Goal: Task Accomplishment & Management: Manage account settings

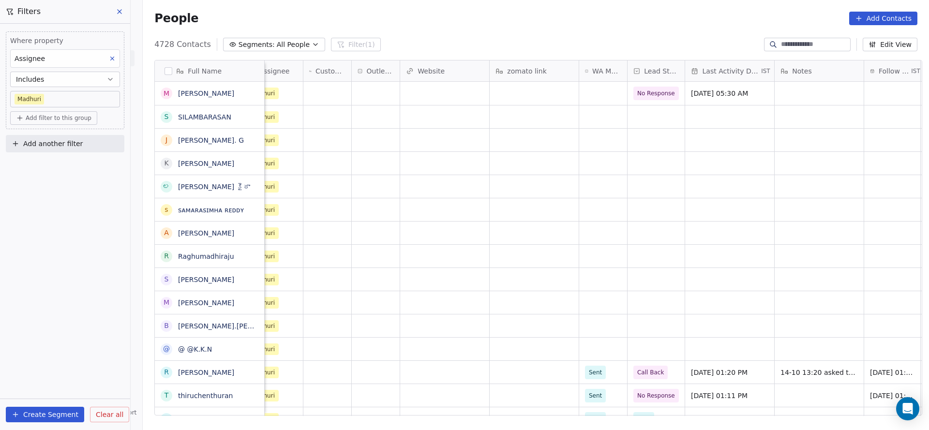
scroll to position [0, 472]
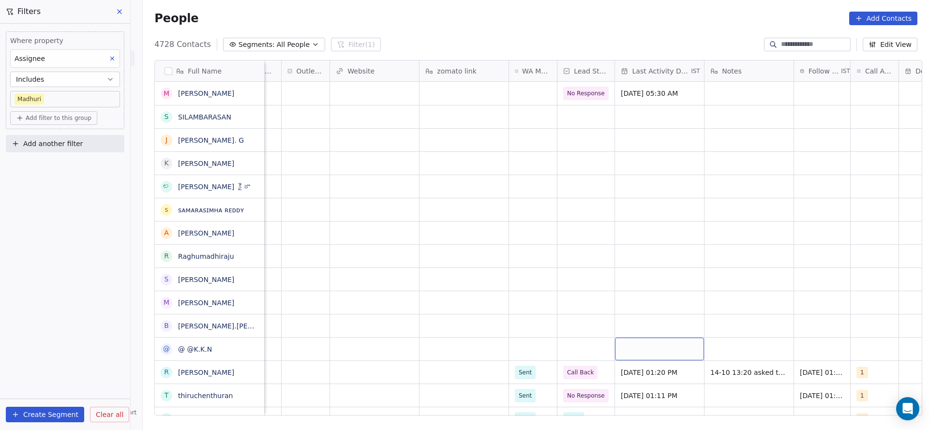
click at [657, 350] on div "grid" at bounding box center [659, 349] width 89 height 23
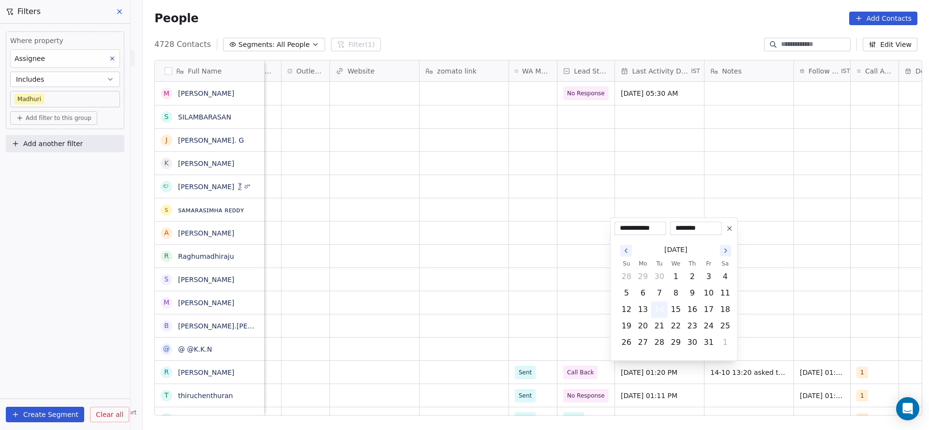
click at [657, 309] on button "14" at bounding box center [659, 309] width 15 height 15
click at [459, 379] on html "On2Cook India Pvt. Ltd. Contacts People Marketing Workflows Campaigns Metrics &…" at bounding box center [464, 215] width 929 height 430
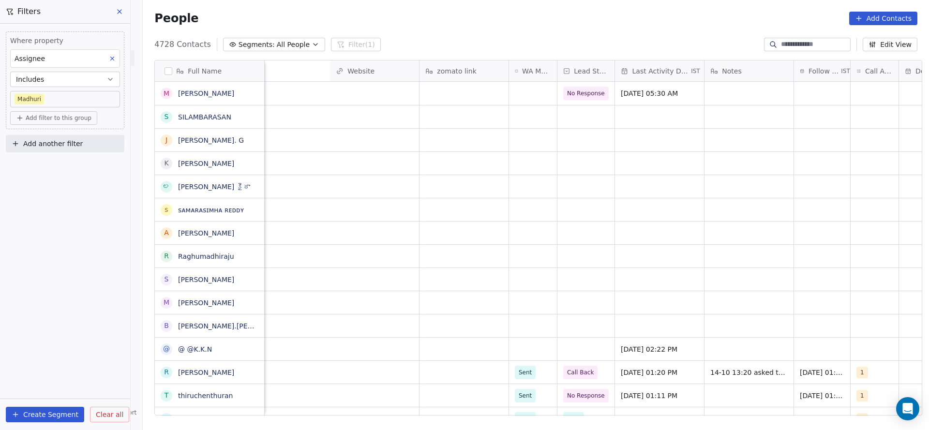
scroll to position [0, 777]
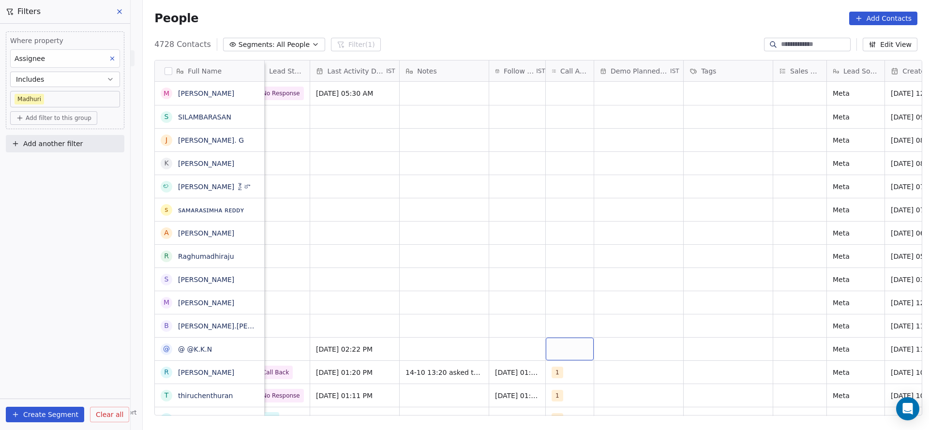
click at [556, 343] on div "grid" at bounding box center [570, 349] width 48 height 23
drag, startPoint x: 563, startPoint y: 210, endPoint x: 402, endPoint y: 273, distance: 172.3
click at [563, 210] on div "1" at bounding box center [603, 210] width 109 height 15
click at [387, 306] on html "On2Cook India Pvt. Ltd. Contacts People Marketing Workflows Campaigns Metrics &…" at bounding box center [464, 215] width 929 height 430
click at [436, 337] on div "grid" at bounding box center [444, 325] width 89 height 23
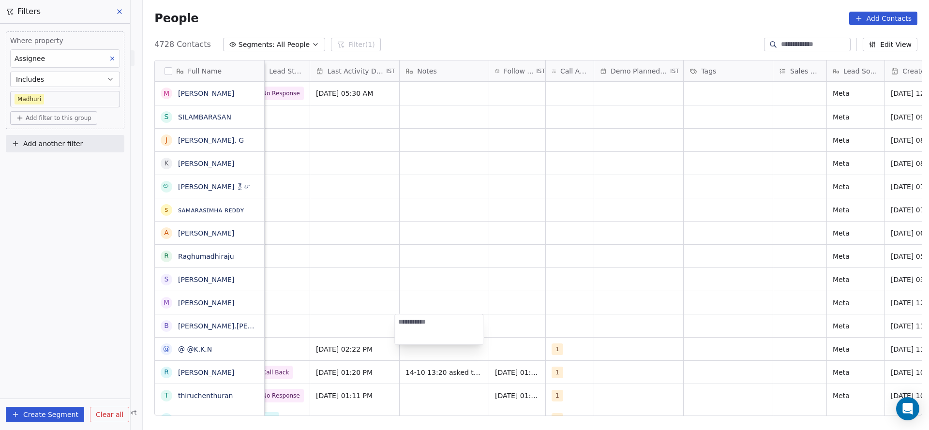
click at [288, 372] on html "On2Cook India Pvt. Ltd. Contacts People Marketing Workflows Campaigns Metrics &…" at bounding box center [464, 215] width 929 height 430
click at [497, 350] on div "grid" at bounding box center [517, 349] width 56 height 23
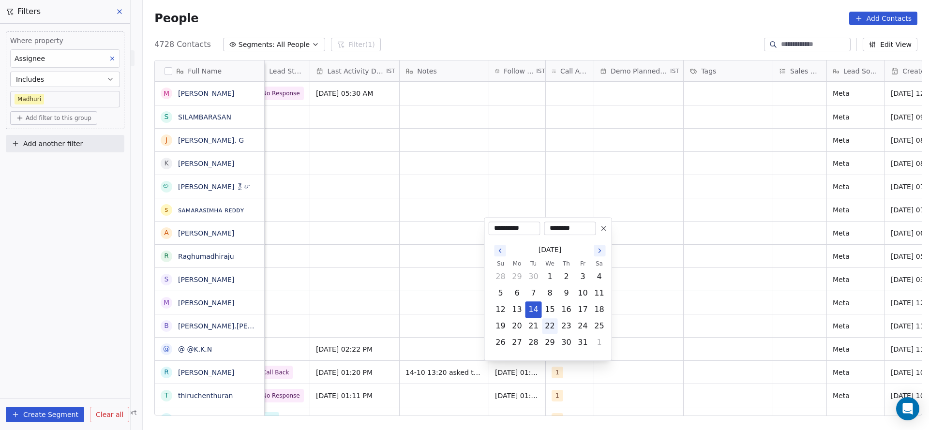
click at [551, 323] on button "22" at bounding box center [549, 325] width 15 height 15
type input "**********"
click at [308, 353] on html "On2Cook India Pvt. Ltd. Contacts People Marketing Workflows Campaigns Metrics &…" at bounding box center [464, 215] width 929 height 430
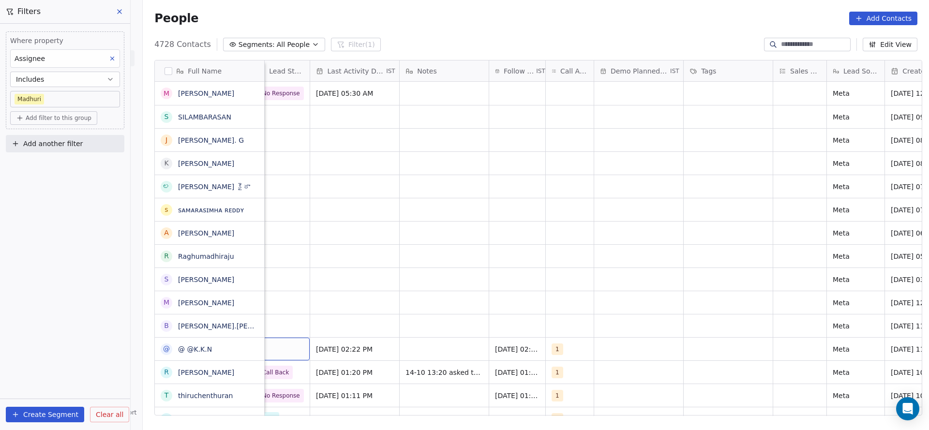
scroll to position [0, 765]
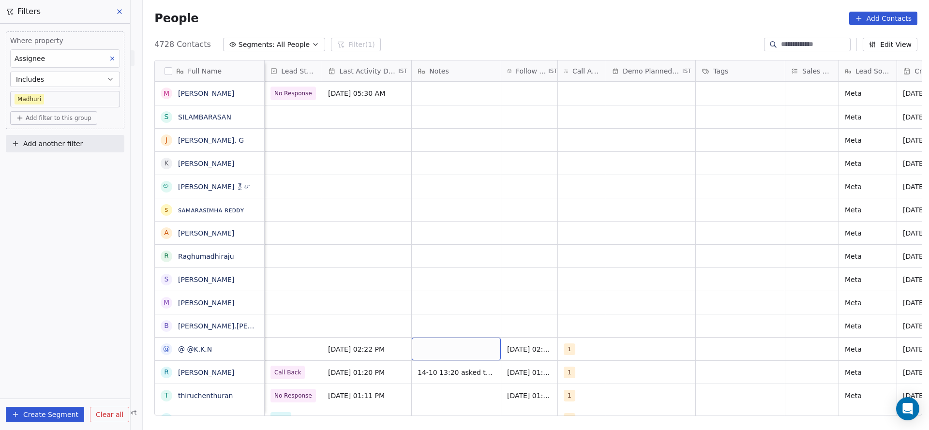
click at [426, 353] on div "grid" at bounding box center [456, 349] width 89 height 23
type textarea "**********"
click at [366, 351] on html "On2Cook India Pvt. Ltd. Contacts People Marketing Workflows Campaigns Metrics &…" at bounding box center [464, 215] width 929 height 430
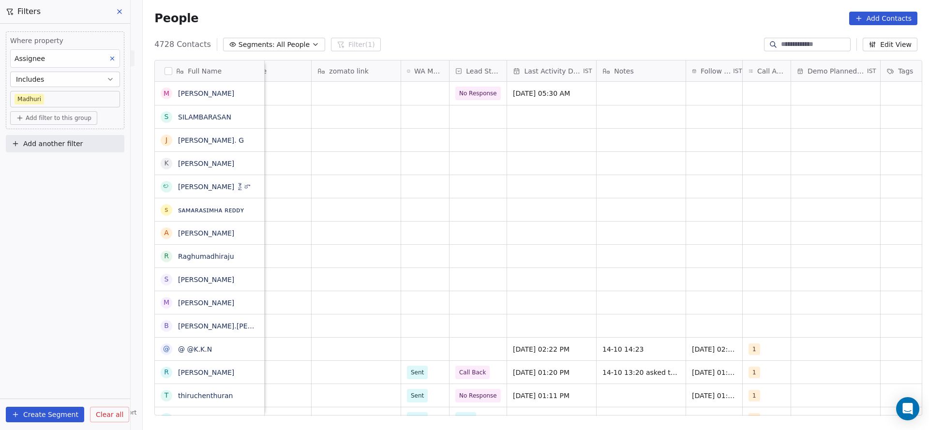
scroll to position [0, 579]
click at [416, 350] on div "grid" at bounding box center [426, 349] width 48 height 23
click at [416, 374] on div "Sent" at bounding box center [420, 374] width 13 height 9
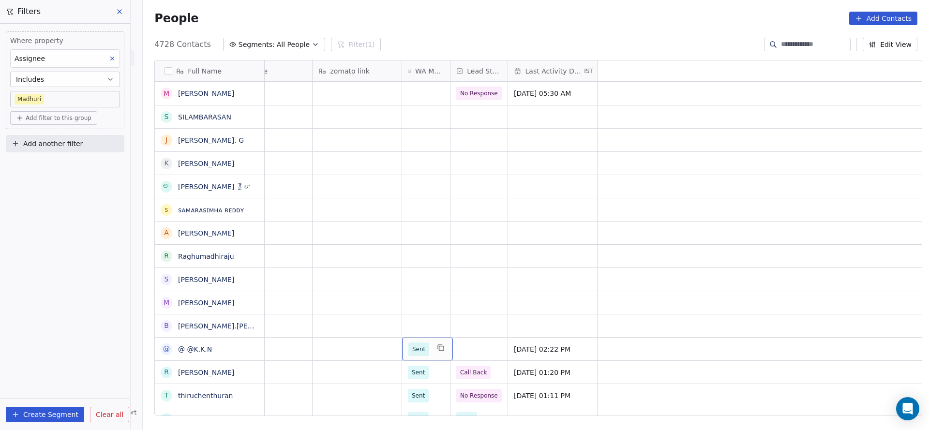
scroll to position [0, 0]
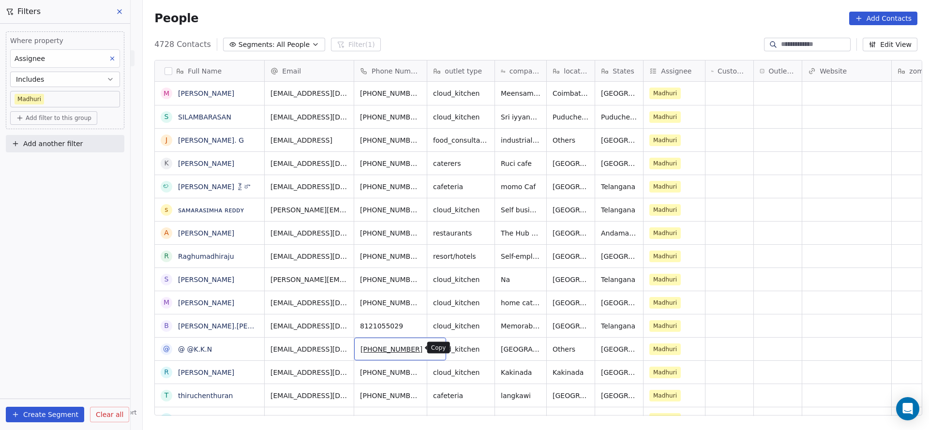
click at [432, 347] on icon "grid" at bounding box center [434, 348] width 4 height 4
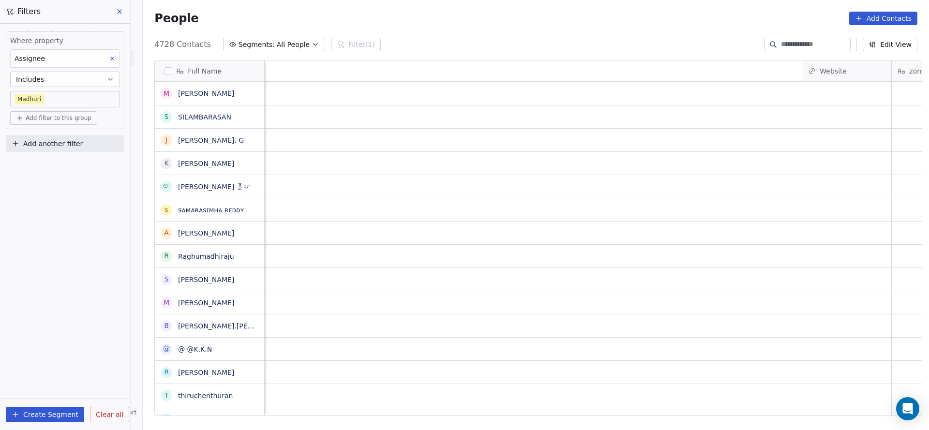
scroll to position [0, 810]
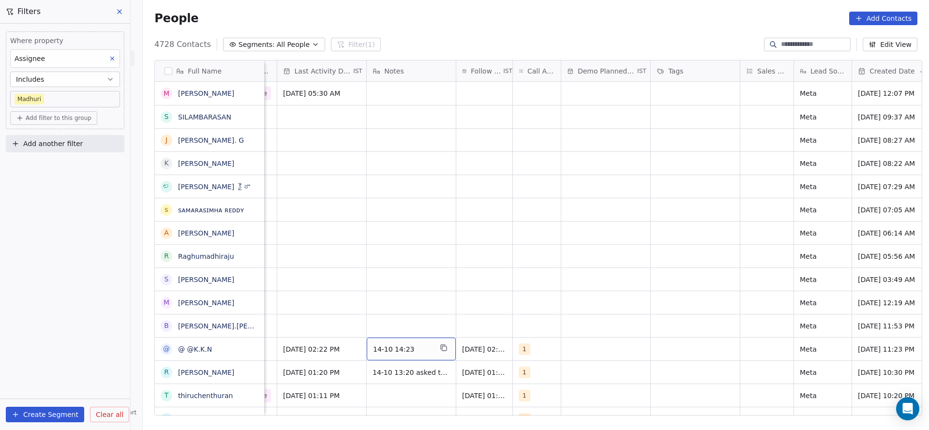
click at [412, 350] on span "14-10 14:23" at bounding box center [402, 349] width 59 height 10
type textarea "**********"
click at [386, 308] on html "On2Cook India Pvt. Ltd. Contacts People Marketing Workflows Campaigns Metrics &…" at bounding box center [464, 215] width 929 height 430
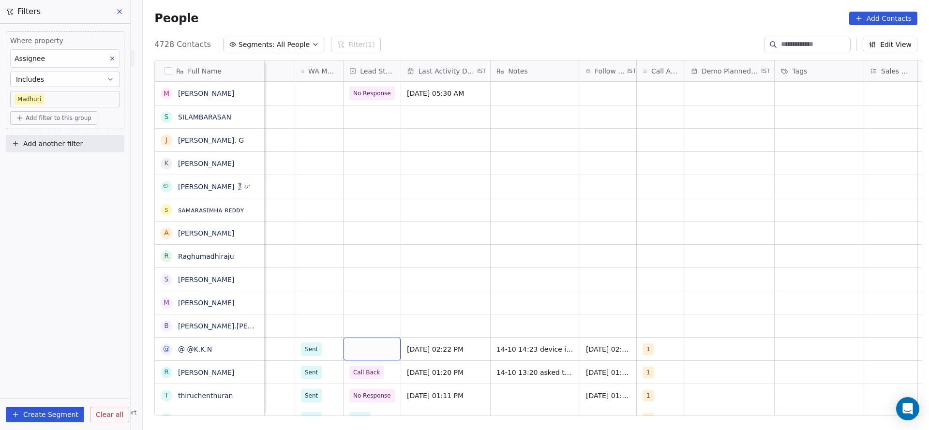
click at [375, 353] on div "grid" at bounding box center [371, 349] width 57 height 23
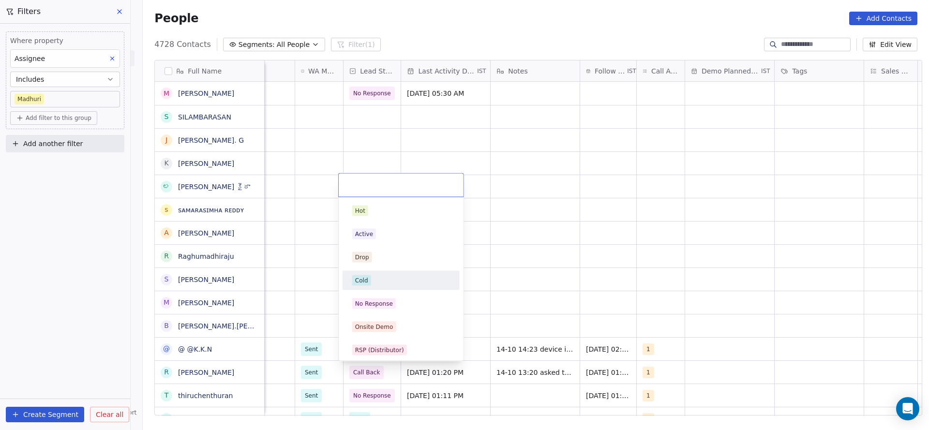
click at [362, 279] on div "Cold" at bounding box center [361, 280] width 13 height 9
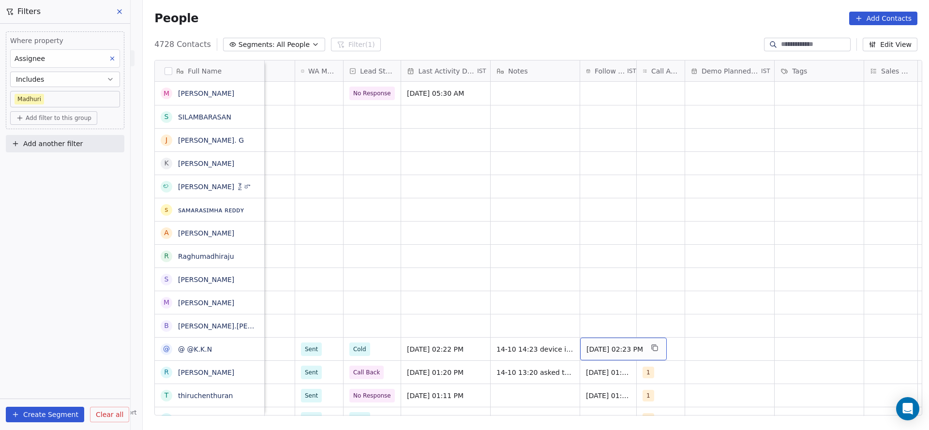
click at [595, 342] on div "[DATE] 02:23 PM" at bounding box center [623, 349] width 87 height 23
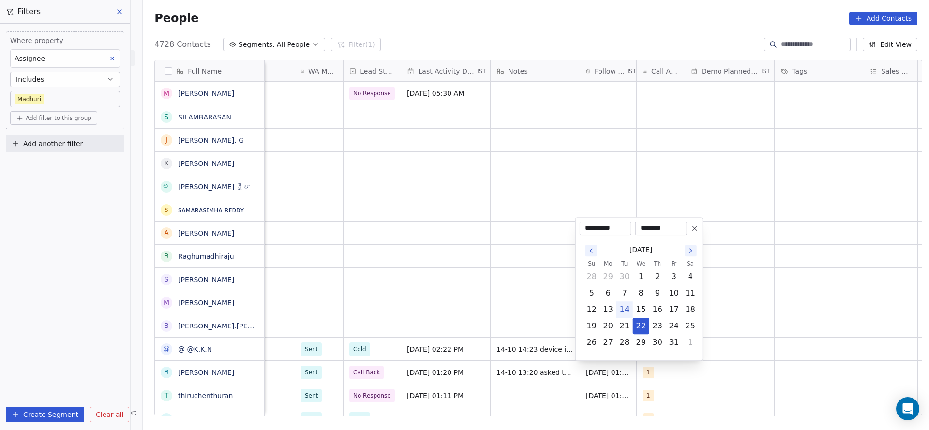
drag, startPoint x: 698, startPoint y: 227, endPoint x: 386, endPoint y: 310, distance: 323.1
click at [698, 227] on icon at bounding box center [695, 228] width 8 height 8
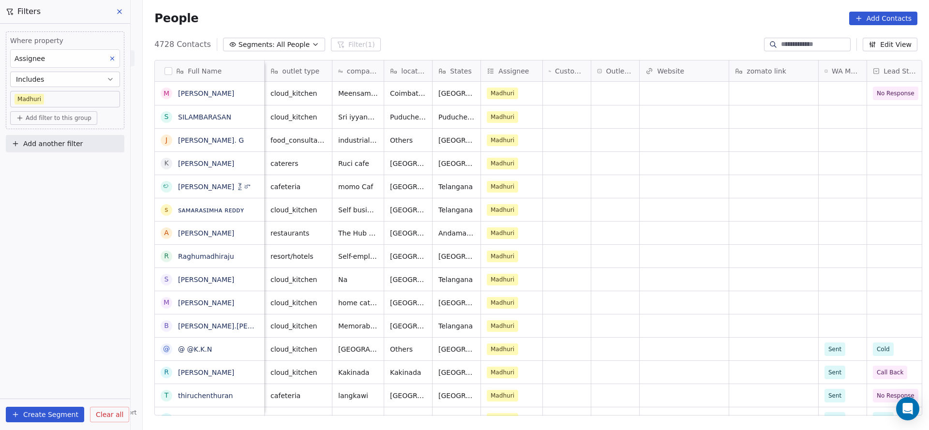
scroll to position [0, 89]
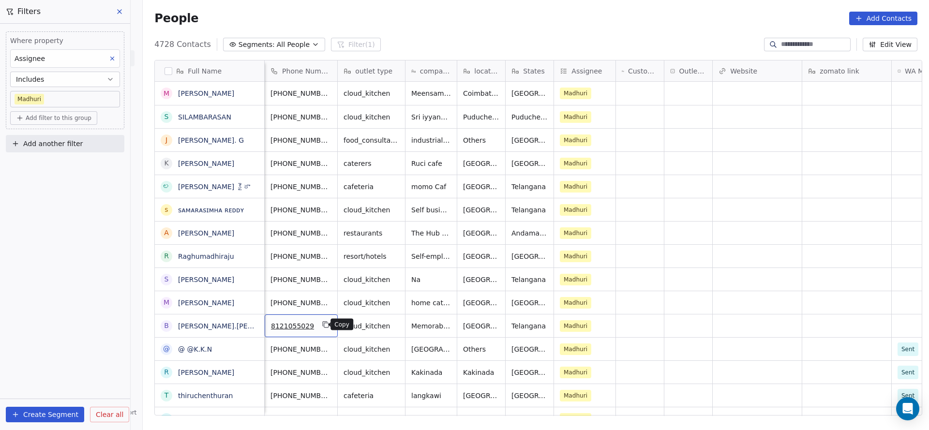
click at [322, 324] on icon "grid" at bounding box center [326, 325] width 8 height 8
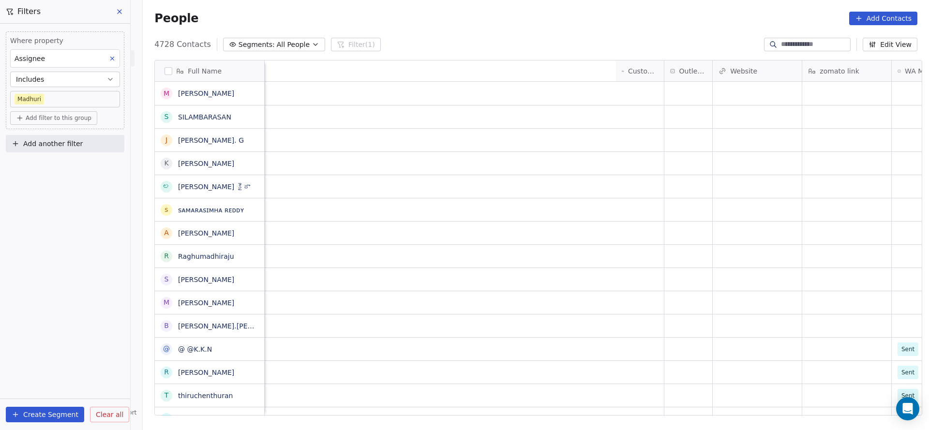
scroll to position [0, 630]
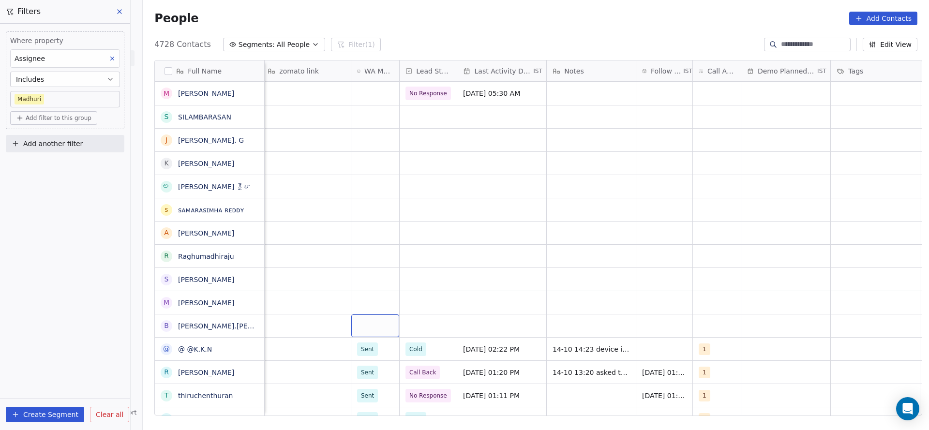
click at [372, 322] on div "grid" at bounding box center [375, 325] width 48 height 23
click at [369, 352] on div "Sent" at bounding box center [369, 351] width 13 height 9
click at [414, 326] on div "grid" at bounding box center [428, 325] width 57 height 23
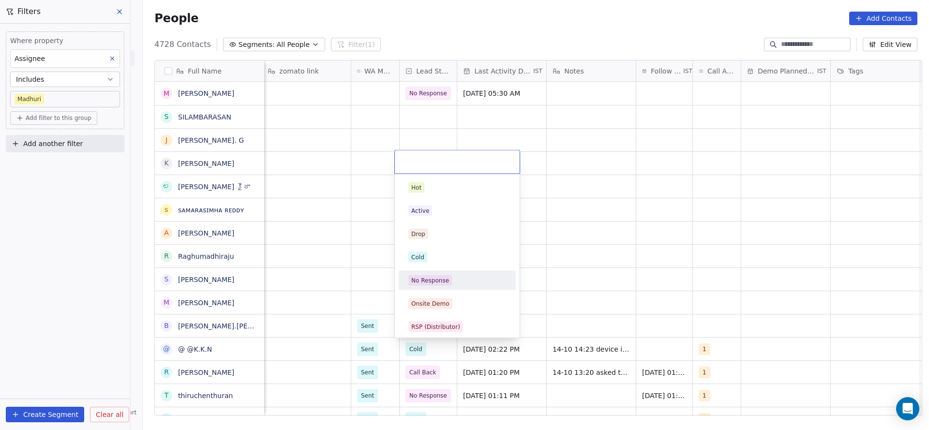
click at [438, 284] on span "No Response" at bounding box center [430, 280] width 44 height 11
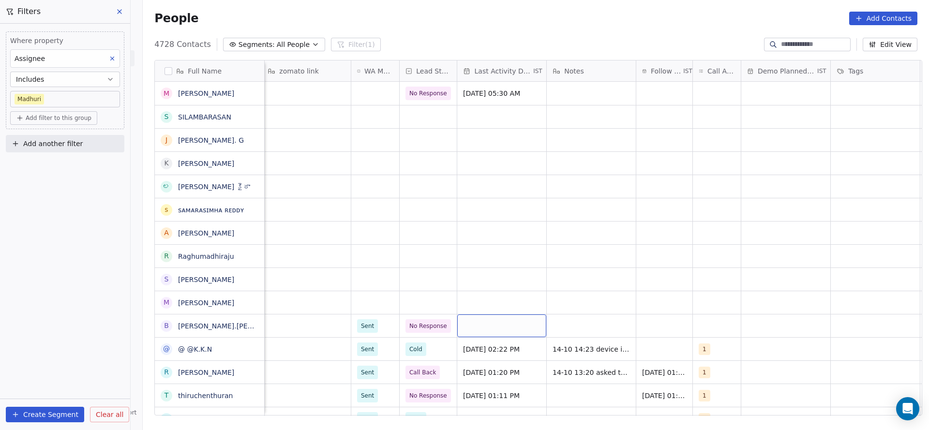
click at [506, 319] on div "grid" at bounding box center [501, 325] width 89 height 23
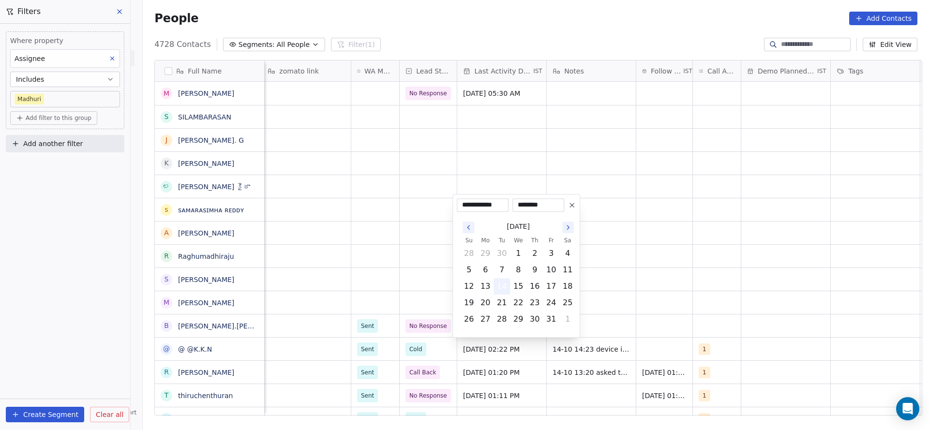
click at [503, 291] on button "14" at bounding box center [501, 286] width 15 height 15
click at [402, 312] on html "On2Cook India Pvt. Ltd. Contacts People Marketing Workflows Campaigns Metrics &…" at bounding box center [464, 215] width 929 height 430
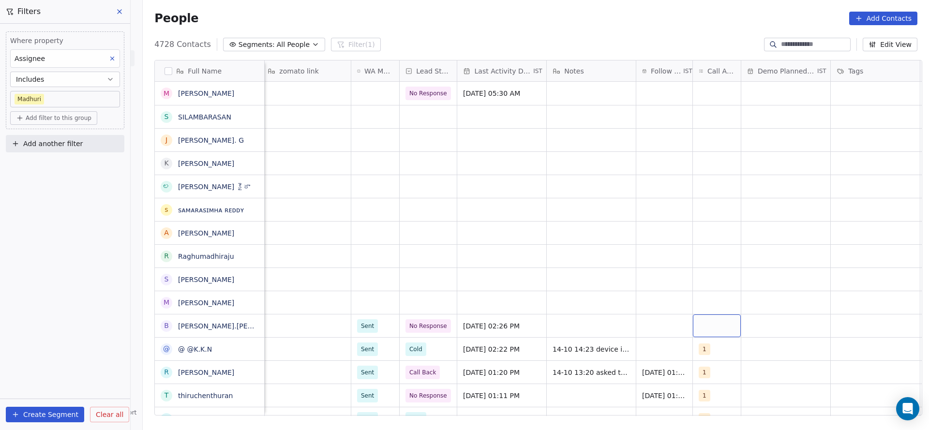
click at [711, 319] on div "grid" at bounding box center [717, 325] width 48 height 23
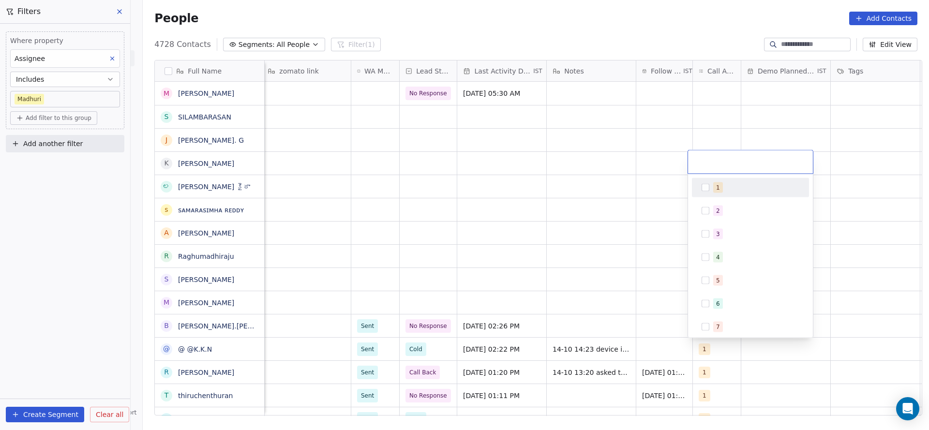
click at [716, 180] on div "1" at bounding box center [750, 187] width 109 height 15
click at [623, 299] on html "On2Cook India Pvt. Ltd. Contacts People Marketing Workflows Campaigns Metrics &…" at bounding box center [464, 215] width 929 height 430
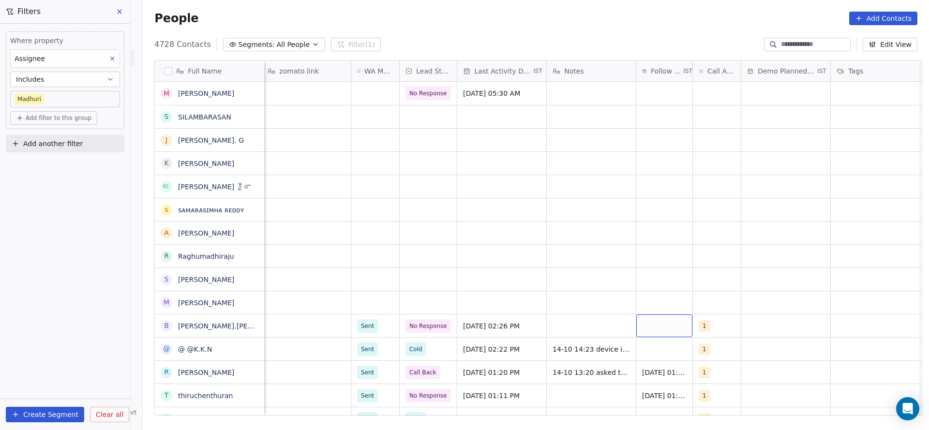
click at [656, 330] on div "grid" at bounding box center [664, 325] width 56 height 23
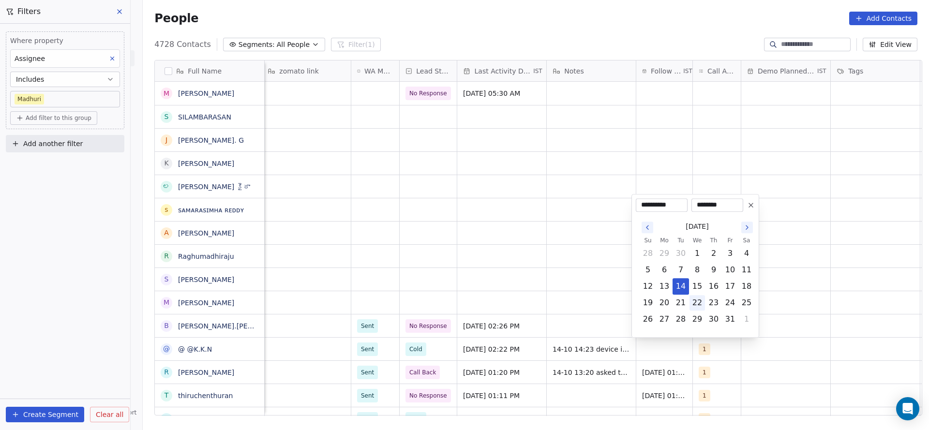
click at [701, 301] on button "22" at bounding box center [696, 302] width 15 height 15
type input "**********"
click at [467, 327] on html "On2Cook India Pvt. Ltd. Contacts People Marketing Workflows Campaigns Metrics &…" at bounding box center [464, 215] width 929 height 430
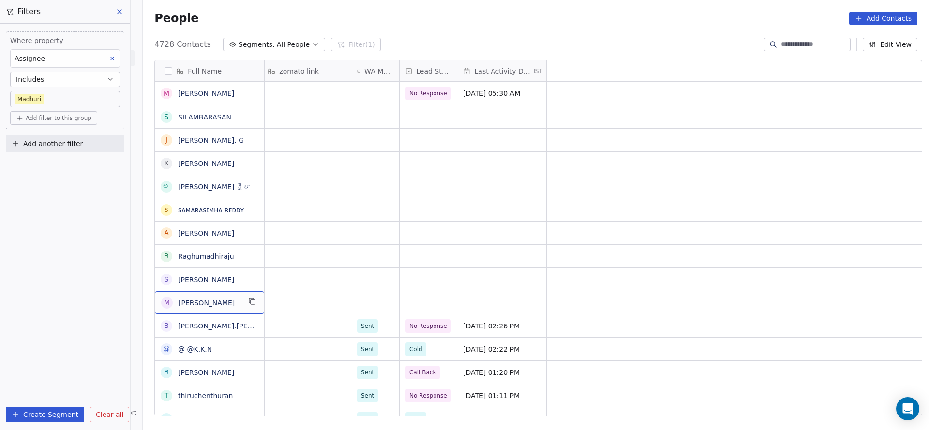
scroll to position [0, 0]
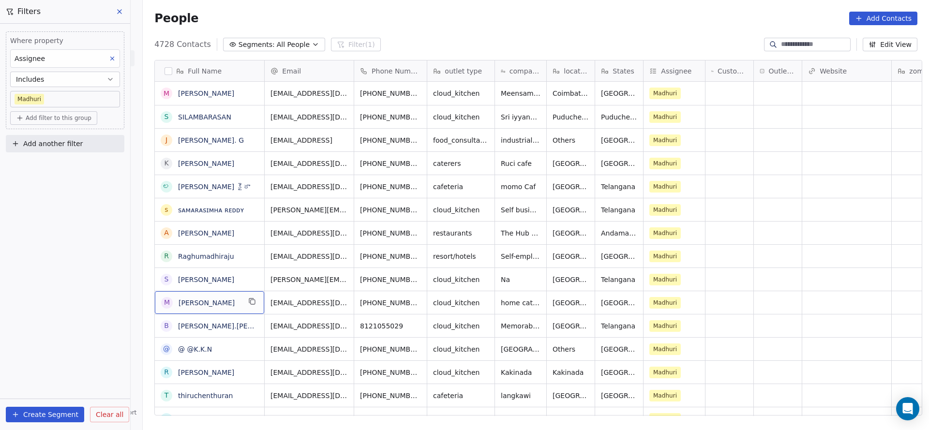
drag, startPoint x: 404, startPoint y: 289, endPoint x: 398, endPoint y: 300, distance: 12.8
click at [429, 300] on button "grid" at bounding box center [435, 302] width 12 height 12
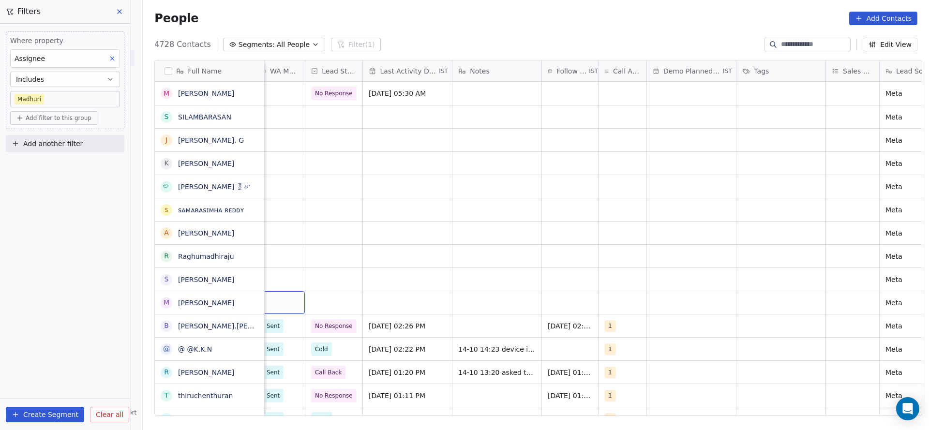
scroll to position [0, 716]
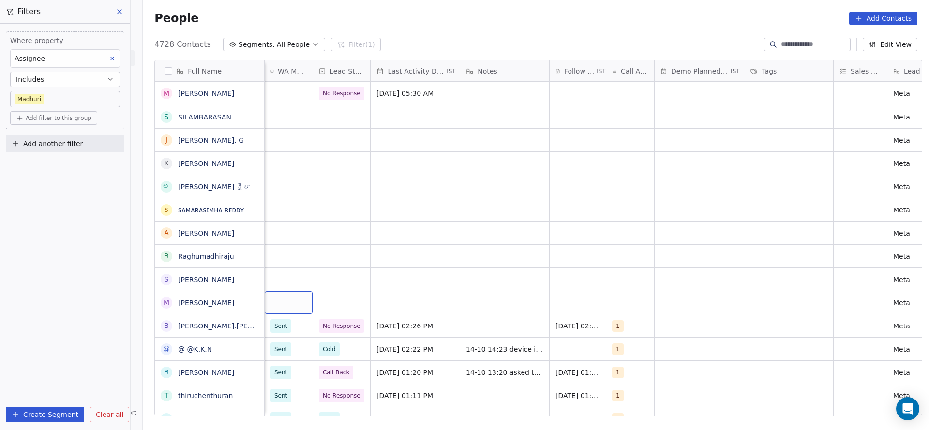
click at [274, 309] on div "grid" at bounding box center [289, 302] width 48 height 23
click at [279, 325] on div "Sent" at bounding box center [282, 328] width 13 height 9
click at [327, 296] on div "grid" at bounding box center [341, 302] width 57 height 23
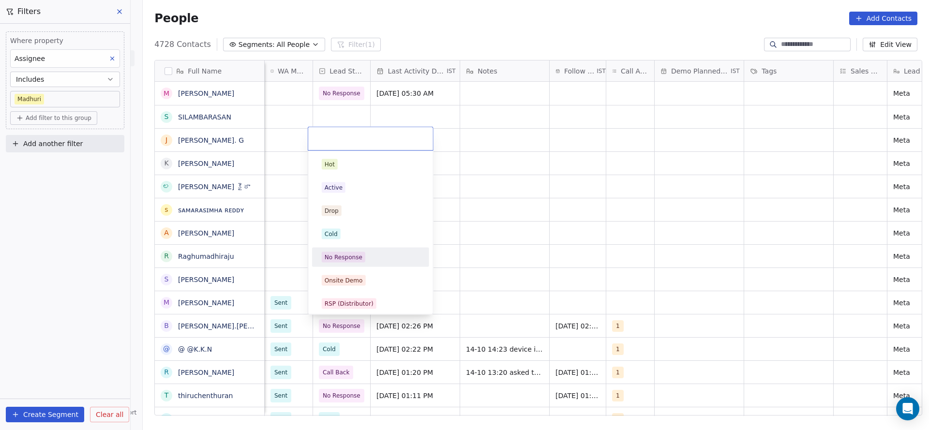
click at [352, 258] on div "No Response" at bounding box center [344, 257] width 38 height 9
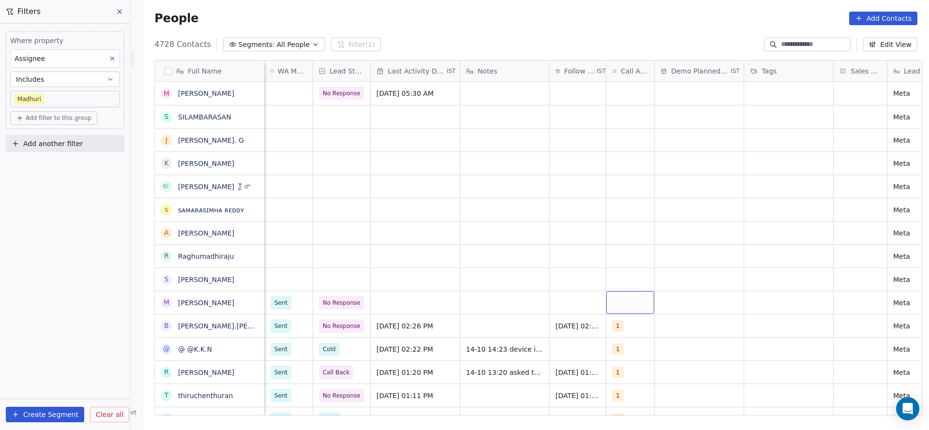
click at [625, 303] on div "grid" at bounding box center [630, 302] width 48 height 23
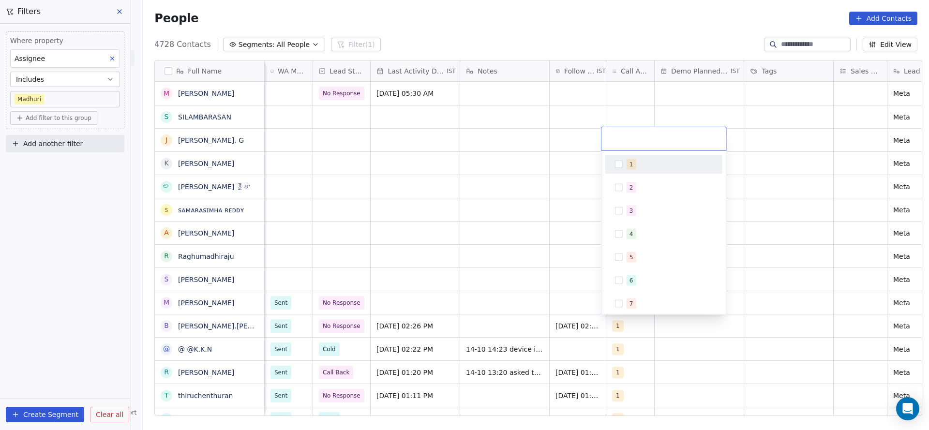
click at [622, 161] on button "Suggestions" at bounding box center [619, 165] width 8 height 8
click at [513, 266] on html "On2Cook India Pvt. Ltd. Contacts People Marketing Workflows Campaigns Metrics &…" at bounding box center [464, 215] width 929 height 430
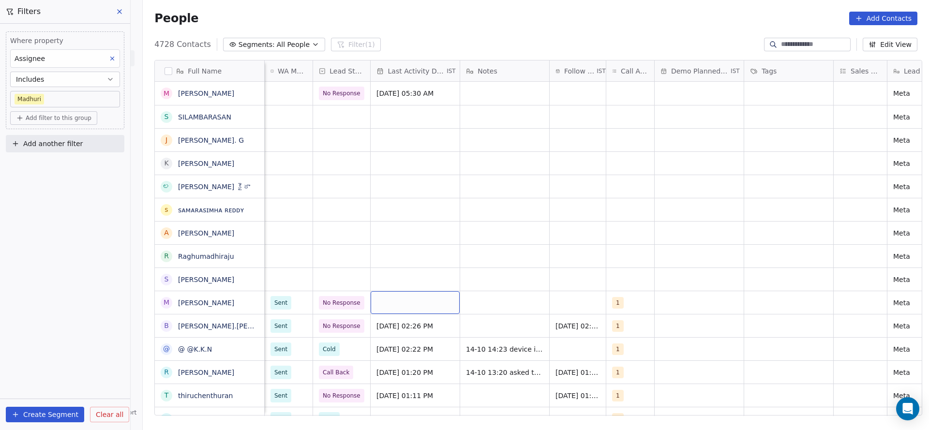
click at [428, 299] on div "grid" at bounding box center [415, 302] width 89 height 23
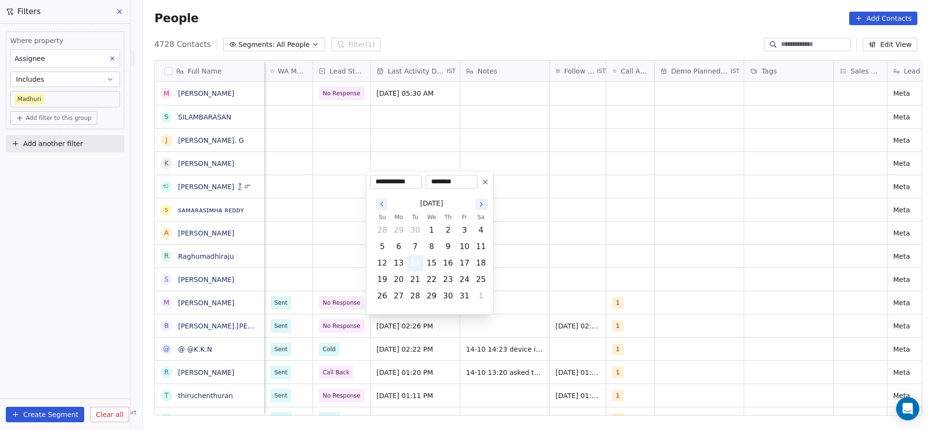
click at [418, 265] on button "14" at bounding box center [414, 262] width 15 height 15
click at [567, 278] on html "On2Cook India Pvt. Ltd. Contacts People Marketing Workflows Campaigns Metrics &…" at bounding box center [464, 215] width 929 height 430
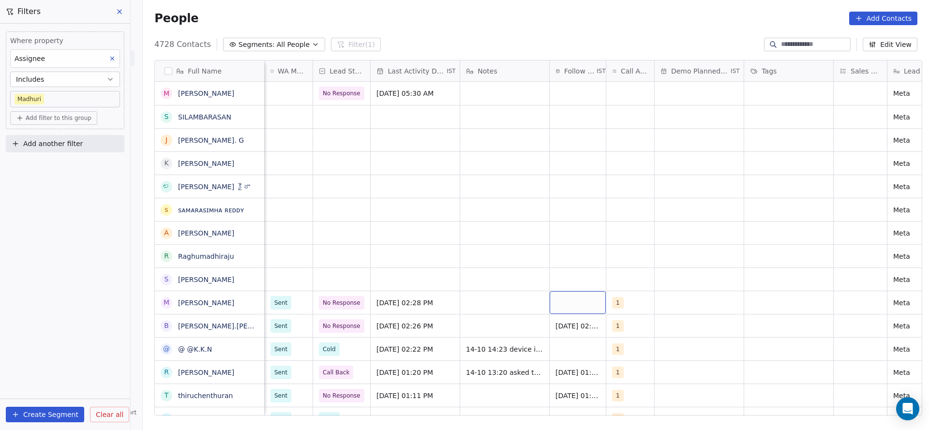
click at [567, 301] on div "grid" at bounding box center [578, 302] width 56 height 23
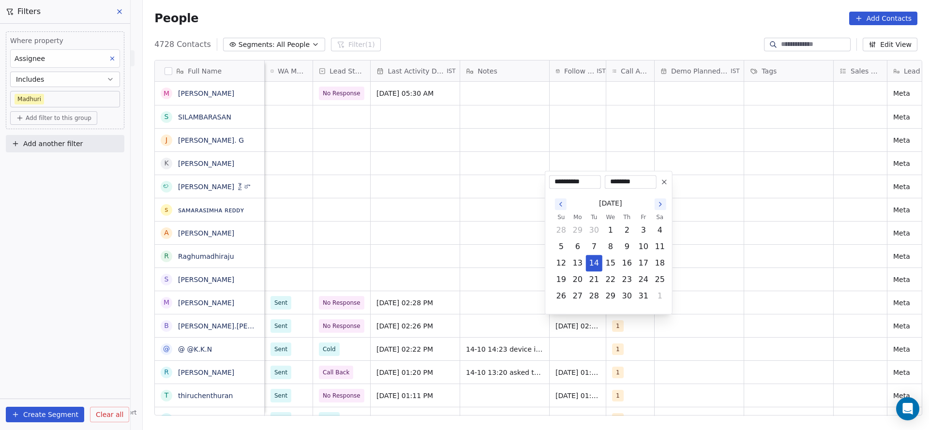
click at [601, 282] on td "21" at bounding box center [594, 279] width 16 height 16
click at [596, 285] on button "21" at bounding box center [593, 279] width 15 height 15
type input "**********"
click at [470, 284] on html "On2Cook India Pvt. Ltd. Contacts People Marketing Workflows Campaigns Metrics &…" at bounding box center [464, 215] width 929 height 430
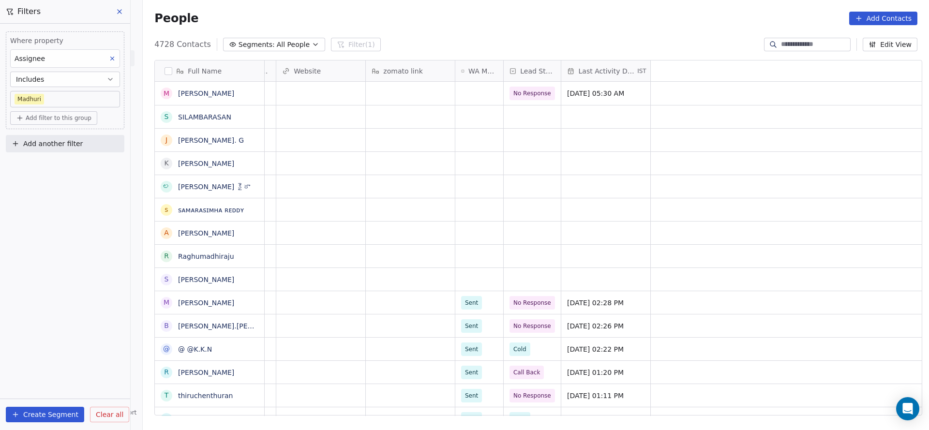
scroll to position [0, 0]
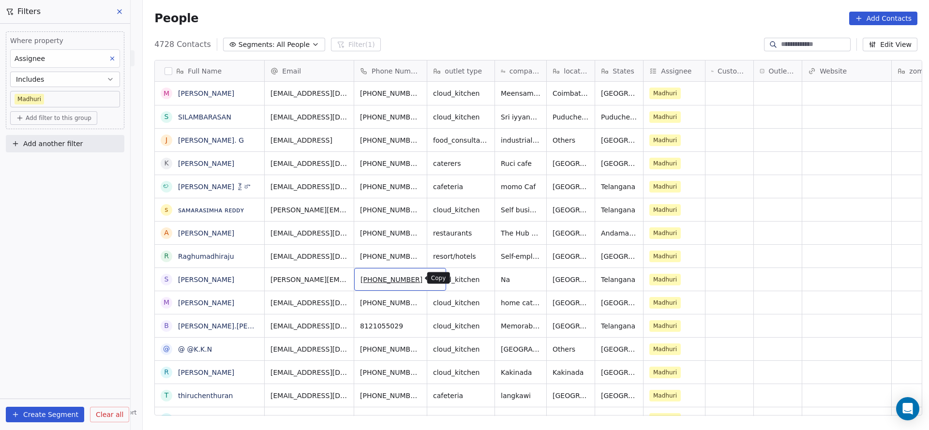
click at [431, 280] on icon "grid" at bounding box center [435, 278] width 8 height 8
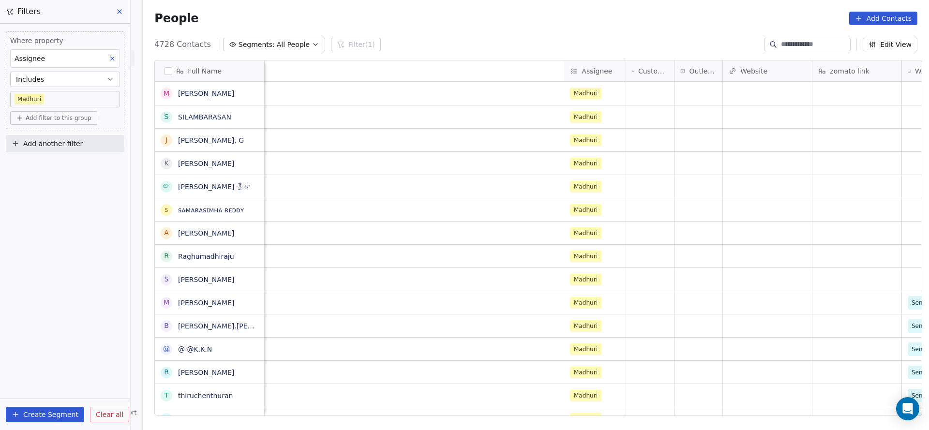
scroll to position [0, 618]
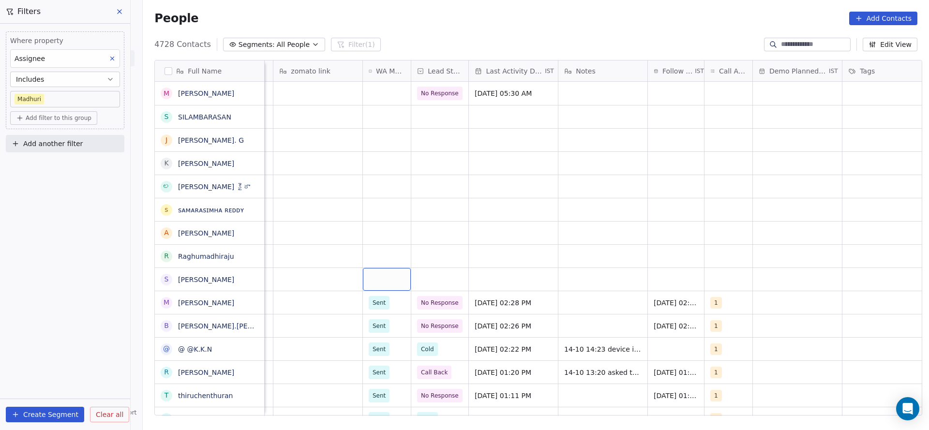
click at [367, 278] on div "grid" at bounding box center [387, 279] width 48 height 23
click at [376, 309] on span "Sent" at bounding box center [381, 304] width 19 height 11
click at [502, 281] on div "grid" at bounding box center [513, 279] width 89 height 23
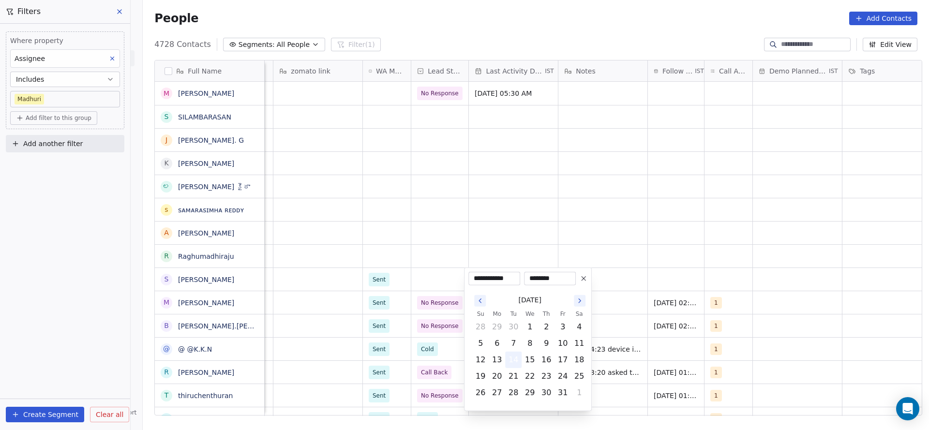
click at [517, 360] on button "14" at bounding box center [513, 359] width 15 height 15
click at [395, 279] on html "On2Cook India Pvt. Ltd. Contacts People Marketing Workflows Campaigns Metrics &…" at bounding box center [464, 215] width 929 height 430
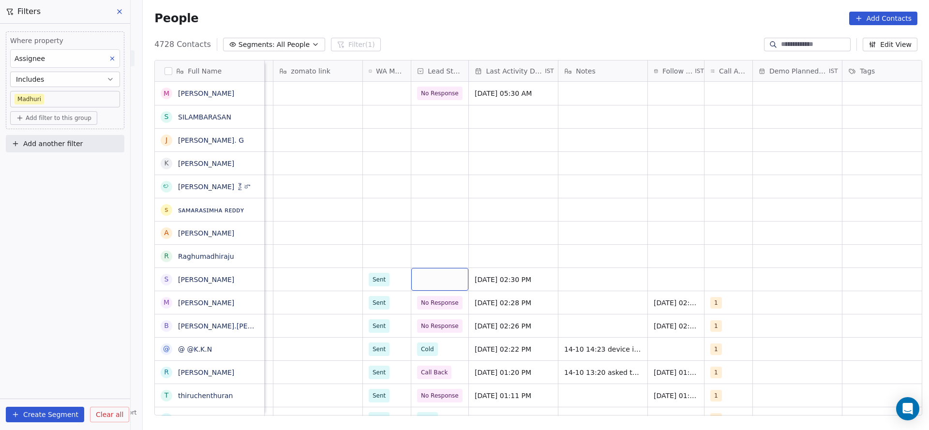
click at [447, 275] on div "grid" at bounding box center [439, 279] width 57 height 23
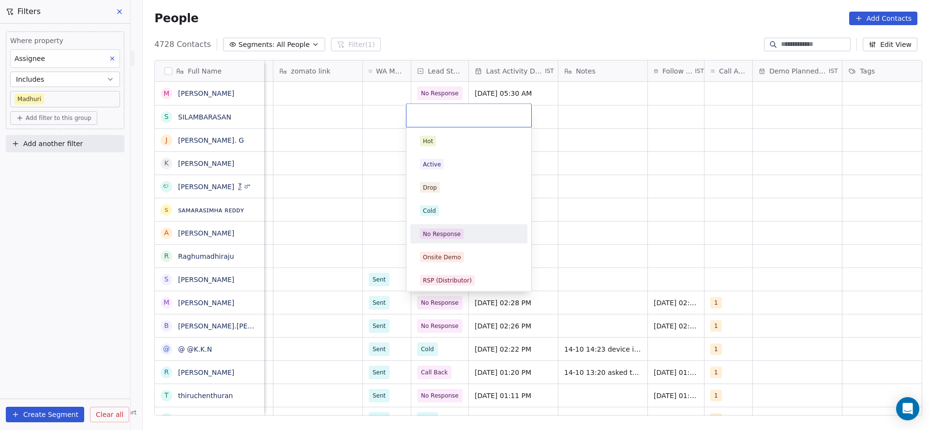
click at [461, 236] on span "No Response" at bounding box center [442, 234] width 44 height 11
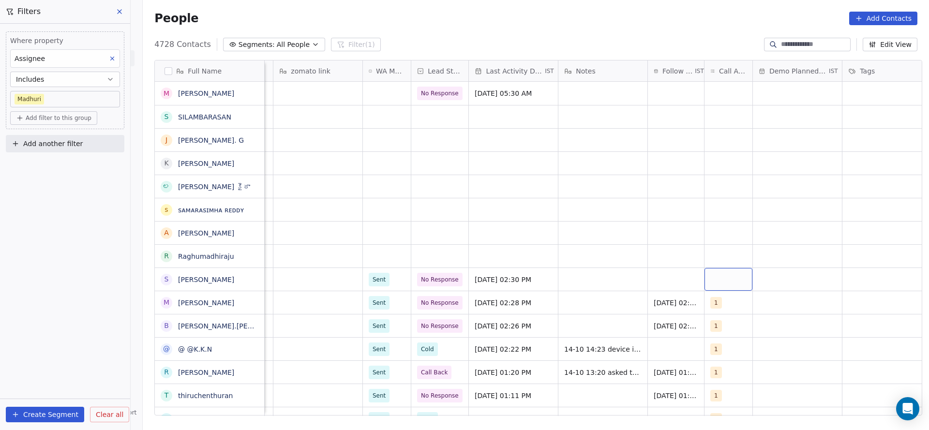
click at [724, 285] on div "grid" at bounding box center [728, 279] width 48 height 23
click at [739, 132] on div "1" at bounding box center [761, 141] width 117 height 19
click at [650, 241] on html "On2Cook India Pvt. Ltd. Contacts People Marketing Workflows Campaigns Metrics &…" at bounding box center [464, 215] width 929 height 430
click at [657, 281] on div "grid" at bounding box center [676, 279] width 56 height 23
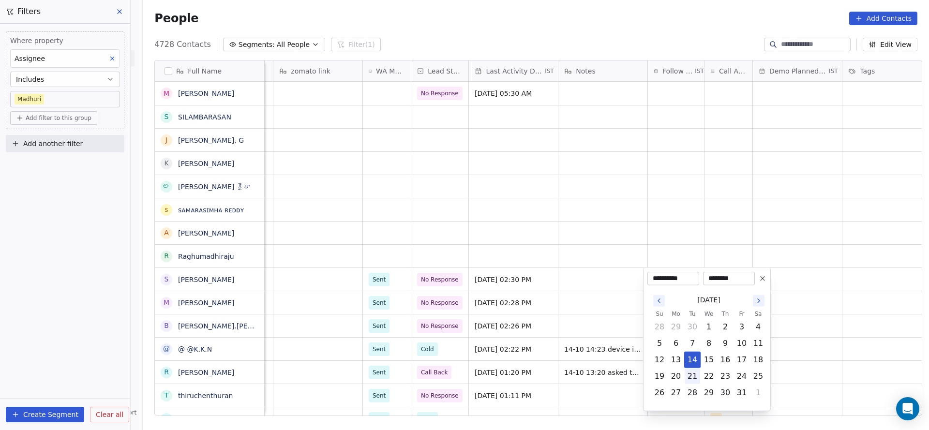
click at [688, 374] on button "21" at bounding box center [691, 376] width 15 height 15
type input "**********"
click at [586, 344] on html "On2Cook India Pvt. Ltd. Contacts People Marketing Workflows Campaigns Metrics &…" at bounding box center [464, 215] width 929 height 430
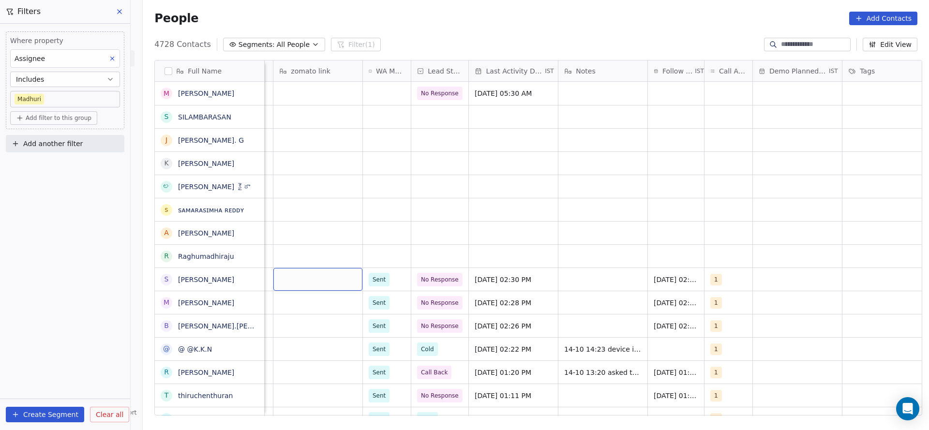
click at [425, 244] on div "[PERSON_NAME] Meta [DATE] 05:56 AM" at bounding box center [401, 255] width 1510 height 23
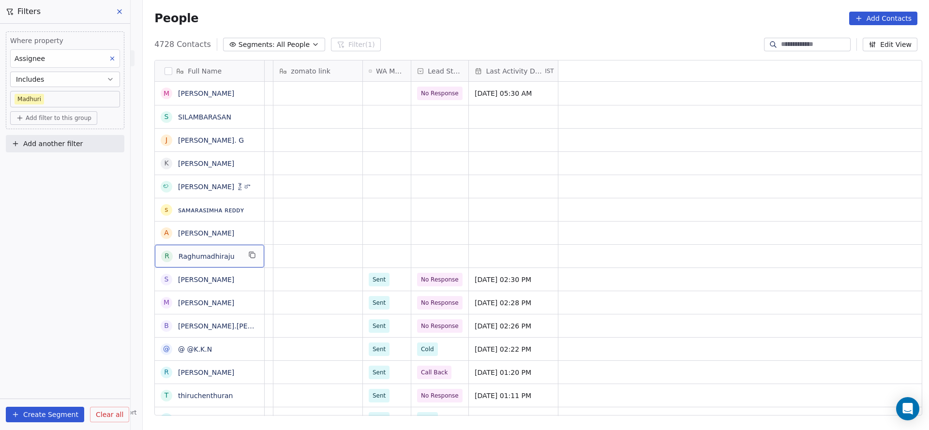
scroll to position [0, 0]
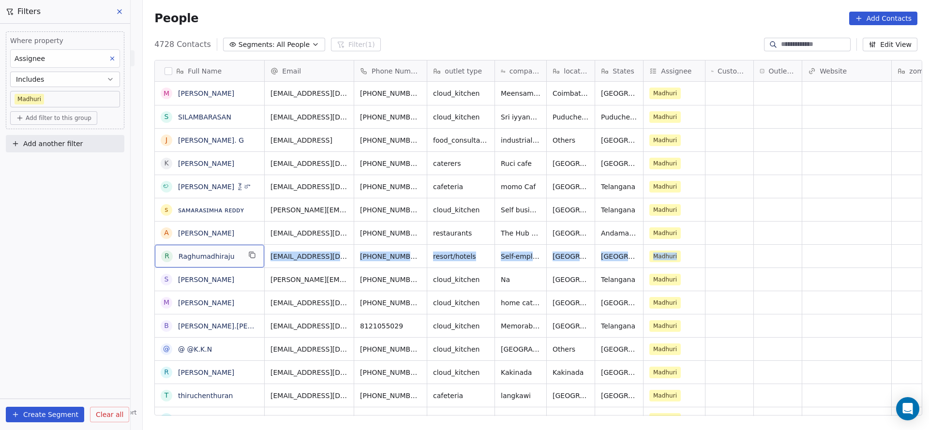
click at [77, 277] on div "Where property Assignee Includes [PERSON_NAME] Add filter to this group Add ano…" at bounding box center [65, 227] width 130 height 406
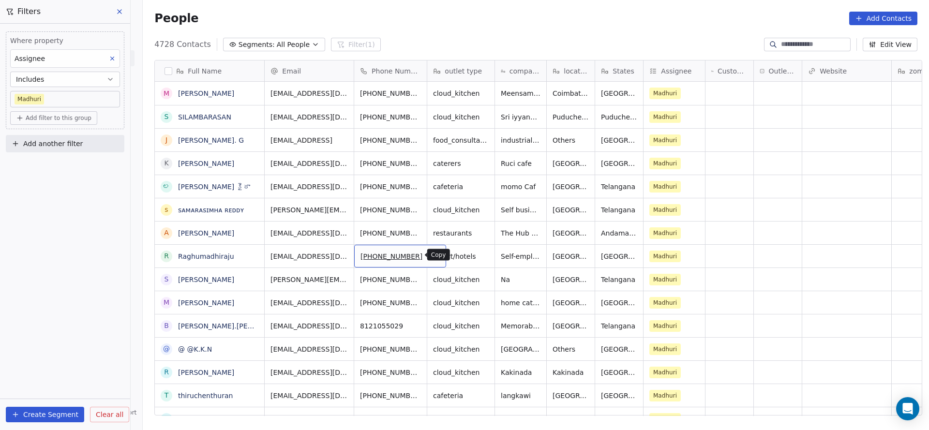
click at [432, 254] on icon "grid" at bounding box center [434, 255] width 4 height 4
click at [429, 257] on button "grid" at bounding box center [435, 255] width 12 height 12
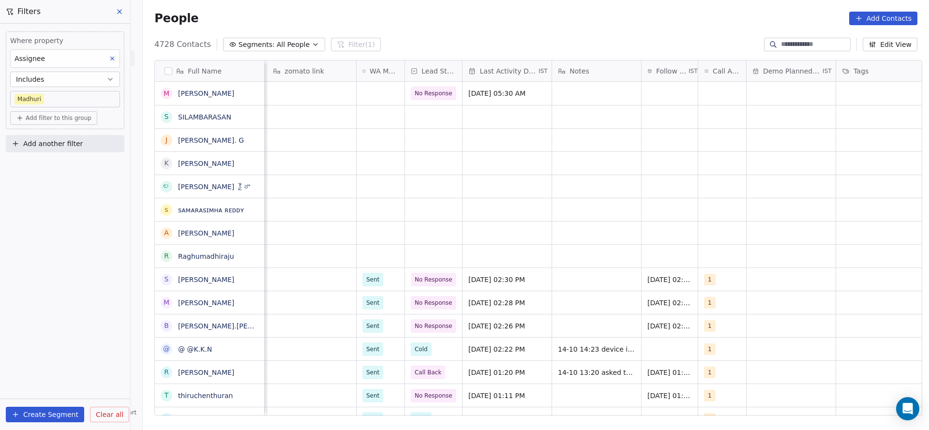
scroll to position [0, 645]
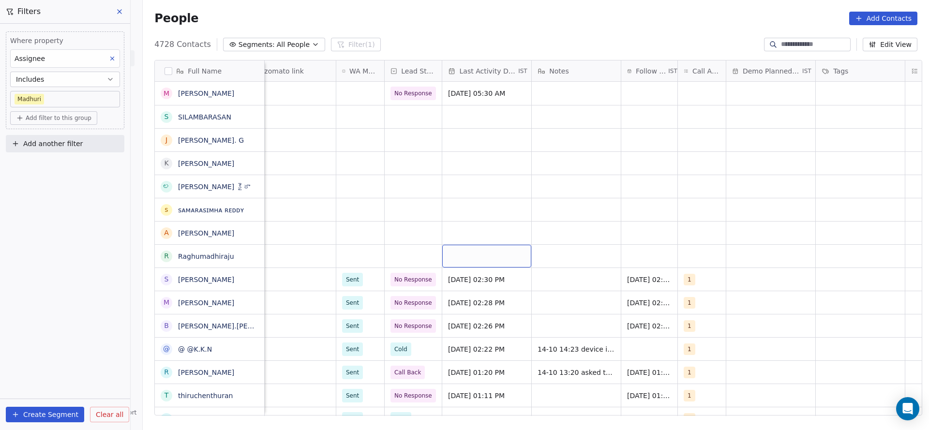
click at [473, 251] on div "grid" at bounding box center [486, 256] width 89 height 23
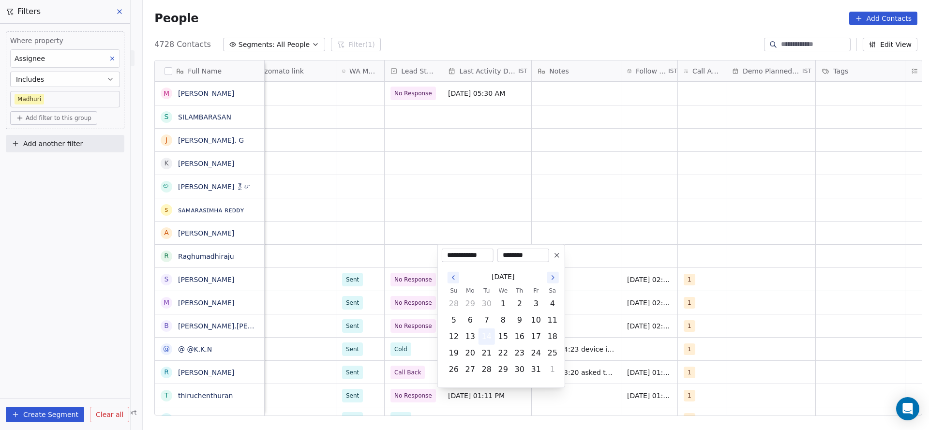
click at [486, 330] on tbody "28 29 30 1 2 3 4 5 6 7 8 9 10 11 12 13 14 15 16 17 18 19 20 21 22 23 24 25 26 2…" at bounding box center [503, 337] width 115 height 82
click at [369, 267] on html "On2Cook India Pvt. Ltd. Contacts People Marketing Workflows Campaigns Metrics &…" at bounding box center [464, 215] width 929 height 430
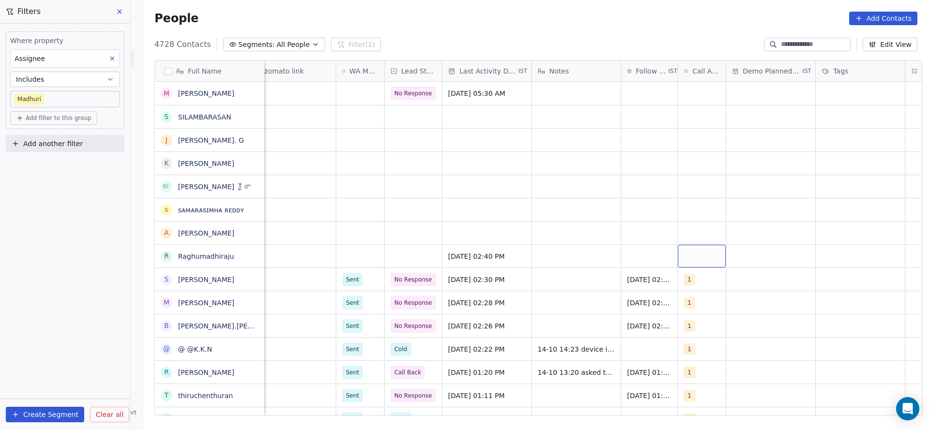
click at [708, 257] on div "grid" at bounding box center [702, 256] width 48 height 23
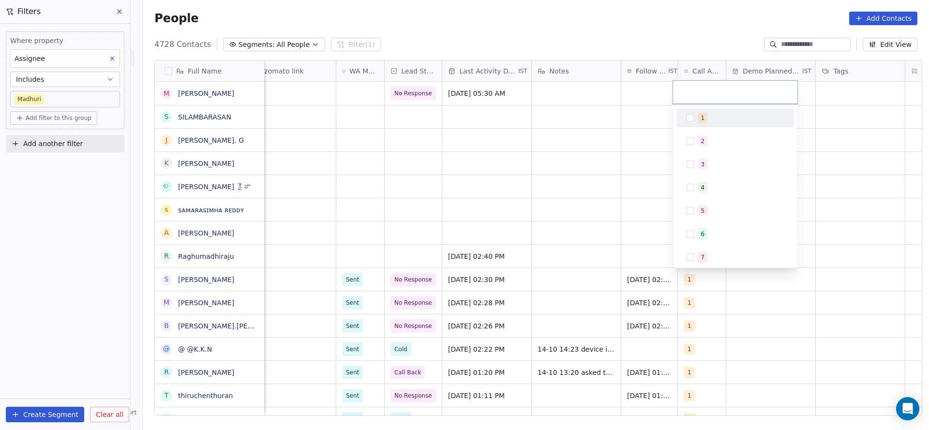
drag, startPoint x: 698, startPoint y: 111, endPoint x: 575, endPoint y: 178, distance: 140.3
click at [696, 115] on div "1" at bounding box center [735, 117] width 109 height 15
click at [570, 203] on html "On2Cook India Pvt. Ltd. Contacts People Marketing Workflows Campaigns Metrics &…" at bounding box center [464, 215] width 929 height 430
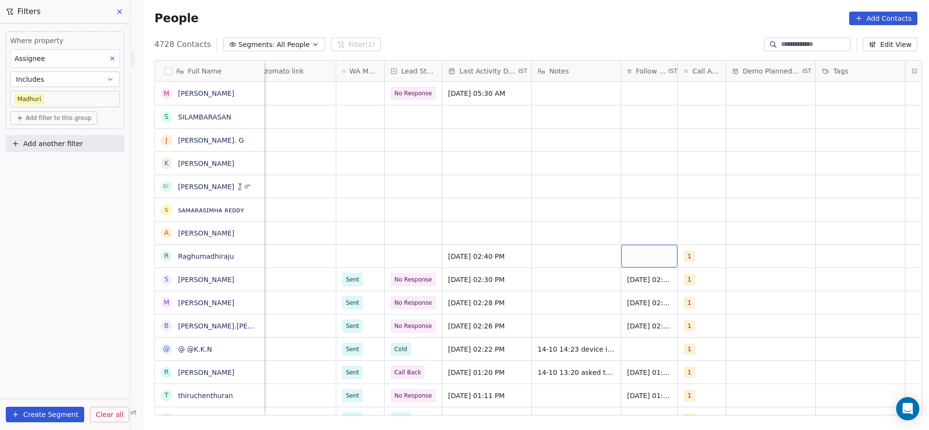
click at [646, 252] on div "grid" at bounding box center [649, 256] width 56 height 23
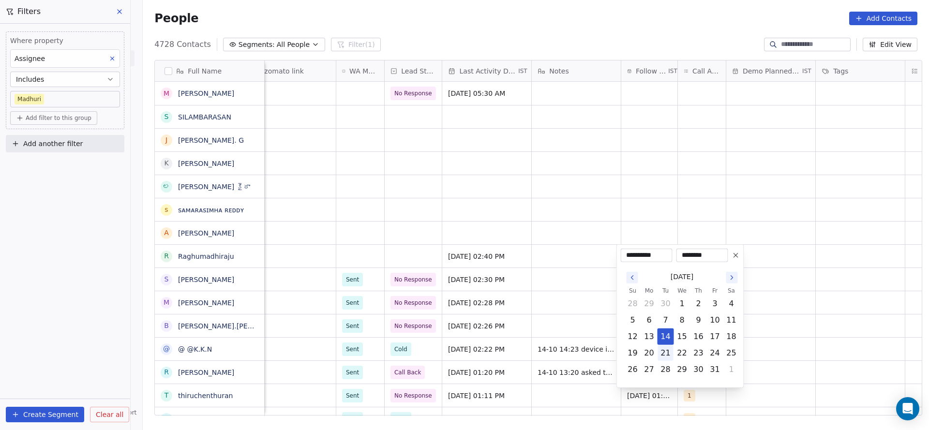
click at [661, 350] on button "21" at bounding box center [665, 352] width 15 height 15
type input "**********"
click at [545, 274] on html "On2Cook India Pvt. Ltd. Contacts People Marketing Workflows Campaigns Metrics &…" at bounding box center [464, 215] width 929 height 430
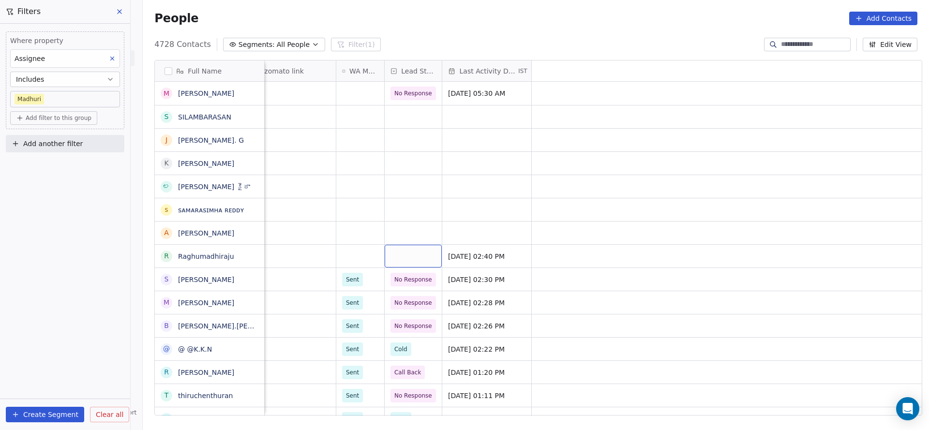
scroll to position [0, 0]
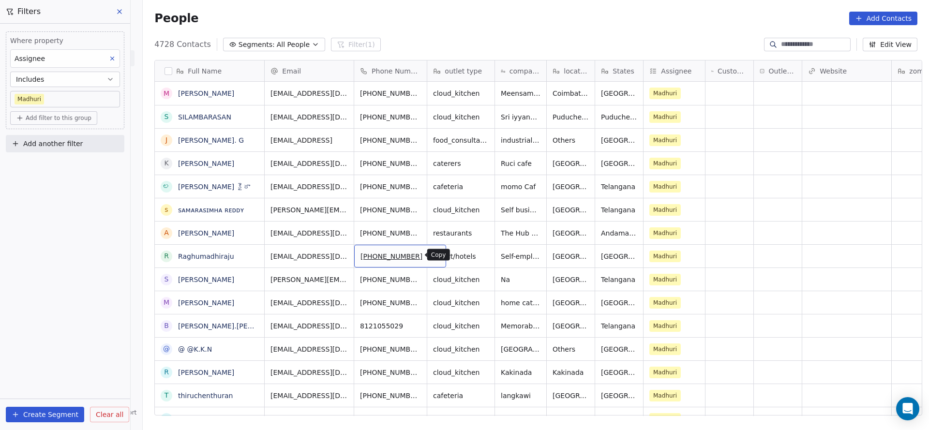
click at [431, 256] on icon "grid" at bounding box center [435, 255] width 8 height 8
click at [248, 252] on icon "grid" at bounding box center [252, 255] width 8 height 8
click at [429, 260] on button "grid" at bounding box center [435, 255] width 12 height 12
click at [630, 258] on button "grid" at bounding box center [636, 255] width 12 height 12
drag, startPoint x: 410, startPoint y: 416, endPoint x: 512, endPoint y: 421, distance: 102.2
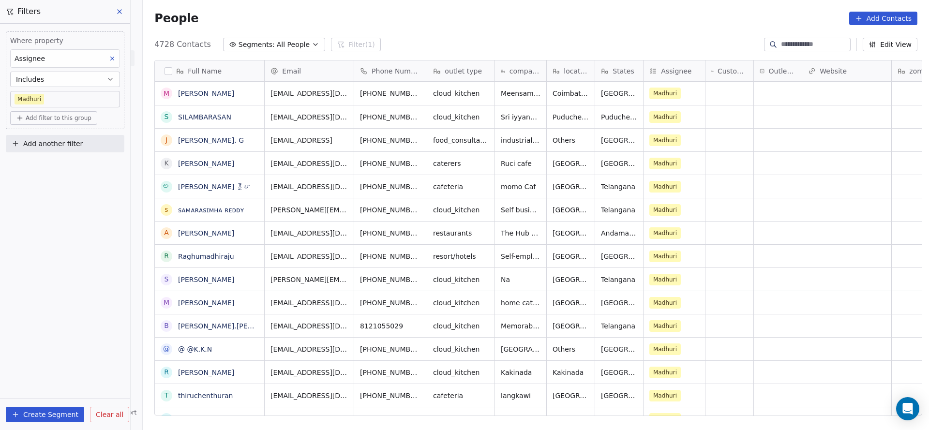
click at [528, 411] on div "Full Name M [PERSON_NAME] S [PERSON_NAME]. [PERSON_NAME] [PERSON_NAME] ల లింగయ్…" at bounding box center [536, 241] width 786 height 378
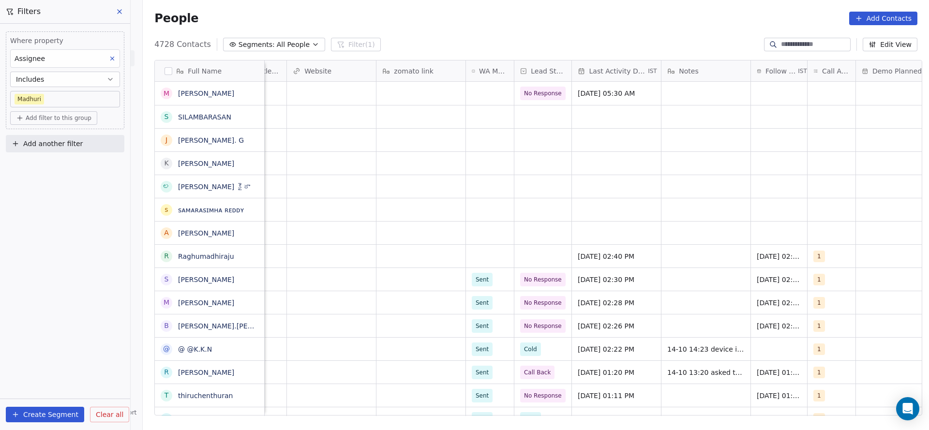
scroll to position [0, 625]
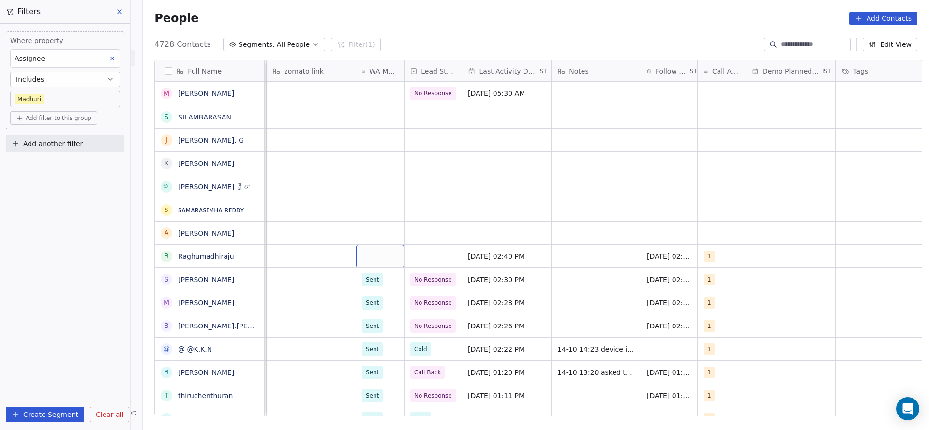
click at [372, 254] on div "grid" at bounding box center [380, 256] width 48 height 23
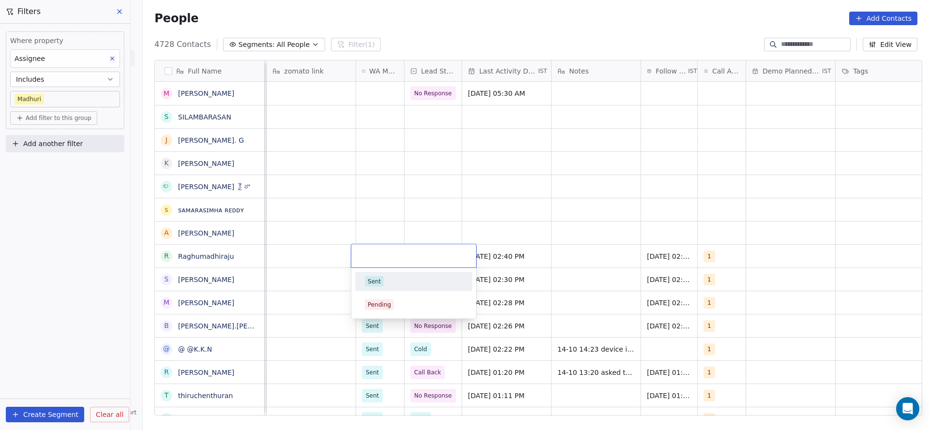
click at [376, 272] on div "Sent" at bounding box center [413, 281] width 117 height 19
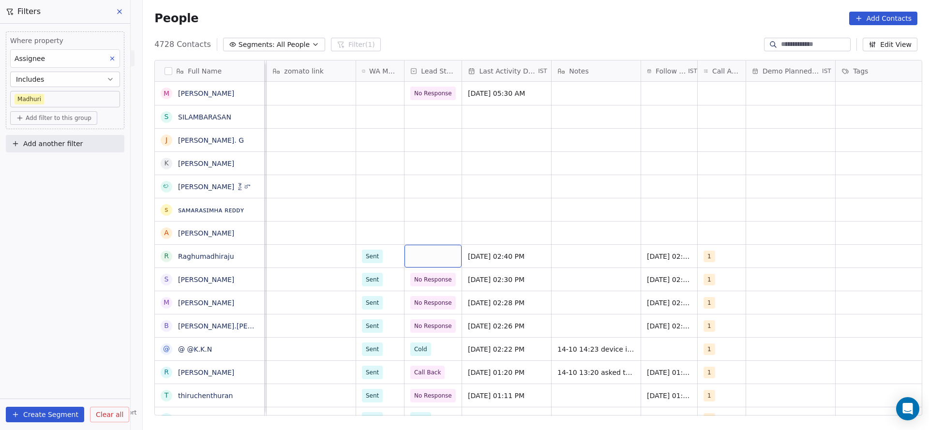
click at [416, 256] on div "grid" at bounding box center [432, 256] width 57 height 23
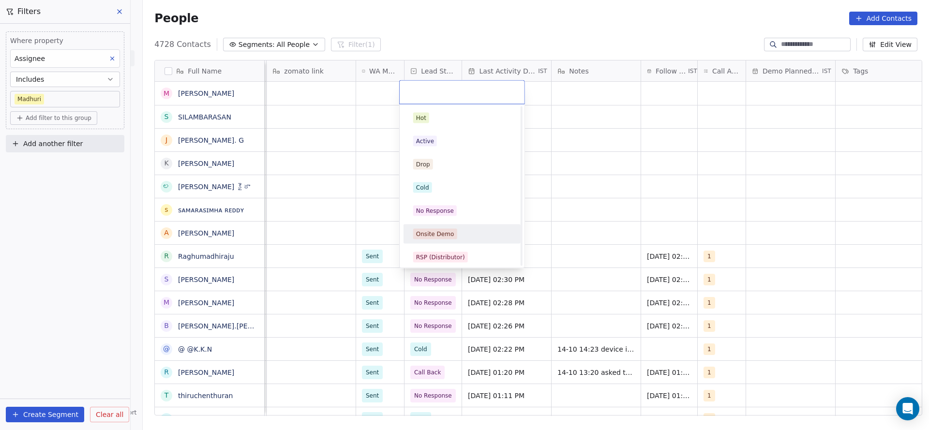
scroll to position [145, 0]
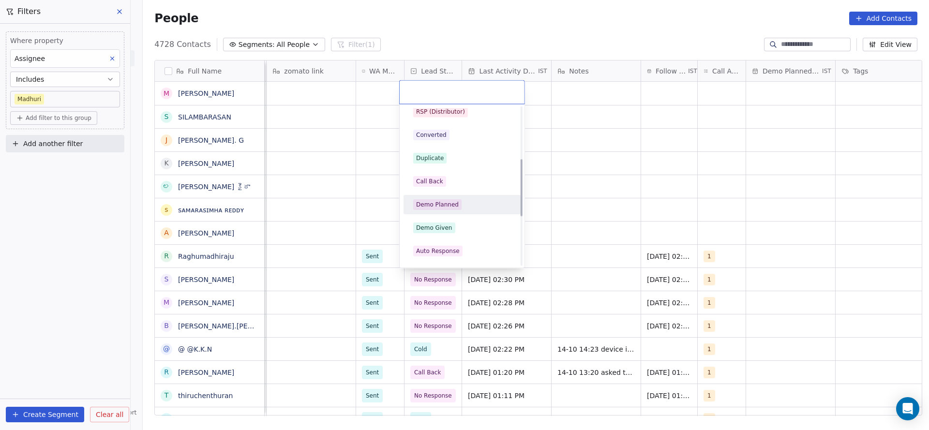
click at [443, 201] on div "Demo Planned" at bounding box center [437, 205] width 43 height 9
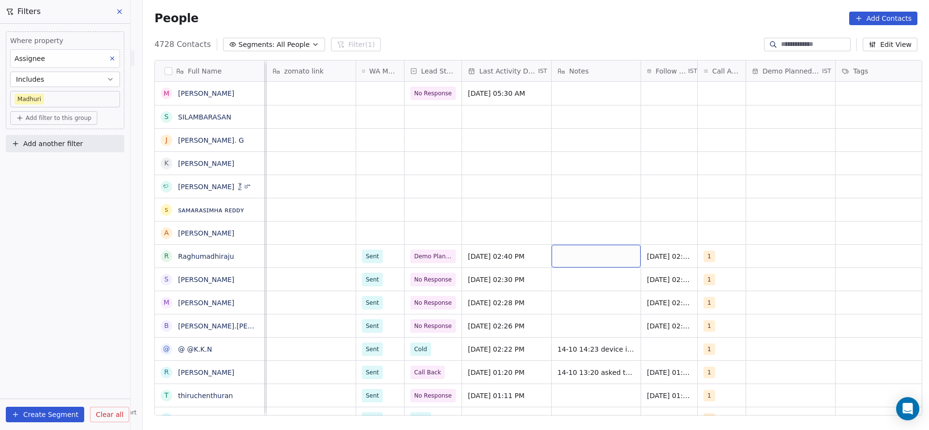
click at [575, 257] on div "grid" at bounding box center [595, 256] width 89 height 23
type textarea "**********"
click at [749, 239] on html "On2Cook India Pvt. Ltd. Contacts People Marketing Workflows Campaigns Metrics &…" at bounding box center [464, 215] width 929 height 430
click at [749, 254] on div "grid" at bounding box center [790, 256] width 89 height 23
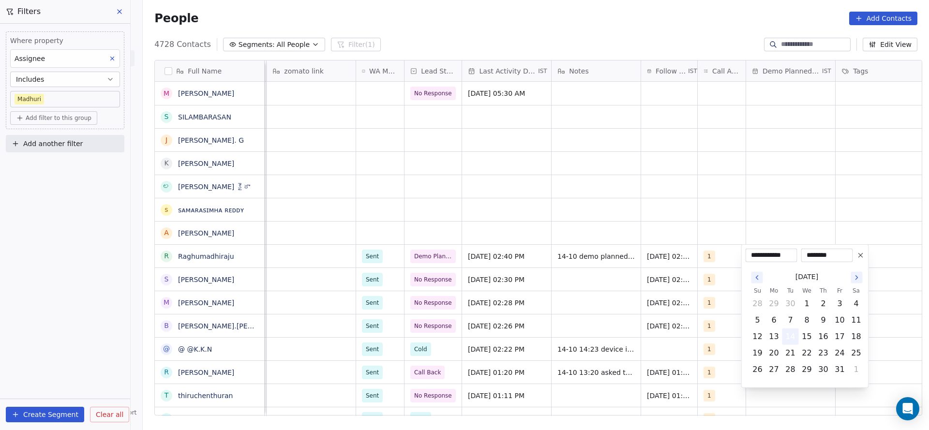
click at [788, 339] on button "14" at bounding box center [790, 336] width 15 height 15
drag, startPoint x: 599, startPoint y: 305, endPoint x: 894, endPoint y: 192, distance: 316.0
click at [612, 304] on html "On2Cook India Pvt. Ltd. Contacts People Marketing Workflows Campaigns Metrics &…" at bounding box center [464, 215] width 929 height 430
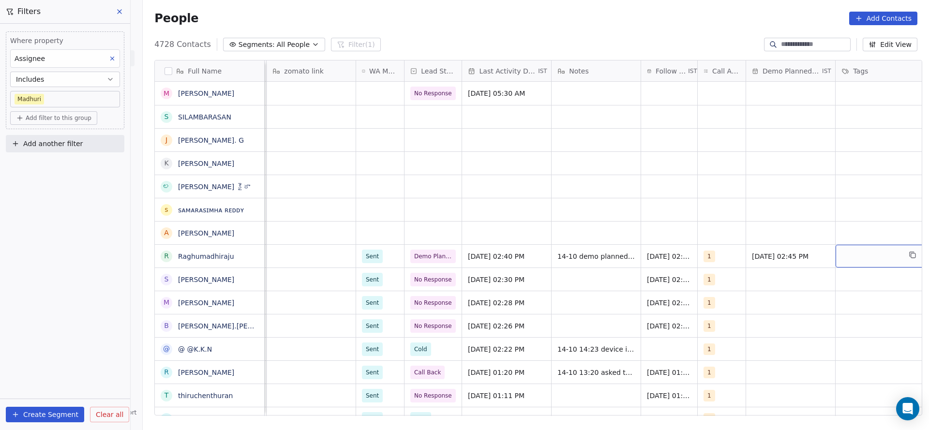
click at [864, 251] on div "grid" at bounding box center [879, 256] width 89 height 23
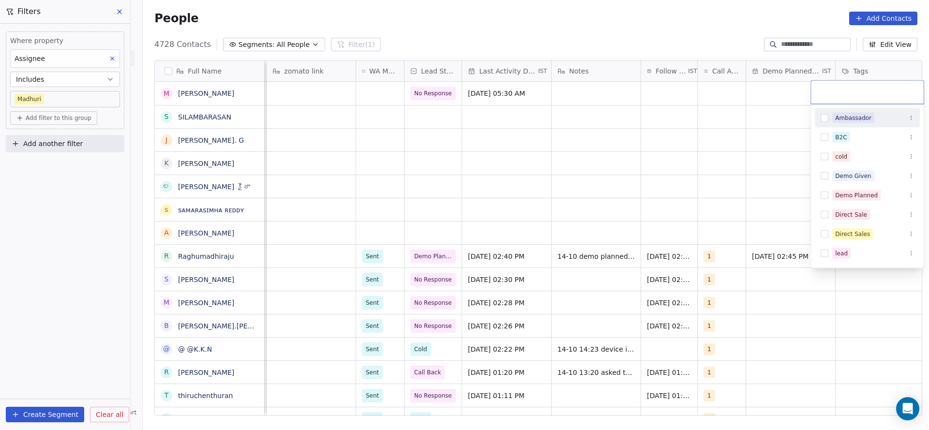
scroll to position [0, 639]
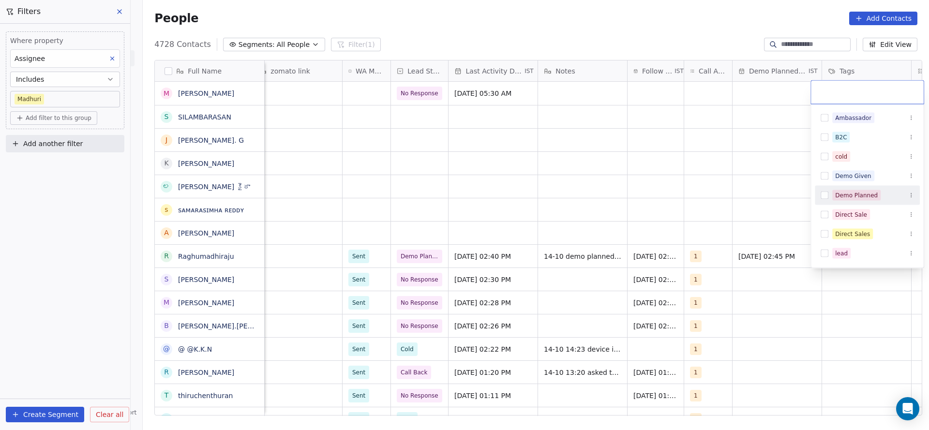
click at [845, 198] on div "Demo Planned" at bounding box center [856, 195] width 43 height 9
click at [662, 224] on html "On2Cook India Pvt. Ltd. Contacts People Marketing Workflows Campaigns Metrics &…" at bounding box center [464, 215] width 929 height 430
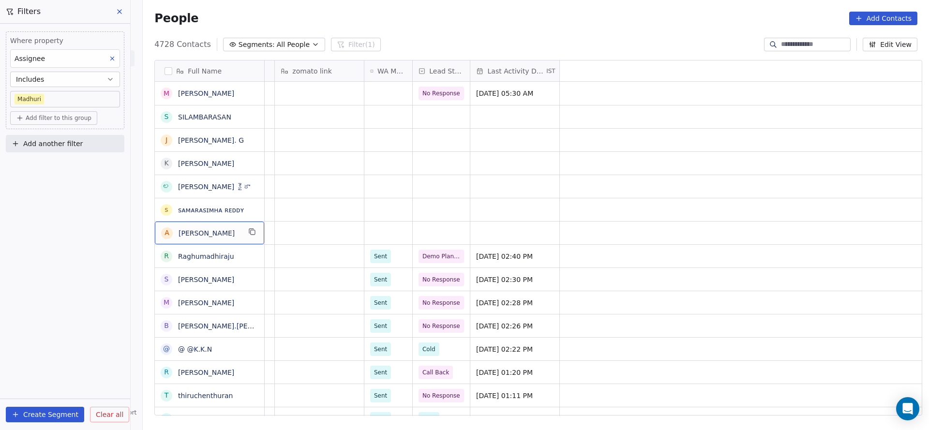
scroll to position [0, 0]
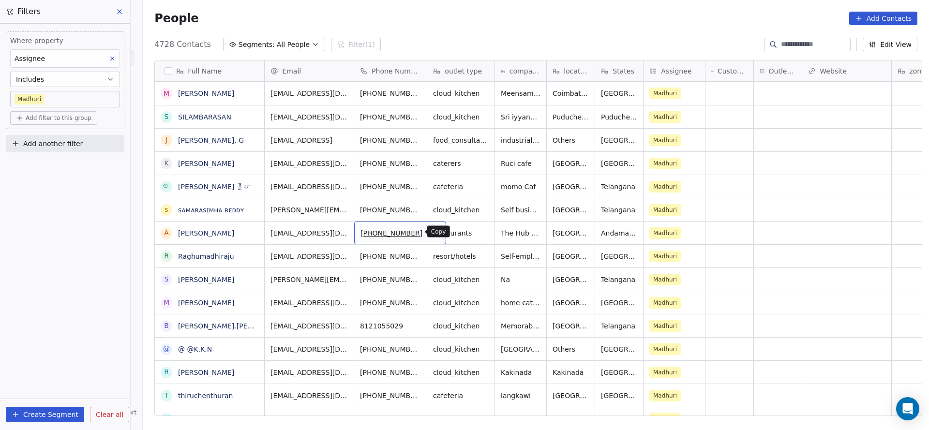
click at [431, 228] on icon "grid" at bounding box center [435, 232] width 8 height 8
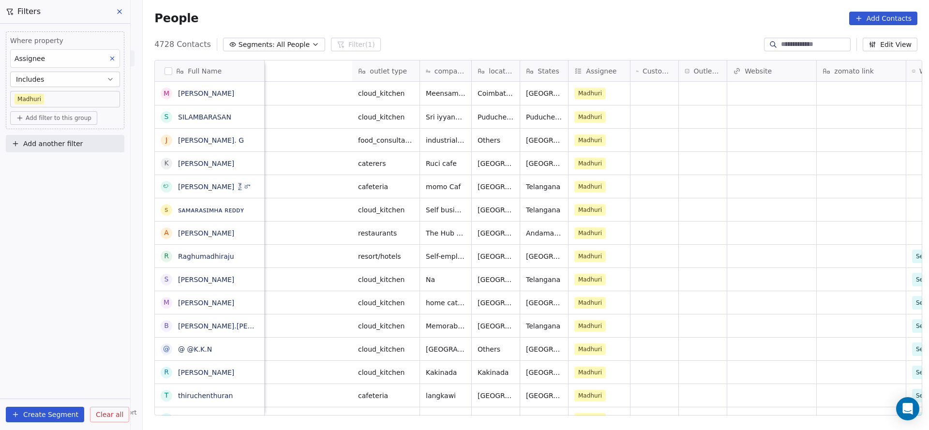
scroll to position [0, 582]
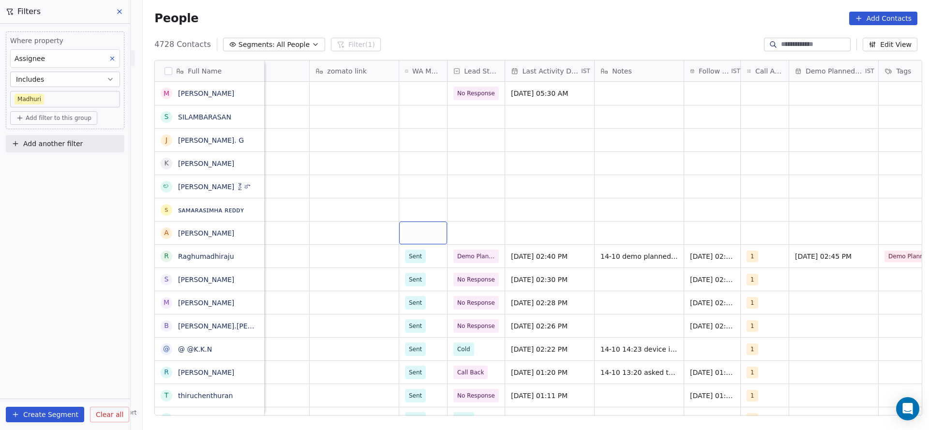
click at [419, 235] on div "grid" at bounding box center [423, 233] width 48 height 23
click at [416, 261] on div "Sent" at bounding box center [417, 258] width 13 height 9
click at [528, 243] on div "grid" at bounding box center [549, 233] width 89 height 23
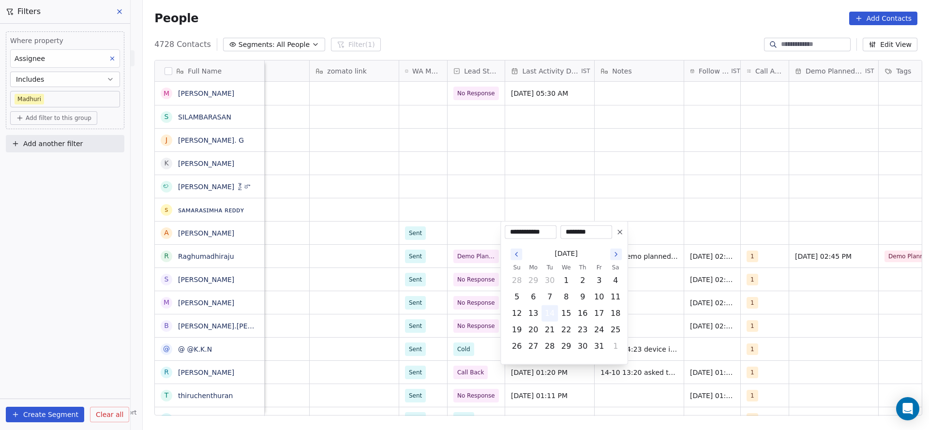
click at [546, 312] on button "14" at bounding box center [549, 313] width 15 height 15
drag, startPoint x: 325, startPoint y: 259, endPoint x: 618, endPoint y: 200, distance: 298.6
click at [325, 259] on html "On2Cook India Pvt. Ltd. Contacts People Marketing Workflows Campaigns Metrics &…" at bounding box center [464, 215] width 929 height 430
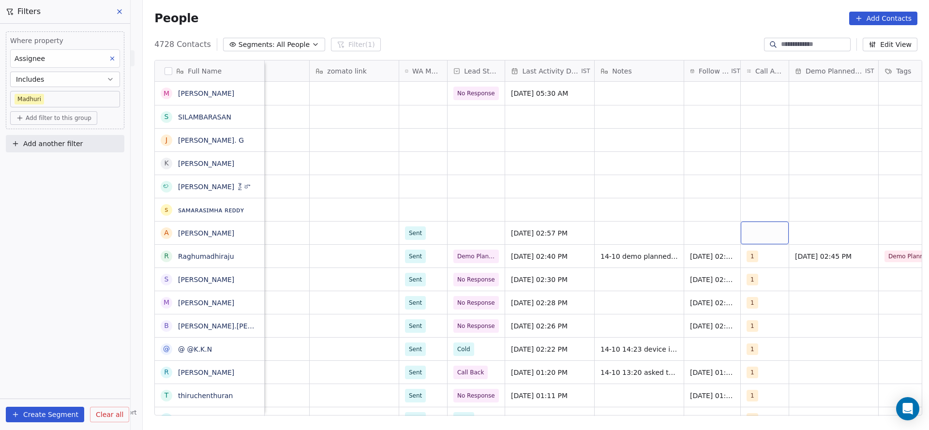
click at [750, 240] on div "grid" at bounding box center [765, 233] width 48 height 23
drag, startPoint x: 762, startPoint y: 260, endPoint x: 651, endPoint y: 277, distance: 112.1
click at [762, 259] on span "1" at bounding box center [766, 258] width 10 height 11
click at [651, 277] on html "On2Cook India Pvt. Ltd. Contacts People Marketing Workflows Campaigns Metrics &…" at bounding box center [464, 215] width 929 height 430
click at [686, 230] on div "grid" at bounding box center [712, 233] width 56 height 23
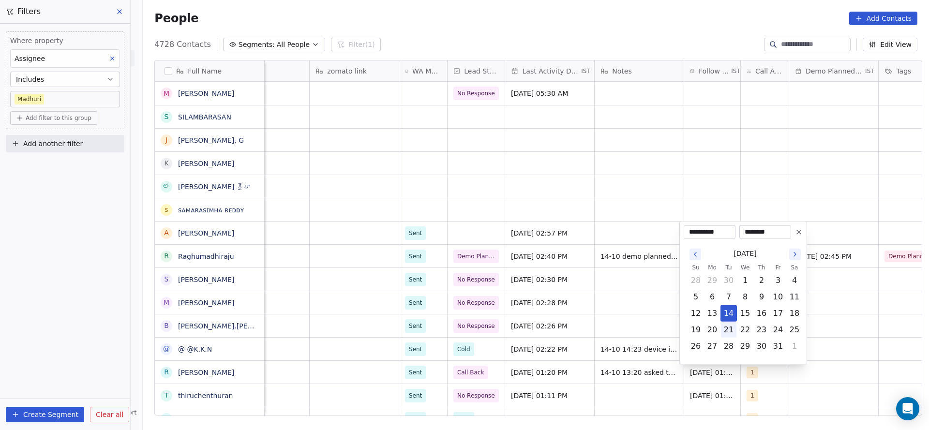
click at [722, 327] on button "21" at bounding box center [728, 329] width 15 height 15
type input "**********"
click at [617, 313] on html "On2Cook India Pvt. Ltd. Contacts People Marketing Workflows Campaigns Metrics &…" at bounding box center [464, 215] width 929 height 430
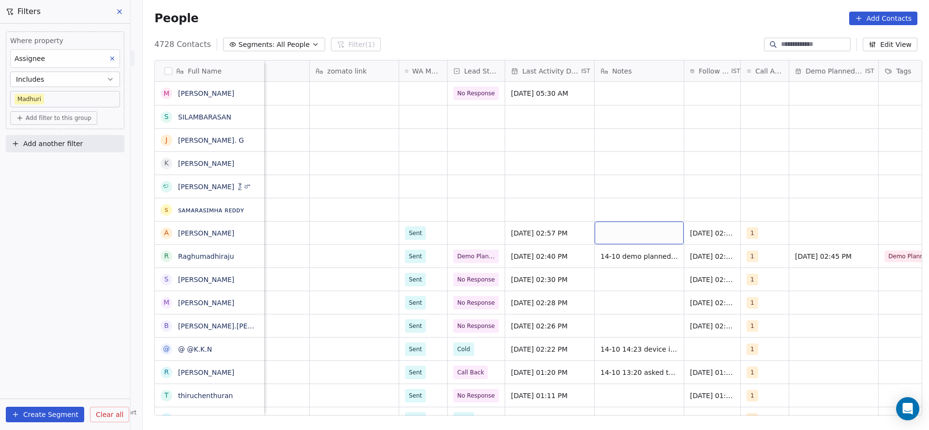
click at [622, 238] on div "grid" at bounding box center [639, 233] width 89 height 23
type textarea "**********"
click at [548, 269] on html "On2Cook India Pvt. Ltd. Contacts People Marketing Workflows Campaigns Metrics &…" at bounding box center [464, 215] width 929 height 430
click at [476, 232] on div "grid" at bounding box center [475, 233] width 57 height 23
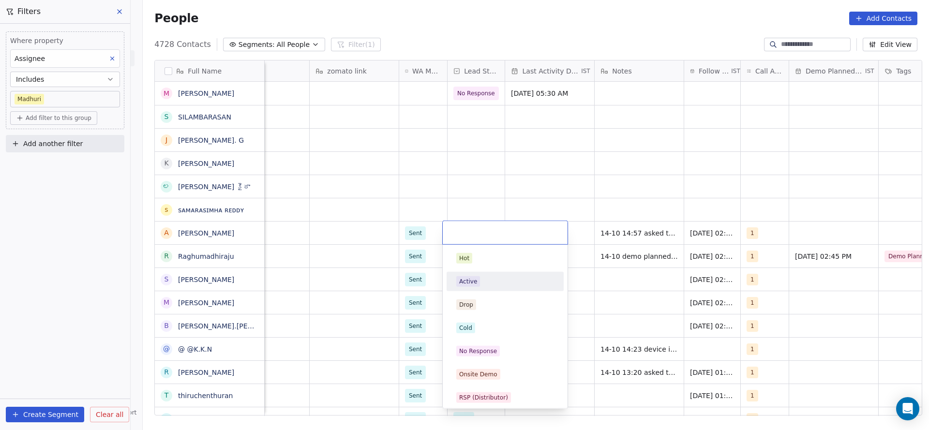
click at [477, 288] on div "Active" at bounding box center [504, 281] width 109 height 15
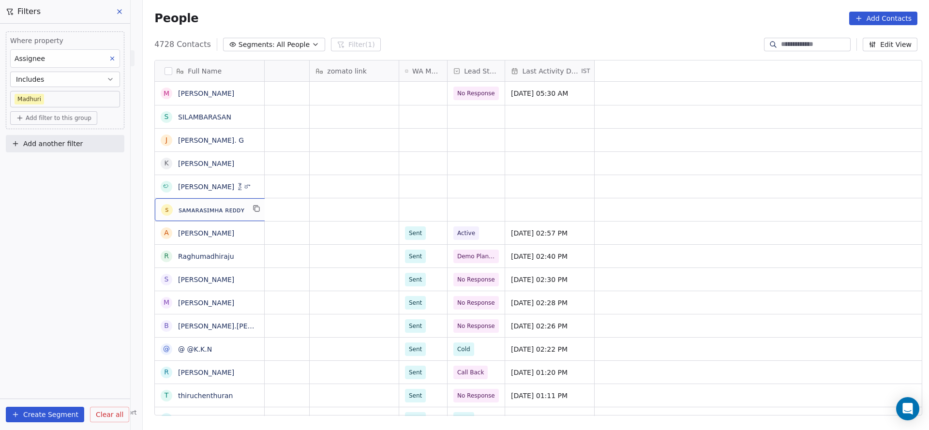
scroll to position [0, 0]
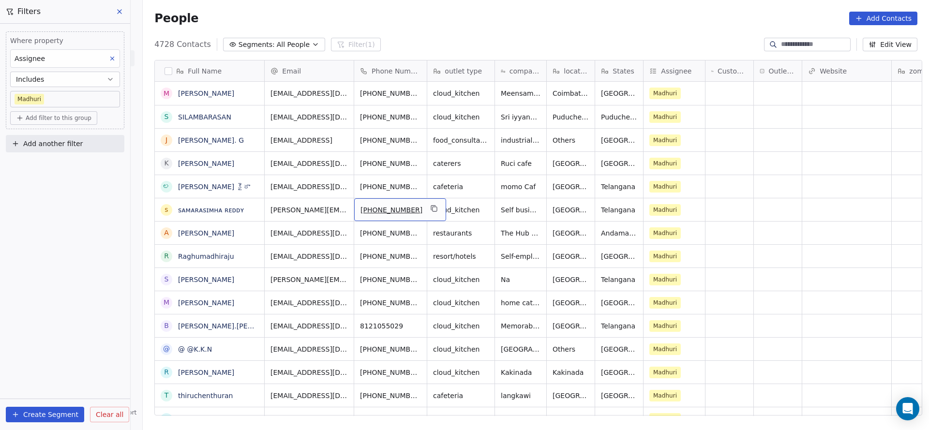
click at [416, 214] on div "[PHONE_NUMBER]" at bounding box center [400, 209] width 92 height 23
click at [431, 208] on icon "grid" at bounding box center [435, 209] width 8 height 8
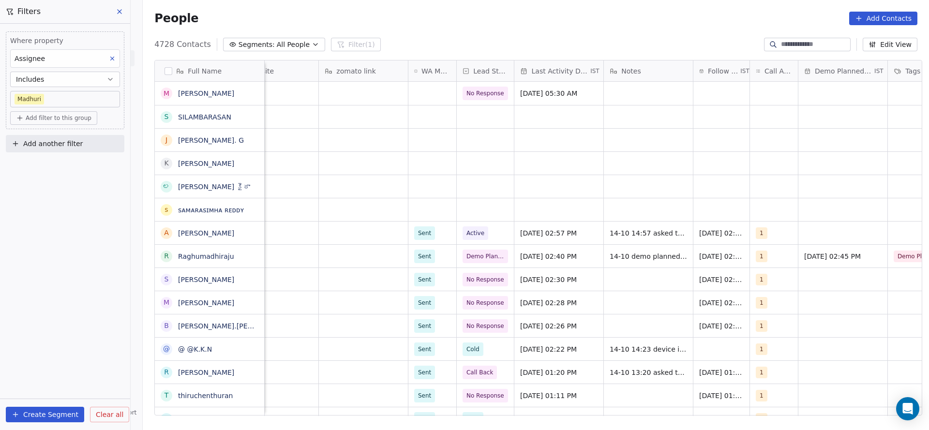
scroll to position [0, 598]
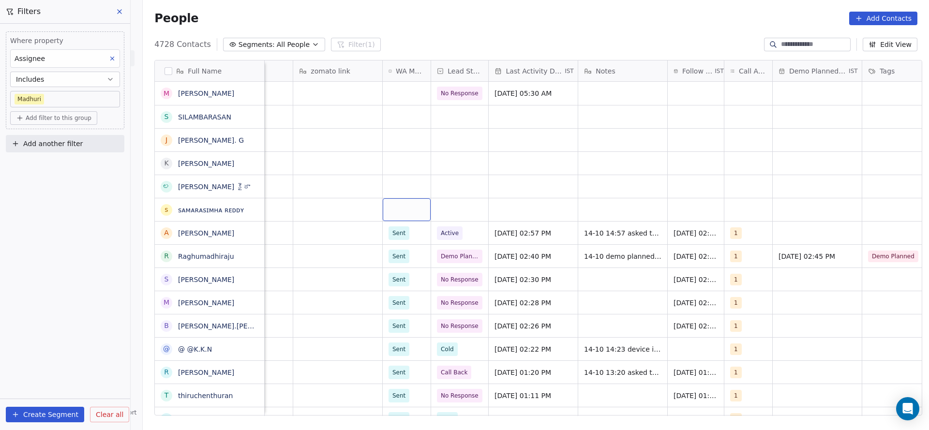
click at [405, 213] on div "grid" at bounding box center [407, 209] width 48 height 23
click at [399, 231] on div "Sent" at bounding box center [400, 235] width 13 height 9
click at [441, 209] on div "grid" at bounding box center [459, 209] width 57 height 23
click at [456, 208] on div "grid" at bounding box center [459, 209] width 57 height 23
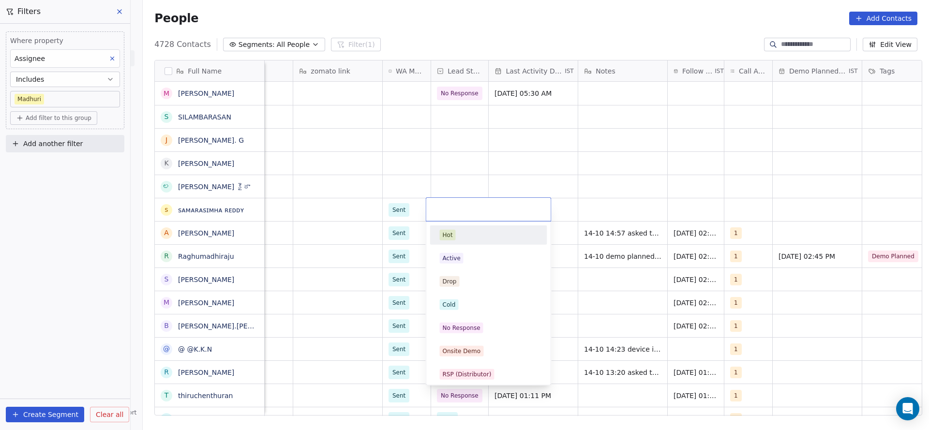
click at [447, 233] on div "Hot" at bounding box center [448, 235] width 10 height 9
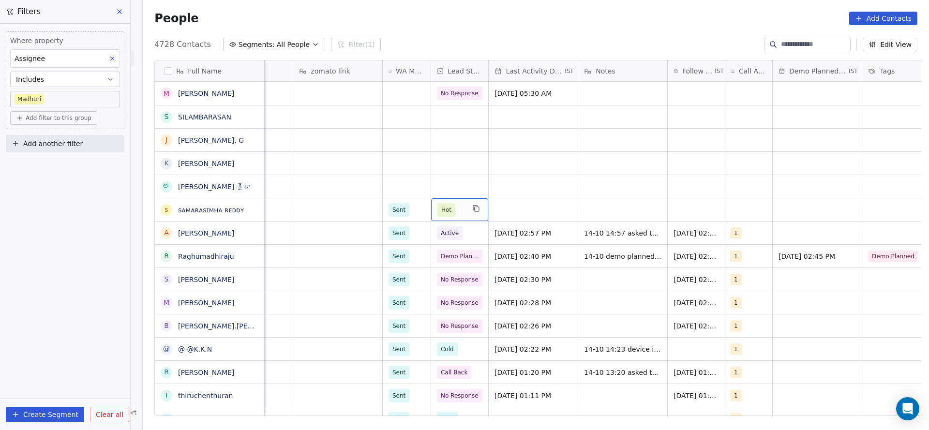
click at [448, 209] on span "Hot" at bounding box center [446, 210] width 18 height 14
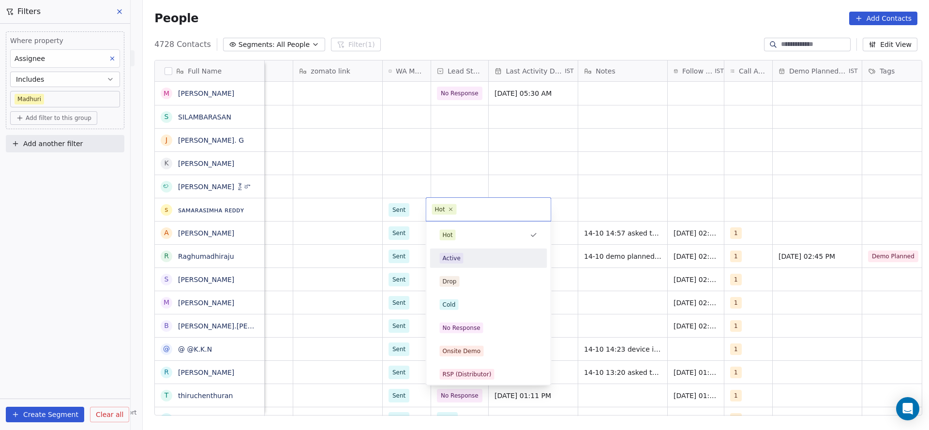
drag, startPoint x: 453, startPoint y: 258, endPoint x: 535, endPoint y: 187, distance: 108.4
click at [460, 253] on span "Active" at bounding box center [452, 258] width 24 height 11
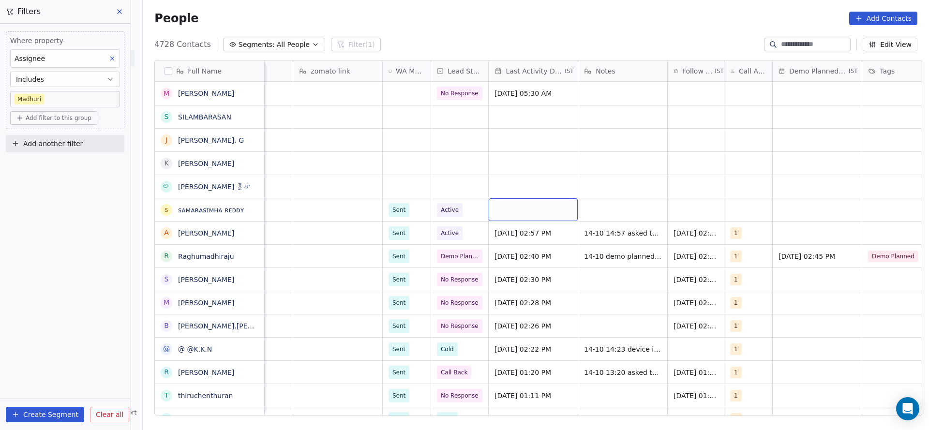
click at [521, 212] on div "grid" at bounding box center [533, 209] width 89 height 23
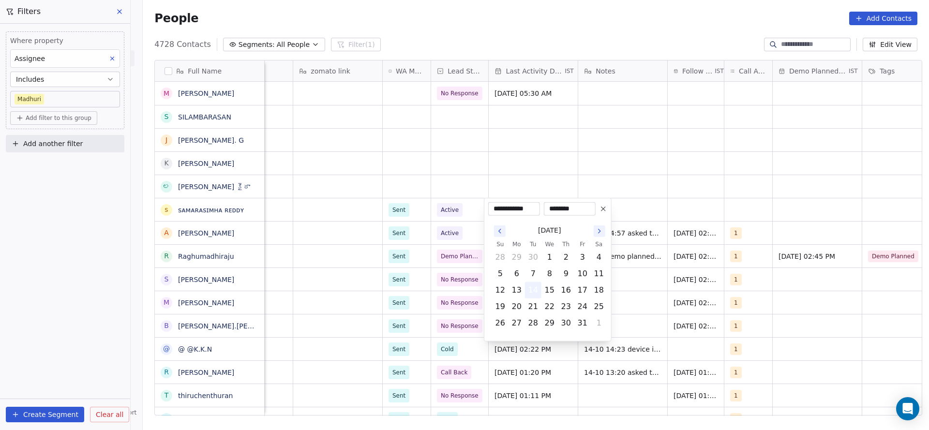
click at [531, 283] on button "14" at bounding box center [532, 290] width 15 height 15
click at [552, 168] on html "On2Cook India Pvt. Ltd. Contacts People Marketing Workflows Campaigns Metrics &…" at bounding box center [464, 215] width 929 height 430
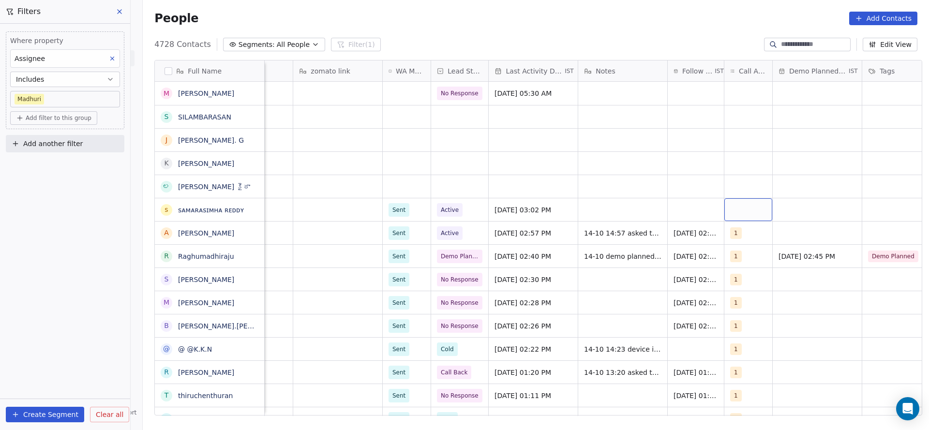
click at [739, 204] on div "grid" at bounding box center [748, 209] width 48 height 23
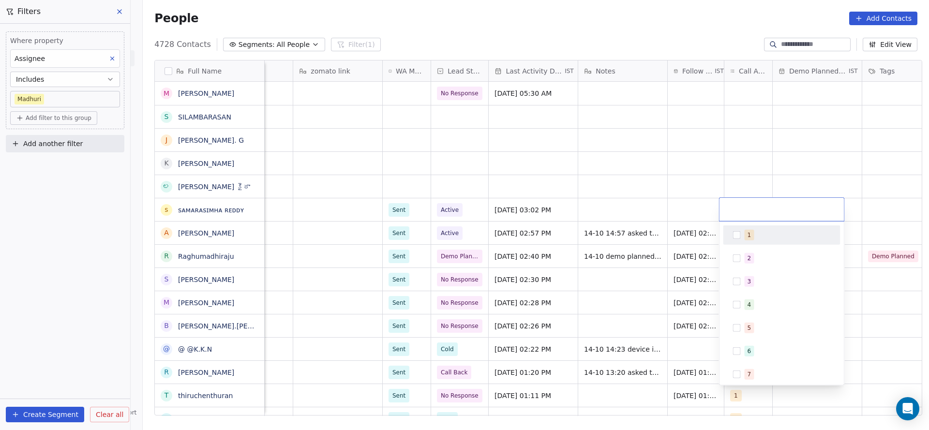
drag, startPoint x: 731, startPoint y: 228, endPoint x: 729, endPoint y: 235, distance: 7.0
click at [732, 232] on div "1" at bounding box center [781, 234] width 109 height 15
click at [698, 205] on html "On2Cook India Pvt. Ltd. Contacts People Marketing Workflows Campaigns Metrics &…" at bounding box center [464, 215] width 929 height 430
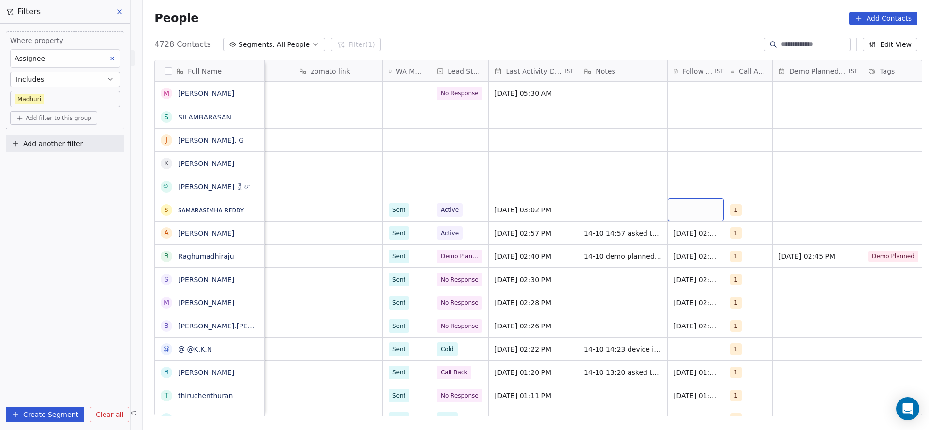
click at [683, 209] on div "grid" at bounding box center [696, 209] width 56 height 23
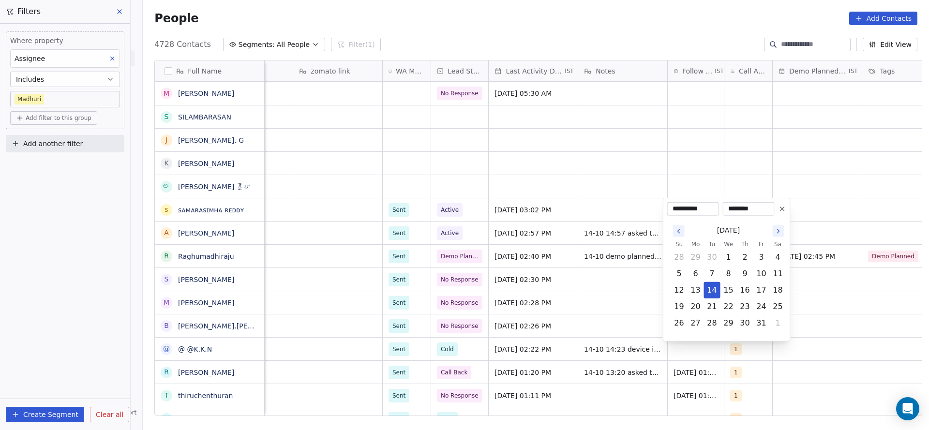
drag, startPoint x: 709, startPoint y: 303, endPoint x: 631, endPoint y: 280, distance: 81.6
click at [709, 303] on button "21" at bounding box center [711, 306] width 15 height 15
type input "**********"
drag, startPoint x: 631, startPoint y: 280, endPoint x: 614, endPoint y: 201, distance: 80.6
click at [630, 272] on html "On2Cook India Pvt. Ltd. Contacts People Marketing Workflows Campaigns Metrics &…" at bounding box center [464, 215] width 929 height 430
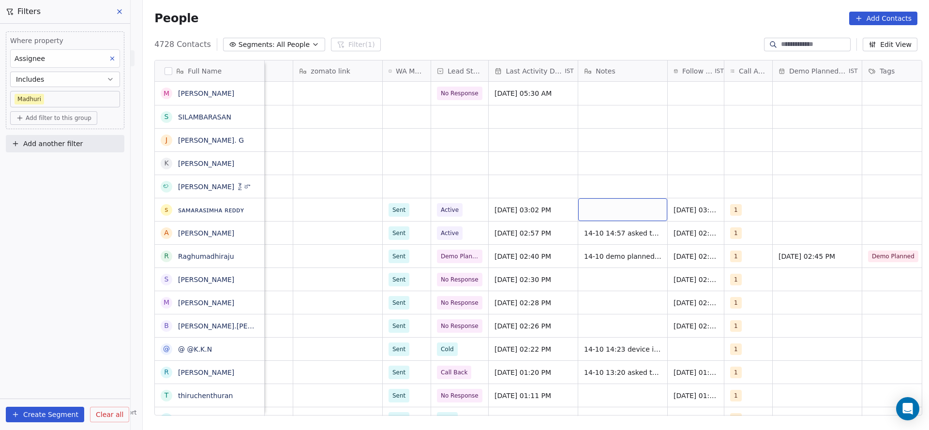
click at [614, 201] on div "grid" at bounding box center [622, 209] width 89 height 23
type textarea "**********"
click at [508, 170] on html "On2Cook India Pvt. Ltd. Contacts People Marketing Workflows Campaigns Metrics &…" at bounding box center [464, 215] width 929 height 430
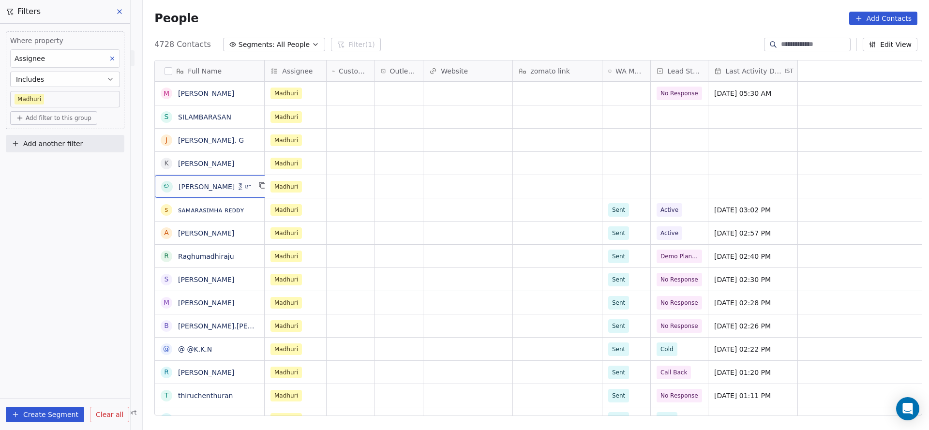
scroll to position [0, 0]
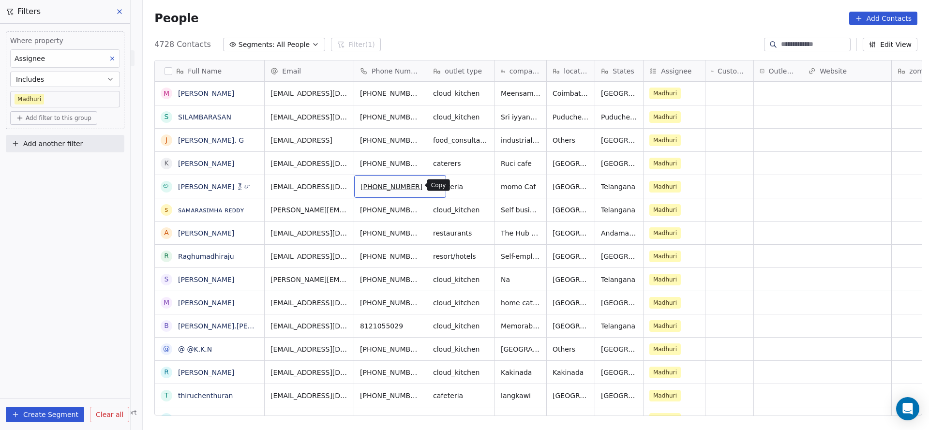
click at [429, 186] on button "grid" at bounding box center [435, 185] width 12 height 12
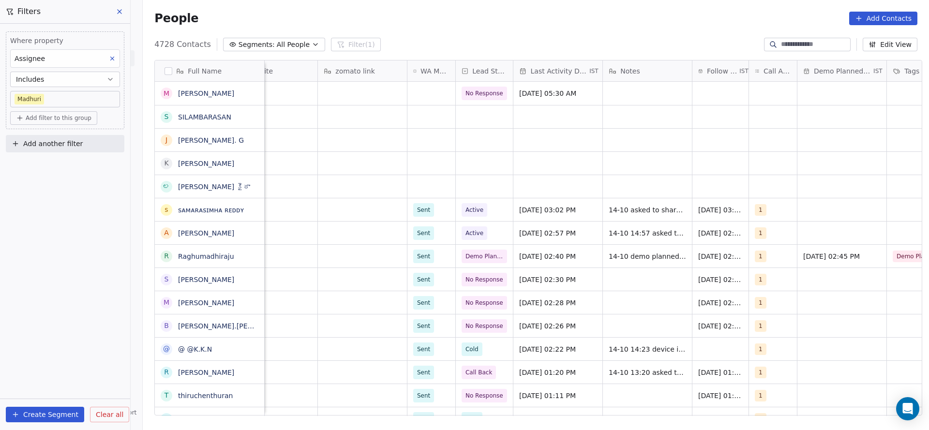
scroll to position [0, 690]
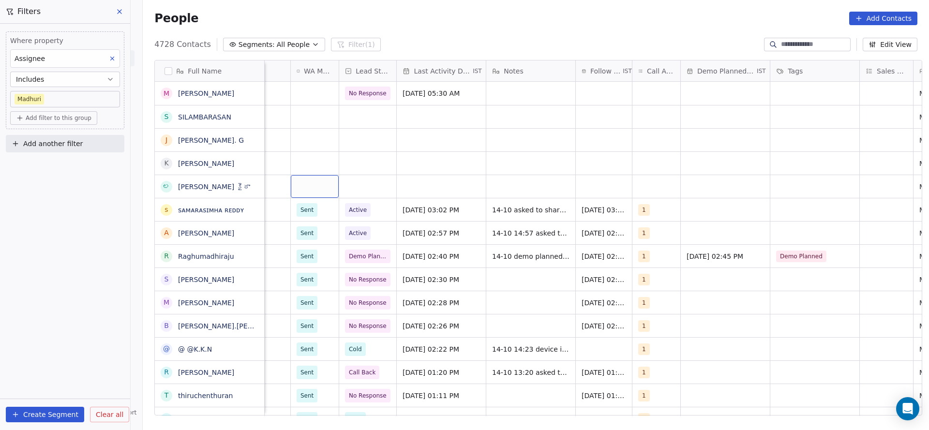
click at [302, 192] on div "grid" at bounding box center [315, 186] width 48 height 23
click at [309, 210] on div "Sent" at bounding box center [308, 212] width 13 height 9
click at [329, 70] on div "WA Message Update" at bounding box center [315, 70] width 48 height 21
click at [361, 192] on html "On2Cook India Pvt. Ltd. Contacts People Marketing Workflows Campaigns Metrics &…" at bounding box center [464, 215] width 929 height 430
click at [361, 192] on div "grid" at bounding box center [367, 186] width 57 height 23
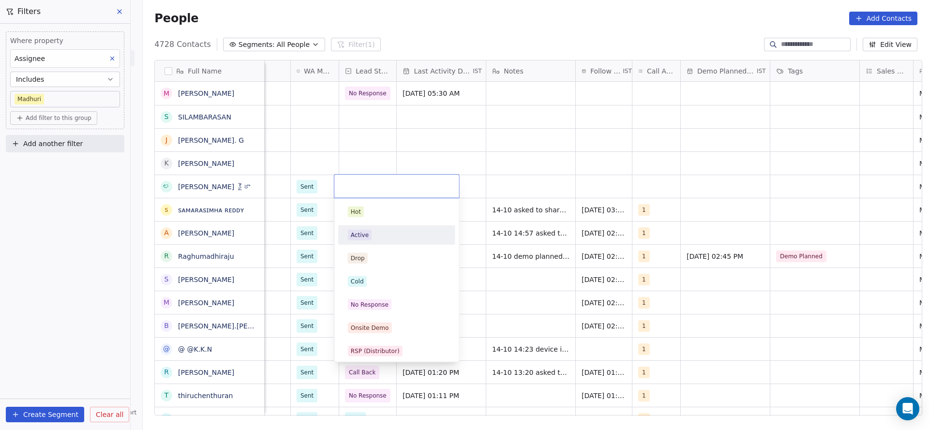
click at [378, 233] on div "Active" at bounding box center [397, 235] width 98 height 11
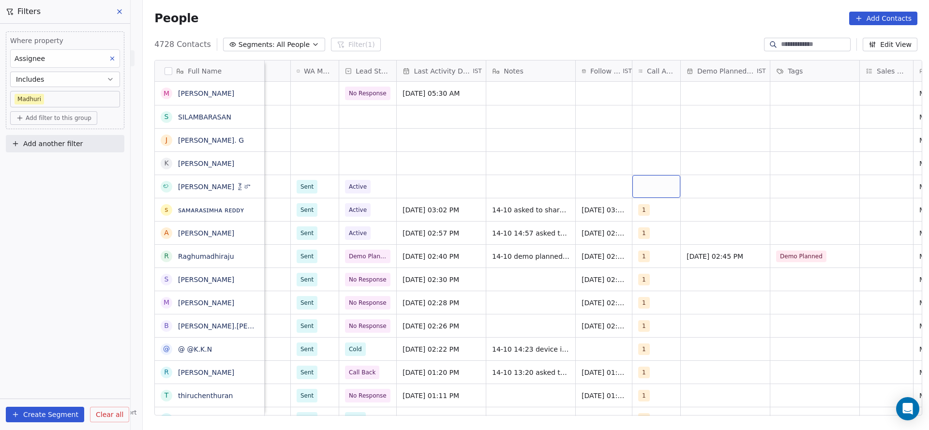
click at [648, 197] on div "grid" at bounding box center [656, 186] width 48 height 23
click at [647, 185] on div "grid" at bounding box center [656, 186] width 48 height 23
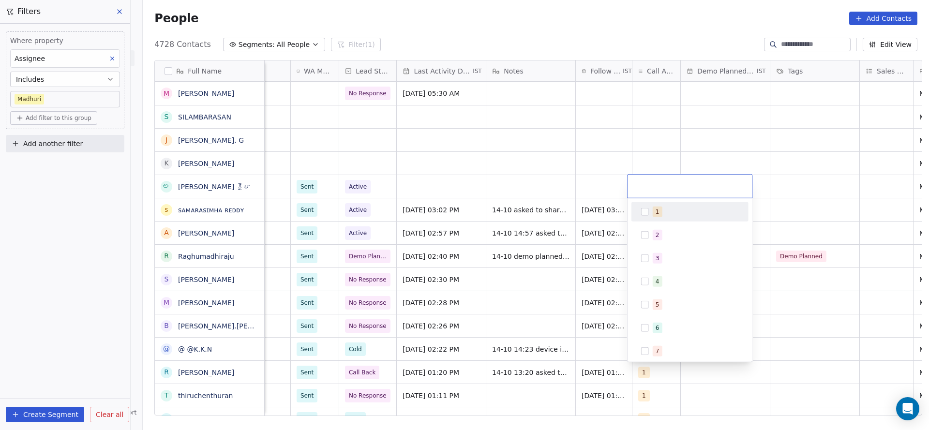
drag, startPoint x: 660, startPoint y: 217, endPoint x: 647, endPoint y: 218, distance: 13.1
click at [660, 217] on div "1" at bounding box center [689, 211] width 109 height 15
click at [561, 234] on html "On2Cook India Pvt. Ltd. Contacts People Marketing Workflows Campaigns Metrics &…" at bounding box center [464, 215] width 929 height 430
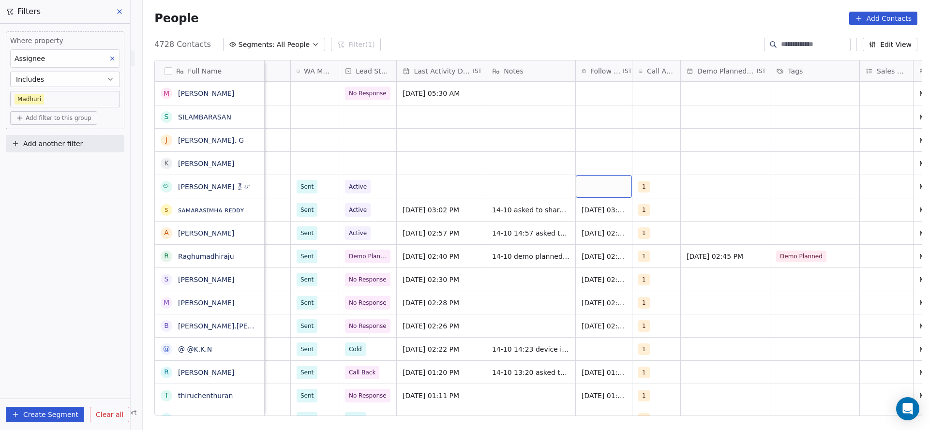
click at [596, 186] on div "grid" at bounding box center [604, 186] width 56 height 23
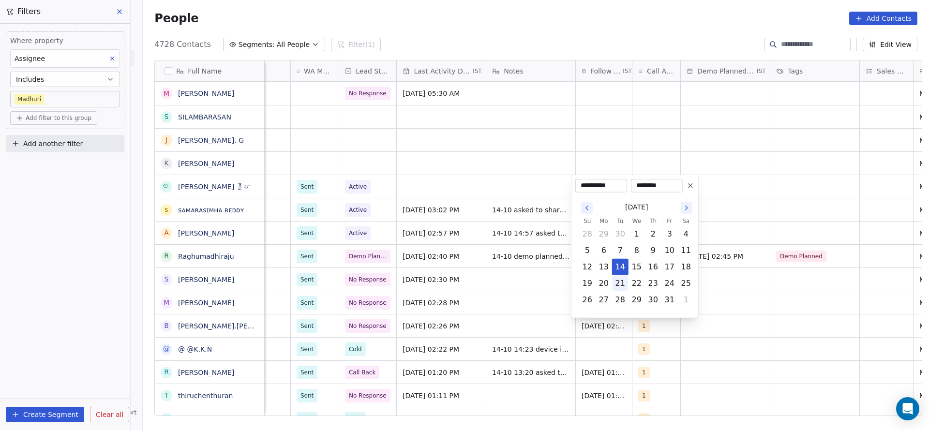
click at [621, 283] on button "21" at bounding box center [619, 283] width 15 height 15
type input "**********"
click at [440, 210] on html "On2Cook India Pvt. Ltd. Contacts People Marketing Workflows Campaigns Metrics &…" at bounding box center [464, 215] width 929 height 430
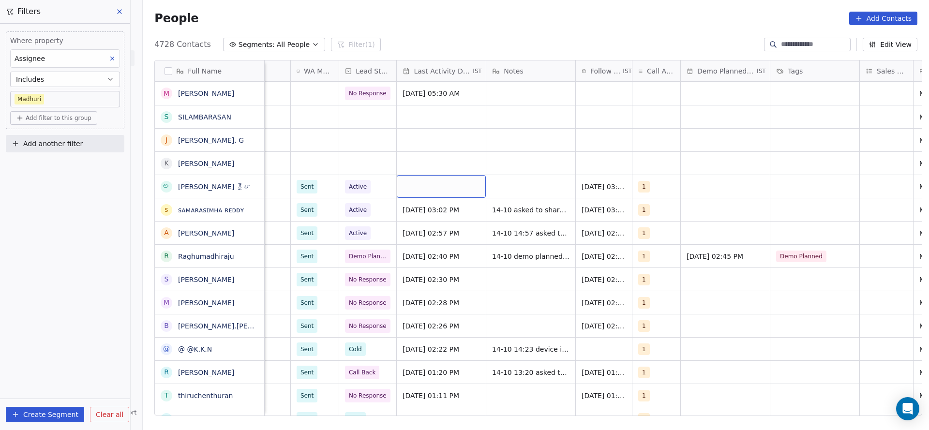
click at [438, 187] on div "grid" at bounding box center [441, 186] width 89 height 23
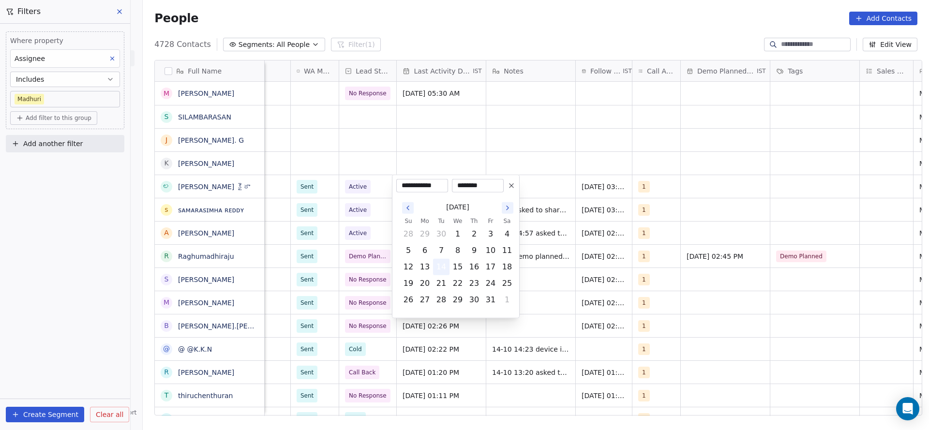
click at [441, 270] on button "14" at bounding box center [440, 266] width 15 height 15
click at [431, 155] on html "On2Cook India Pvt. Ltd. Contacts People Marketing Workflows Campaigns Metrics &…" at bounding box center [464, 215] width 929 height 430
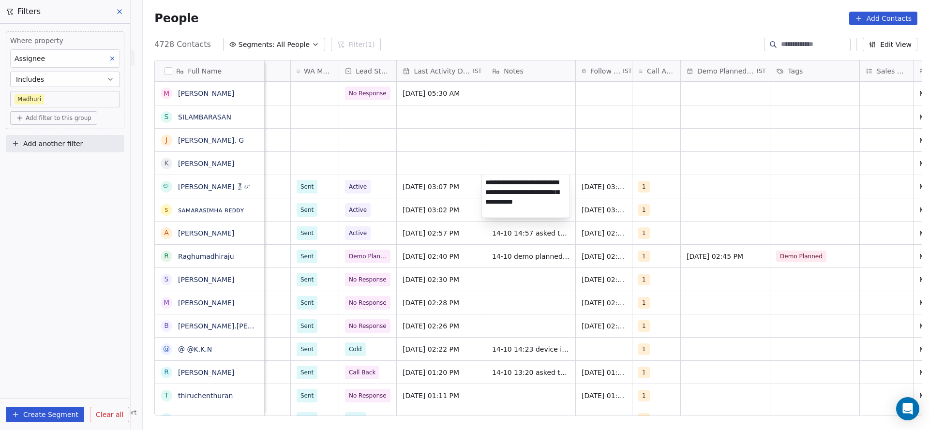
type textarea "**********"
click at [406, 164] on html "On2Cook India Pvt. Ltd. Contacts People Marketing Workflows Campaigns Metrics &…" at bounding box center [464, 215] width 929 height 430
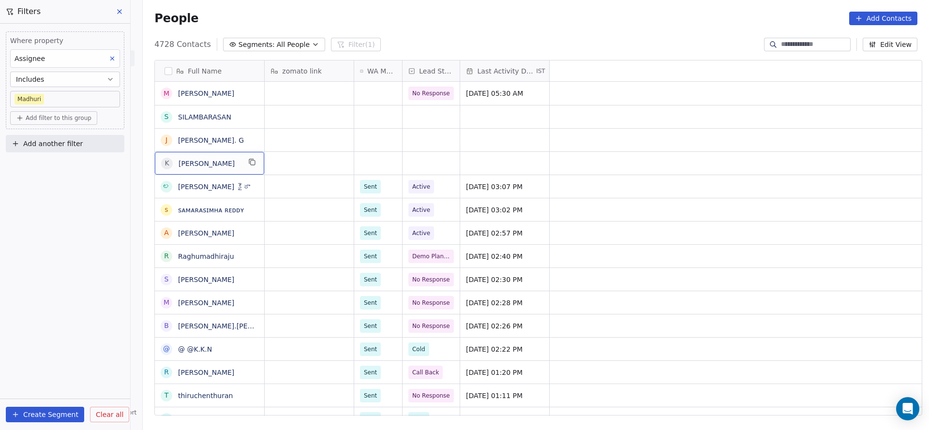
scroll to position [0, 0]
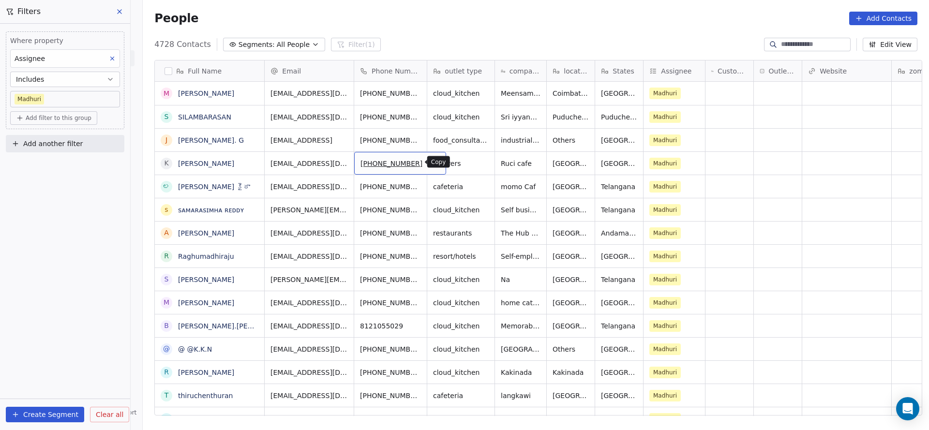
click at [431, 162] on icon "grid" at bounding box center [435, 162] width 8 height 8
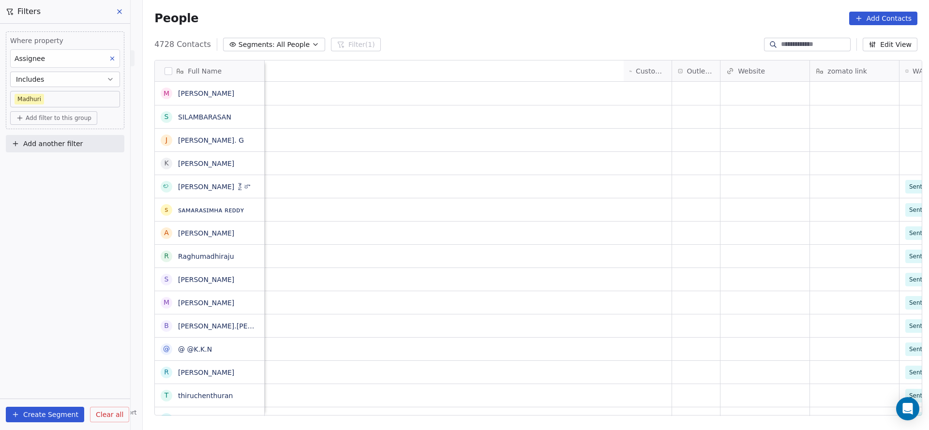
scroll to position [0, 685]
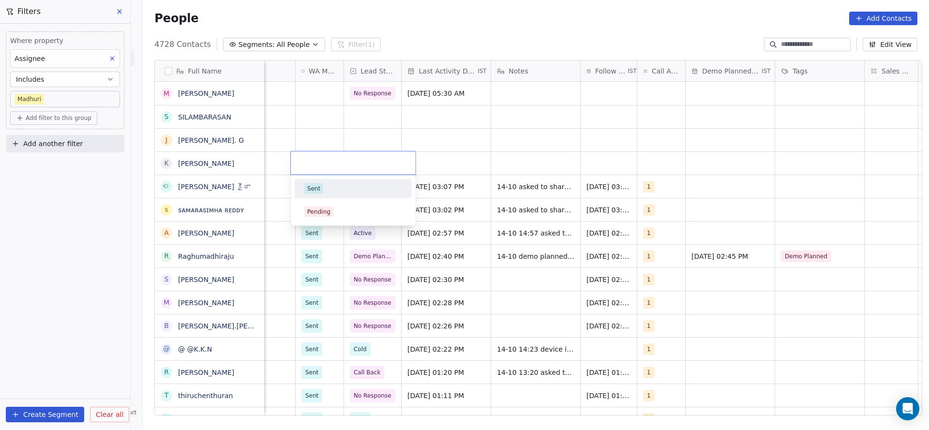
drag, startPoint x: 316, startPoint y: 190, endPoint x: 392, endPoint y: 141, distance: 90.7
click at [316, 186] on div "Sent" at bounding box center [313, 188] width 13 height 9
click at [390, 158] on div "grid" at bounding box center [372, 163] width 57 height 23
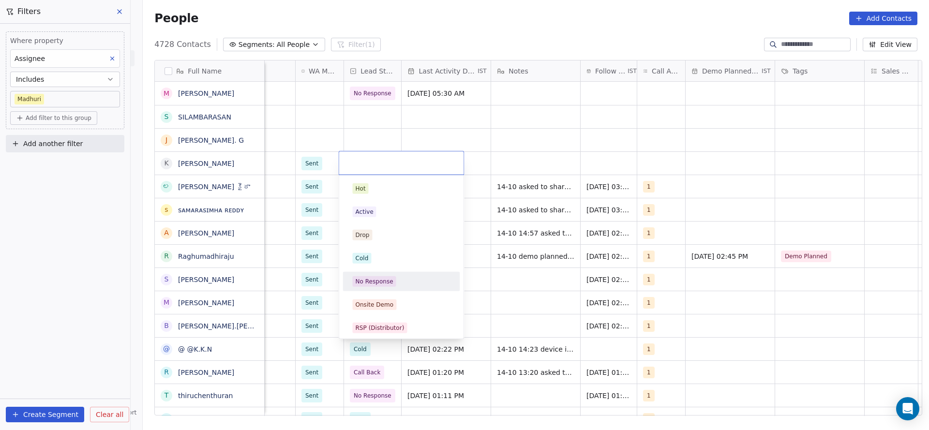
click at [374, 279] on span "No Response" at bounding box center [375, 281] width 44 height 11
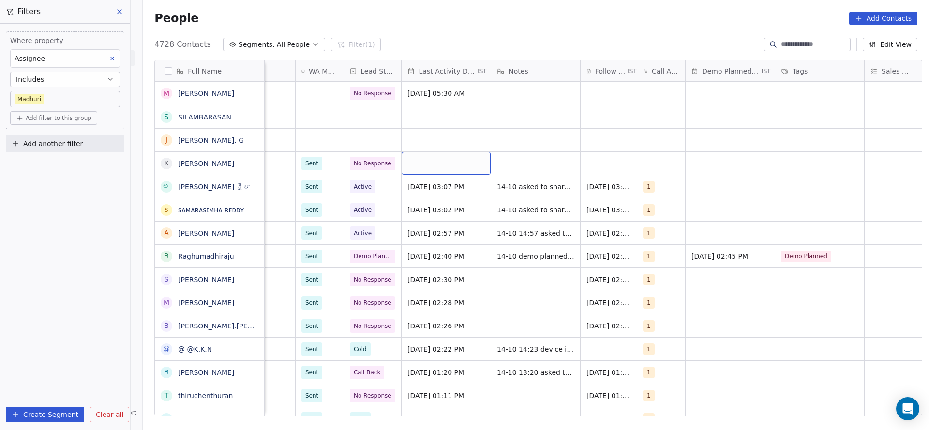
click at [461, 160] on div "grid" at bounding box center [446, 163] width 89 height 23
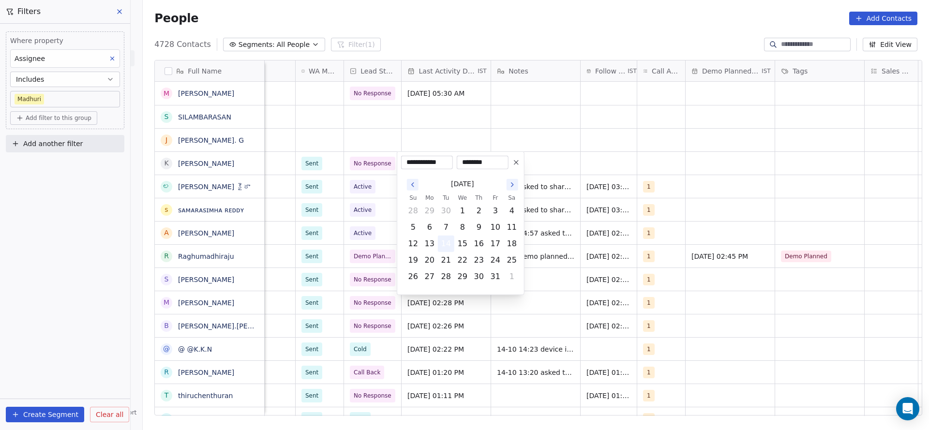
click at [438, 241] on button "14" at bounding box center [445, 243] width 15 height 15
click at [579, 148] on html "On2Cook India Pvt. Ltd. Contacts People Marketing Workflows Campaigns Metrics &…" at bounding box center [464, 215] width 929 height 430
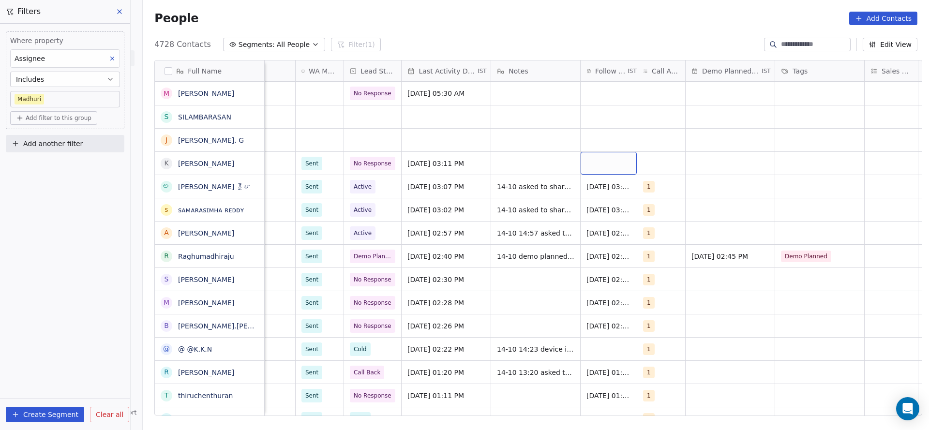
click at [590, 165] on div "grid" at bounding box center [608, 163] width 56 height 23
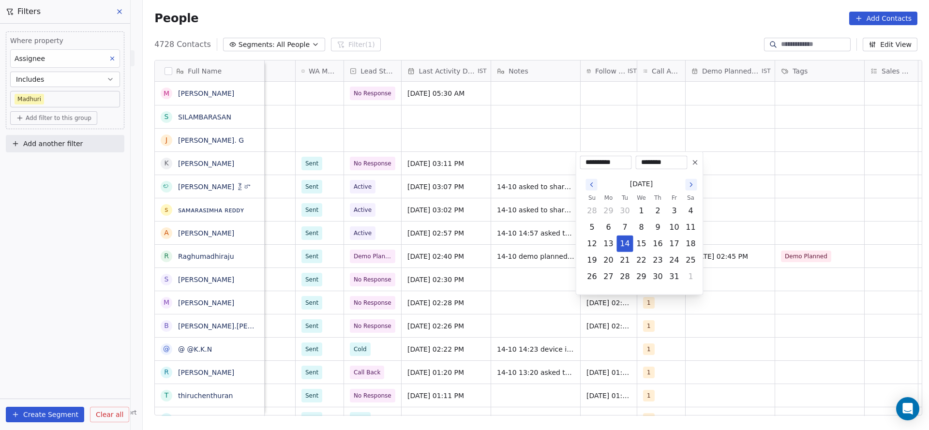
drag, startPoint x: 622, startPoint y: 258, endPoint x: 570, endPoint y: 193, distance: 83.6
click at [621, 259] on button "21" at bounding box center [624, 260] width 15 height 15
type input "**********"
click at [554, 186] on html "On2Cook India Pvt. Ltd. Contacts People Marketing Workflows Campaigns Metrics &…" at bounding box center [464, 215] width 929 height 430
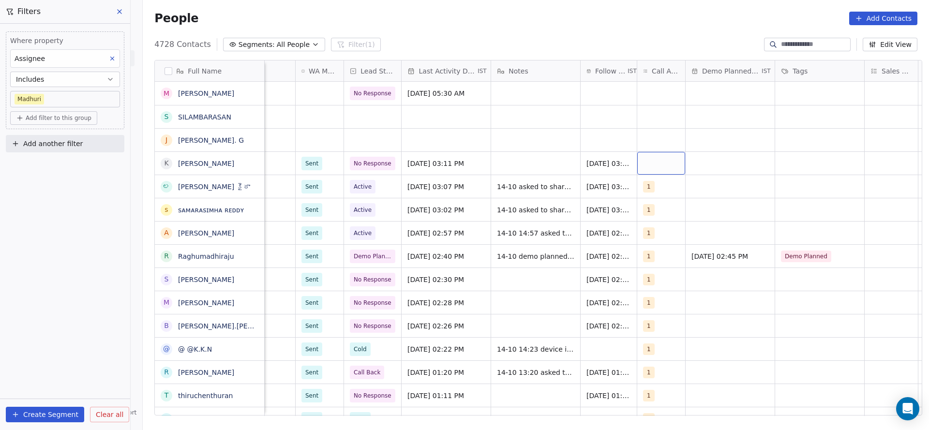
click at [664, 166] on div "grid" at bounding box center [661, 163] width 48 height 23
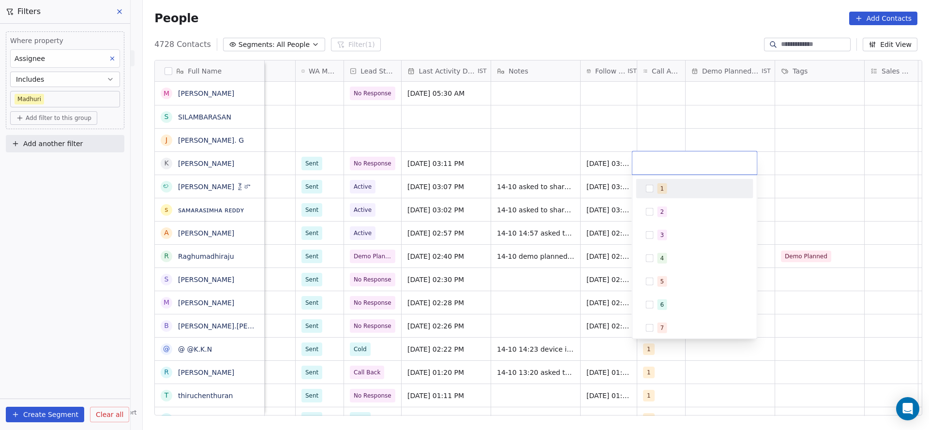
click at [657, 188] on span "1" at bounding box center [662, 188] width 10 height 11
click at [534, 178] on html "On2Cook India Pvt. Ltd. Contacts People Marketing Workflows Campaigns Metrics &…" at bounding box center [464, 215] width 929 height 430
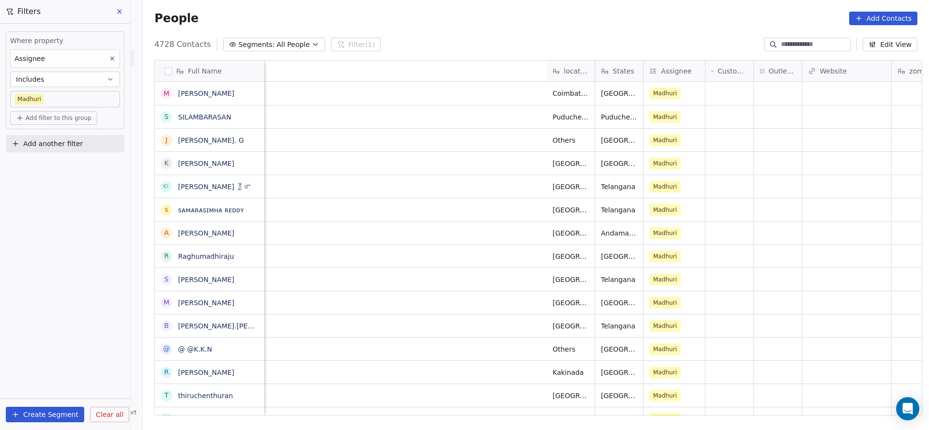
scroll to position [0, 452]
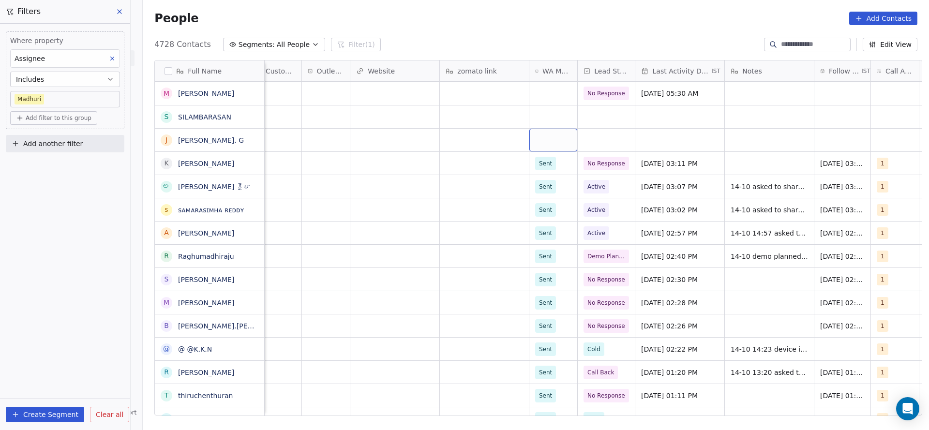
click at [557, 145] on div "grid" at bounding box center [553, 140] width 48 height 23
click at [546, 173] on div "Sent" at bounding box center [586, 165] width 109 height 15
click at [591, 141] on div "grid" at bounding box center [606, 140] width 57 height 23
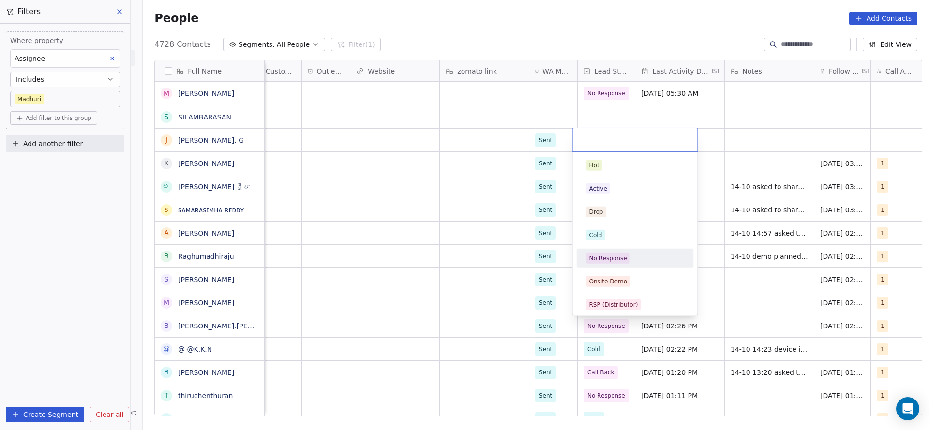
click at [608, 256] on div "No Response" at bounding box center [608, 258] width 38 height 9
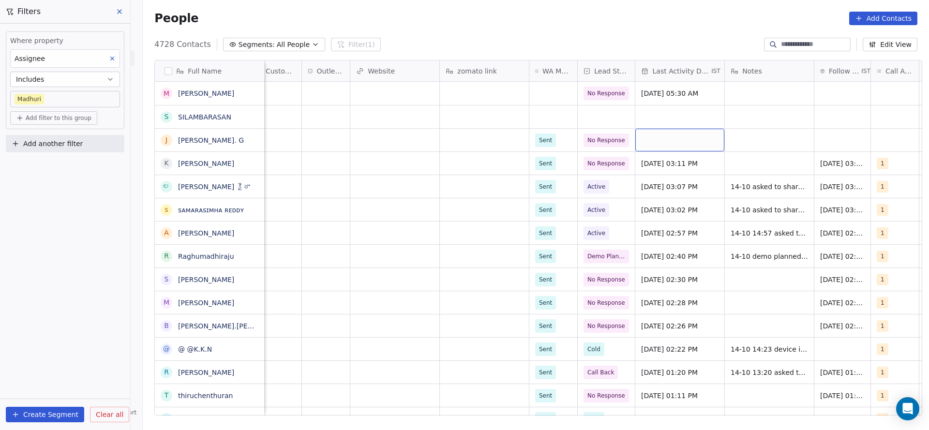
click at [663, 129] on div "grid" at bounding box center [679, 140] width 89 height 23
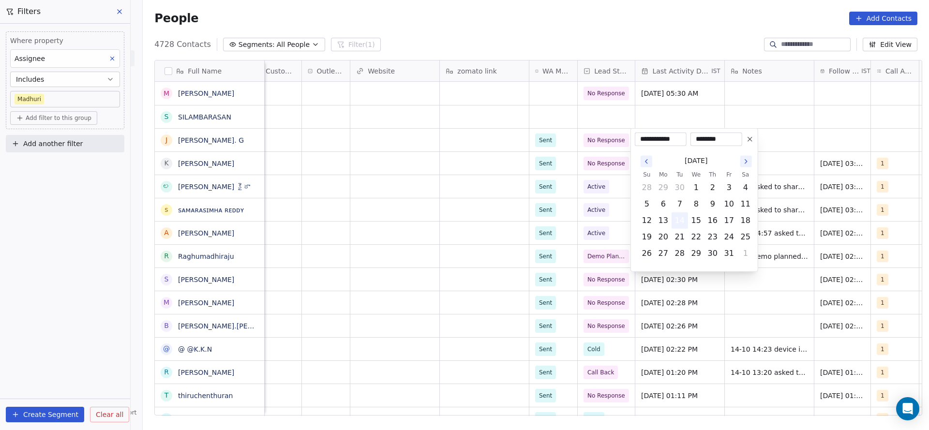
click at [682, 223] on button "14" at bounding box center [679, 220] width 15 height 15
click at [463, 181] on html "On2Cook India Pvt. Ltd. Contacts People Marketing Workflows Campaigns Metrics &…" at bounding box center [464, 215] width 929 height 430
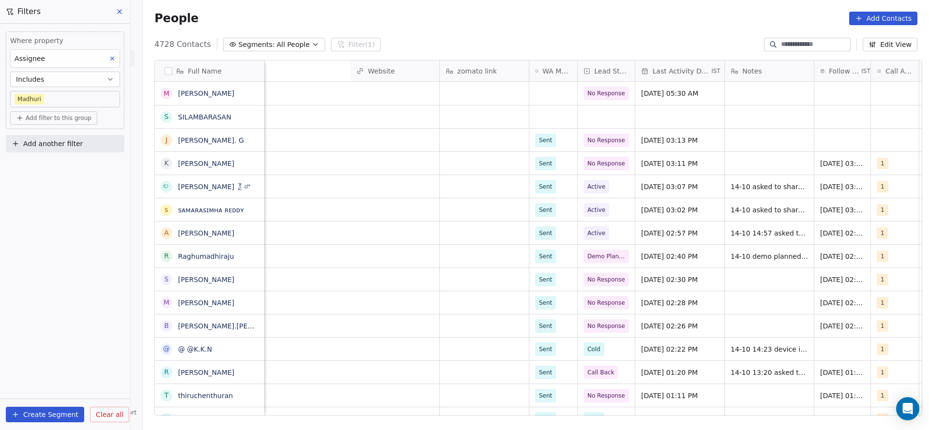
scroll to position [0, 781]
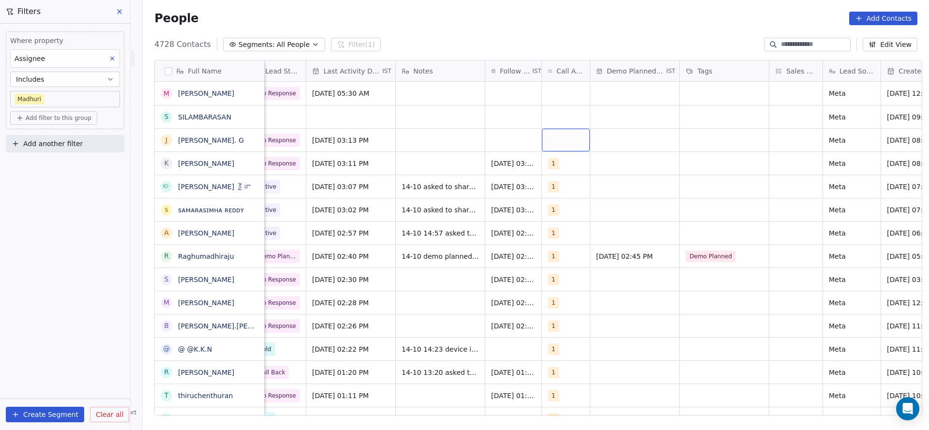
click at [552, 142] on div "grid" at bounding box center [566, 140] width 48 height 23
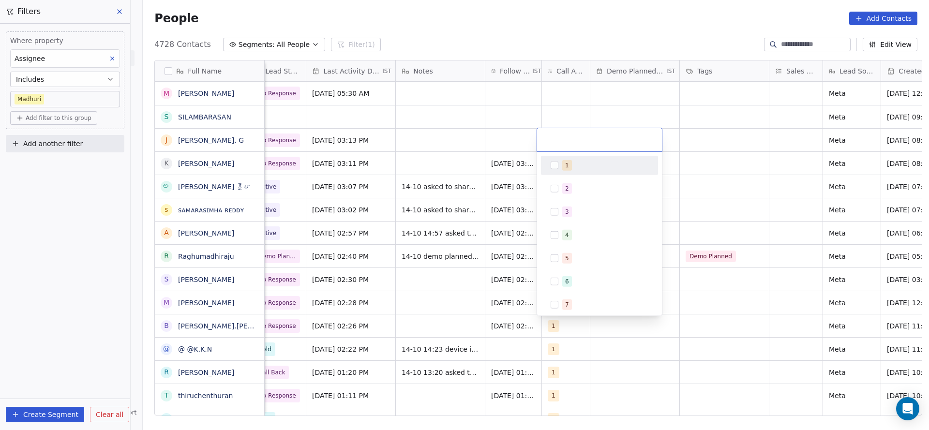
click at [556, 165] on button "Suggestions" at bounding box center [554, 166] width 8 height 8
click at [490, 154] on html "On2Cook India Pvt. Ltd. Contacts People Marketing Workflows Campaigns Metrics &…" at bounding box center [464, 215] width 929 height 430
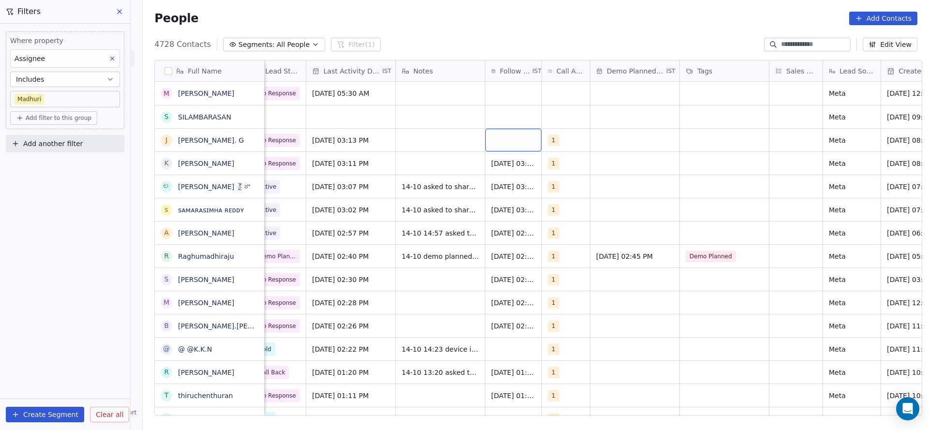
click at [516, 138] on div "grid" at bounding box center [513, 140] width 56 height 23
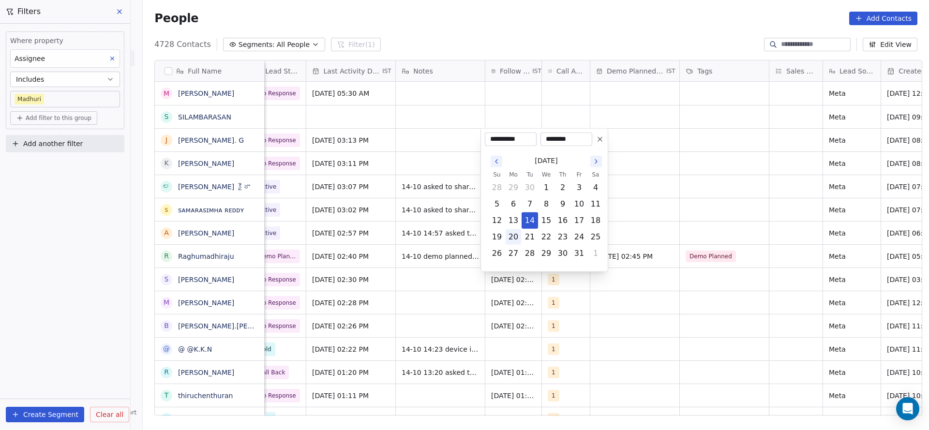
click at [529, 237] on button "21" at bounding box center [529, 236] width 15 height 15
type input "**********"
click at [420, 215] on html "On2Cook India Pvt. Ltd. Contacts People Marketing Workflows Campaigns Metrics &…" at bounding box center [464, 215] width 929 height 430
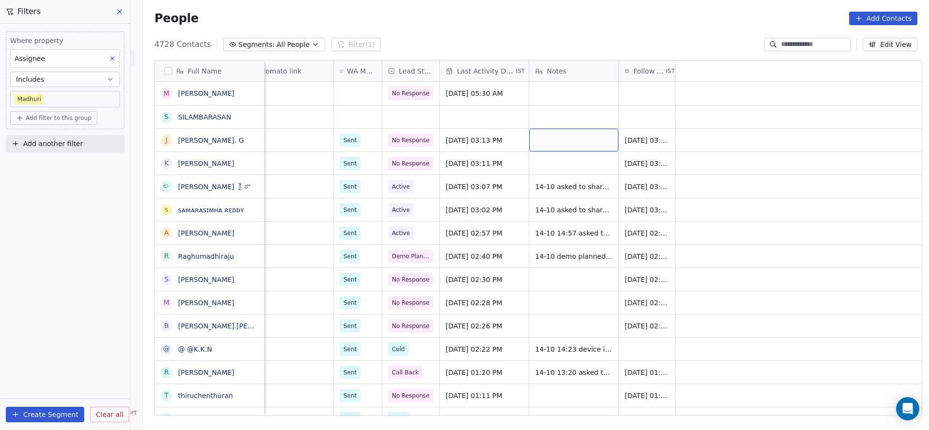
scroll to position [0, 0]
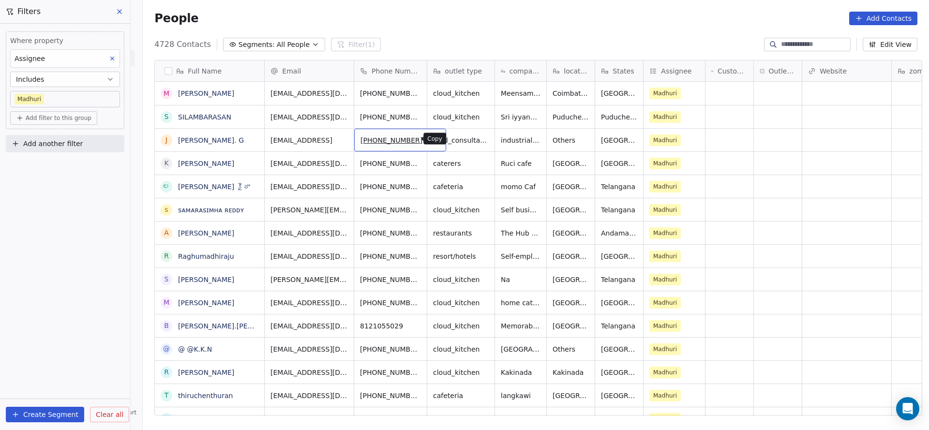
click at [432, 139] on icon "grid" at bounding box center [434, 139] width 4 height 4
click at [431, 116] on icon "grid" at bounding box center [435, 116] width 8 height 8
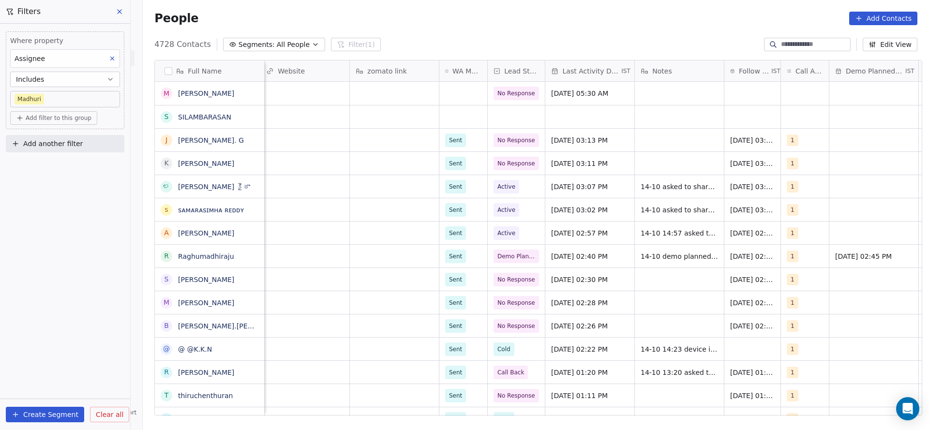
scroll to position [0, 489]
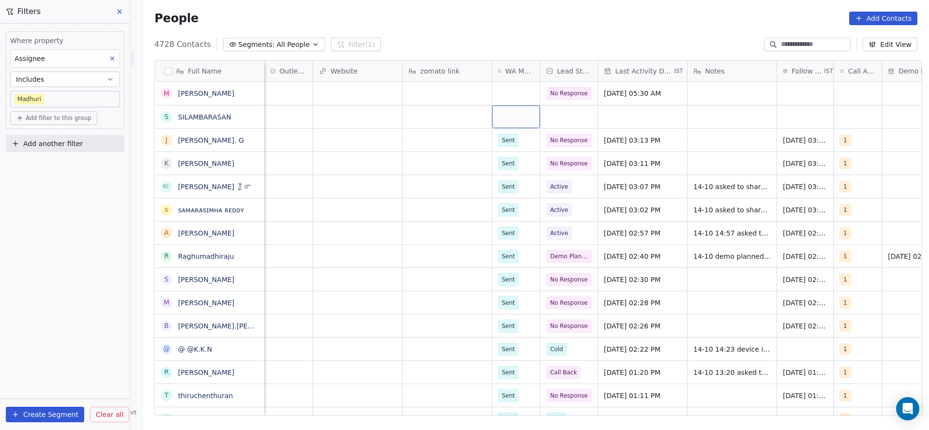
click at [505, 110] on div "grid" at bounding box center [516, 116] width 48 height 23
drag, startPoint x: 517, startPoint y: 139, endPoint x: 464, endPoint y: 128, distance: 53.5
click at [514, 139] on span "Sent" at bounding box center [510, 142] width 19 height 11
click at [579, 116] on div "grid" at bounding box center [568, 116] width 57 height 23
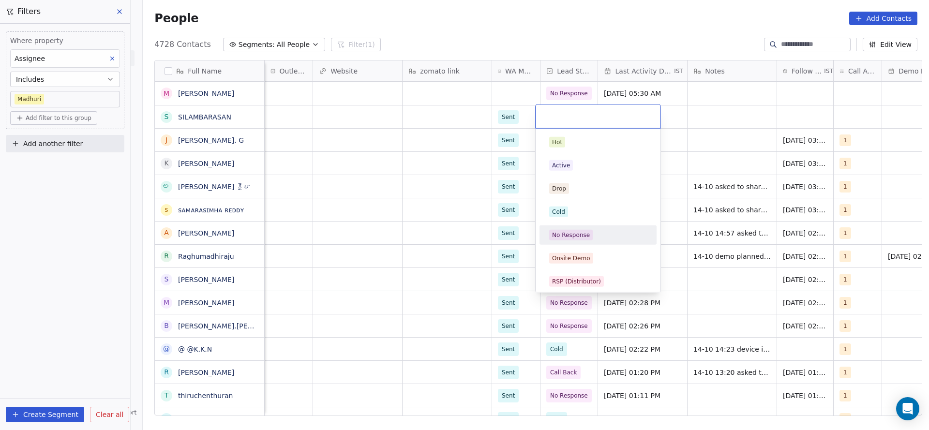
click at [582, 231] on div "No Response" at bounding box center [571, 235] width 38 height 9
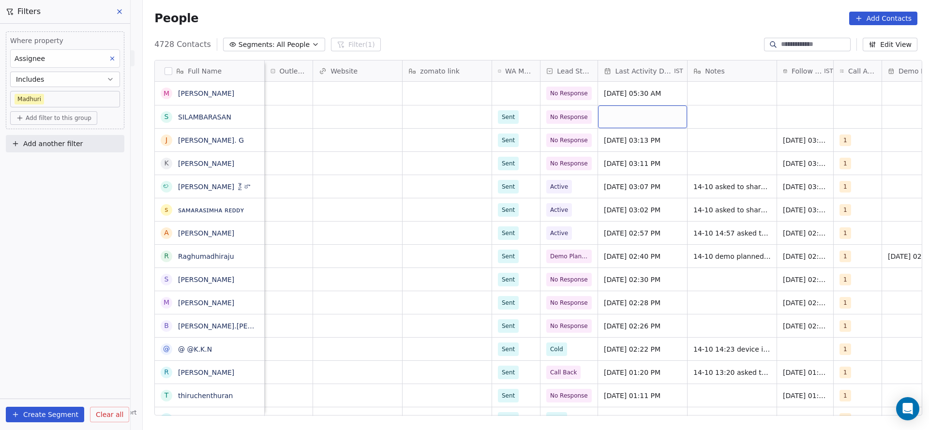
click at [614, 110] on div "grid" at bounding box center [642, 116] width 89 height 23
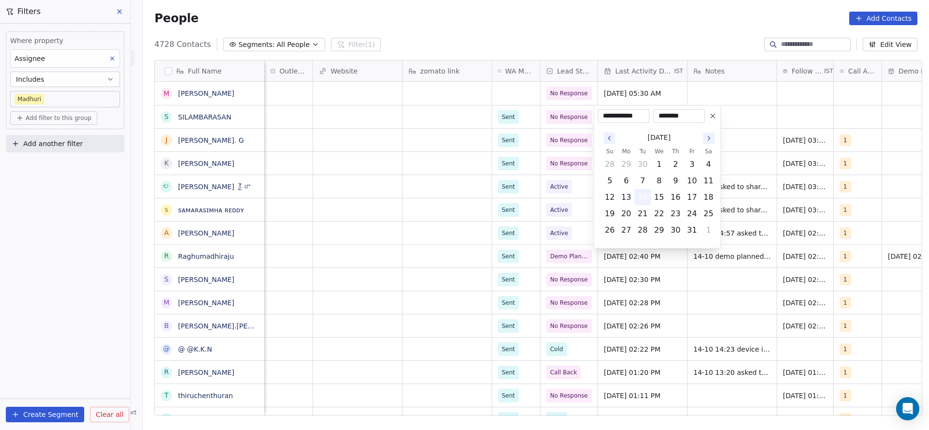
click at [639, 195] on button "14" at bounding box center [642, 197] width 15 height 15
click at [483, 222] on html "On2Cook India Pvt. Ltd. Contacts People Marketing Workflows Campaigns Metrics &…" at bounding box center [464, 215] width 929 height 430
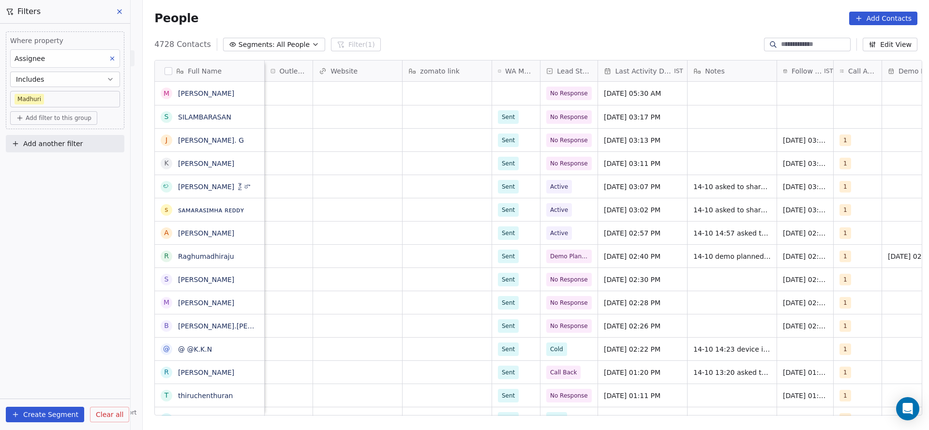
scroll to position [0, 705]
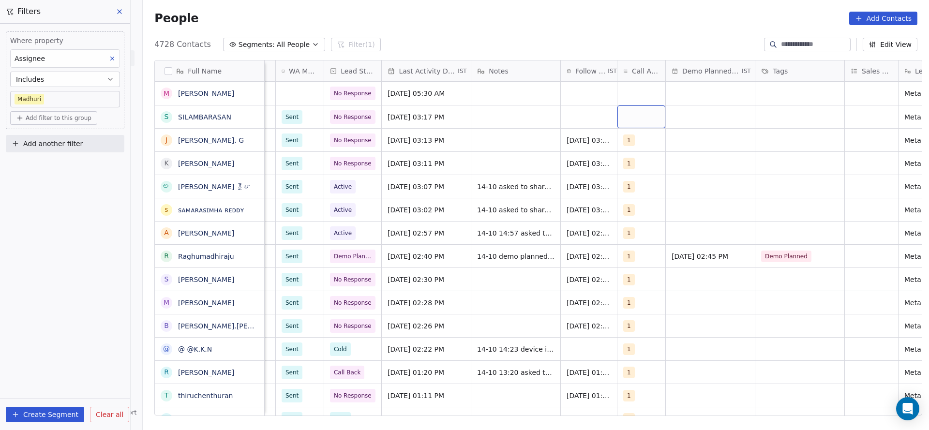
click at [631, 116] on div "grid" at bounding box center [641, 116] width 48 height 23
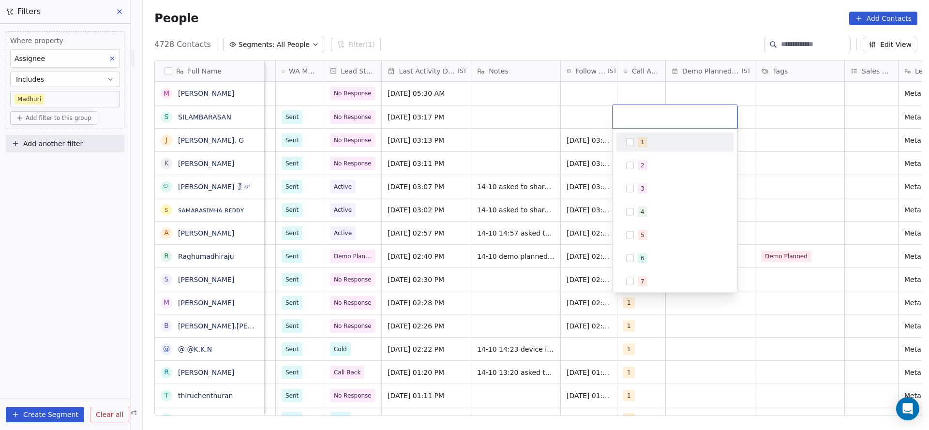
drag, startPoint x: 632, startPoint y: 143, endPoint x: 560, endPoint y: 151, distance: 72.5
click at [630, 142] on button "Suggestions" at bounding box center [630, 142] width 8 height 8
click at [559, 151] on html "On2Cook India Pvt. Ltd. Contacts People Marketing Workflows Campaigns Metrics &…" at bounding box center [464, 215] width 929 height 430
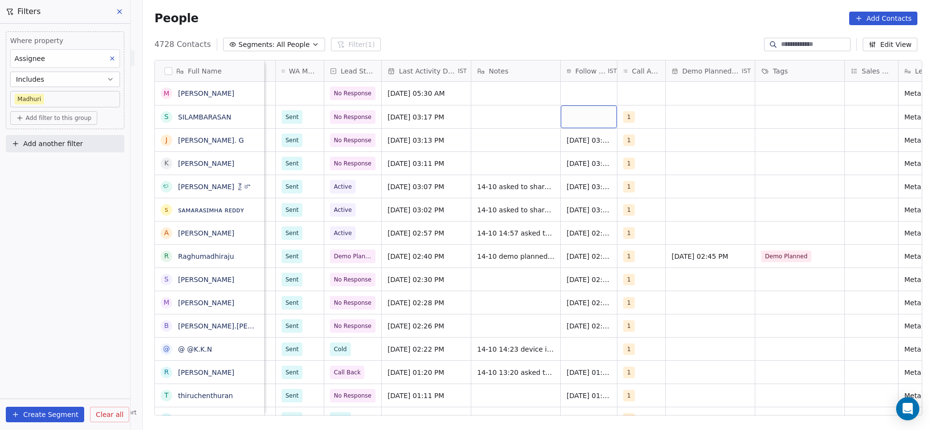
click at [573, 119] on div "grid" at bounding box center [589, 116] width 56 height 23
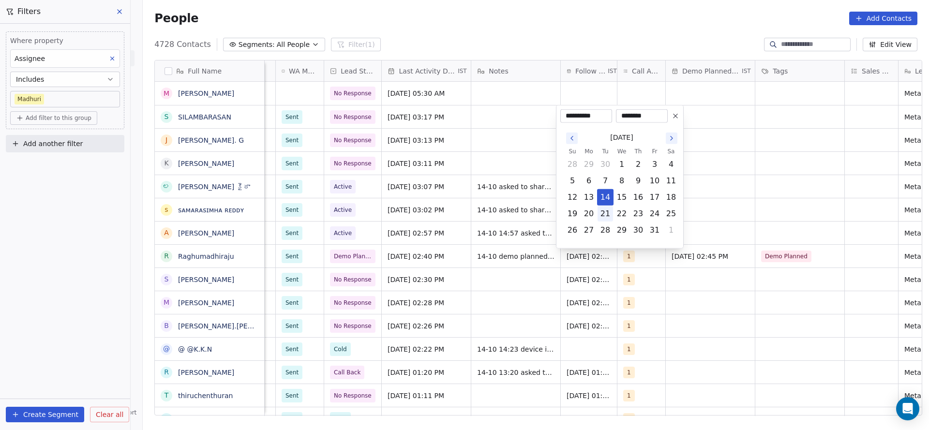
click at [609, 214] on button "21" at bounding box center [604, 213] width 15 height 15
type input "**********"
click at [486, 136] on html "On2Cook India Pvt. Ltd. Contacts People Marketing Workflows Campaigns Metrics &…" at bounding box center [464, 215] width 929 height 430
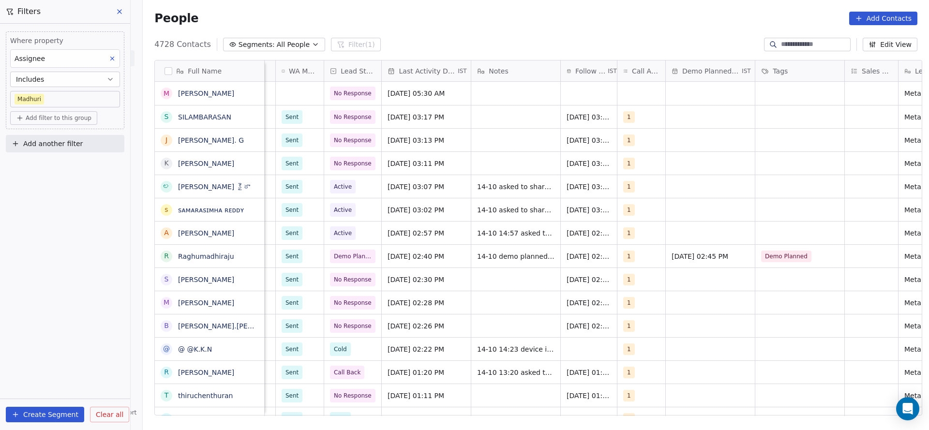
click at [57, 117] on span "Add filter to this group" at bounding box center [59, 118] width 66 height 8
click at [67, 143] on span "Contact properties" at bounding box center [51, 139] width 63 height 10
type input "***"
click at [55, 203] on span "Lead Status" at bounding box center [40, 204] width 40 height 10
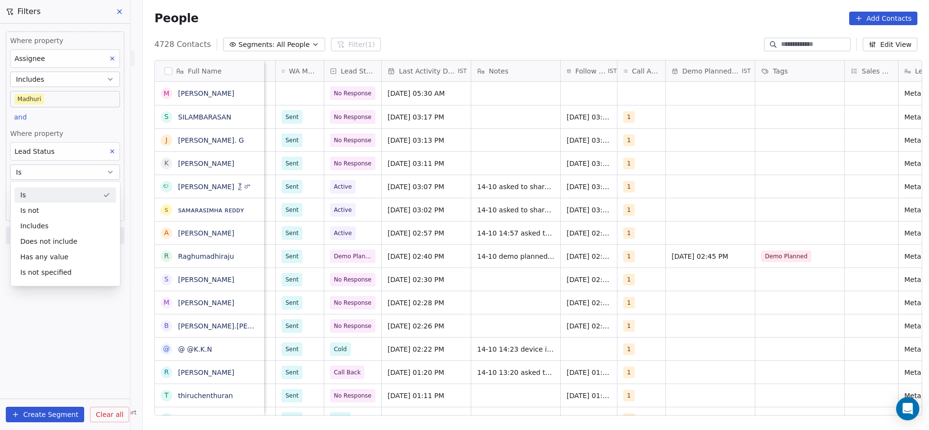
click at [92, 125] on div "Where property Assignee Includes [PERSON_NAME] and Where property Lead Status I…" at bounding box center [65, 126] width 119 height 190
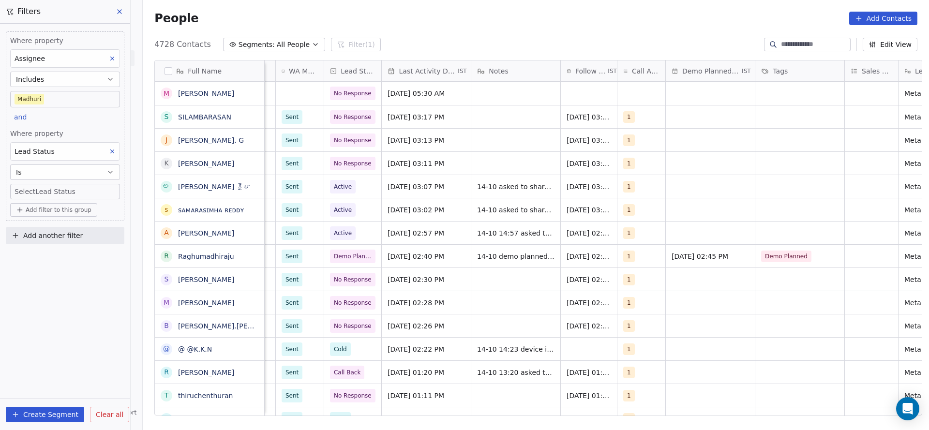
click at [91, 190] on body "On2Cook India Pvt. Ltd. Contacts People Marketing Workflows Campaigns Metrics &…" at bounding box center [464, 215] width 929 height 430
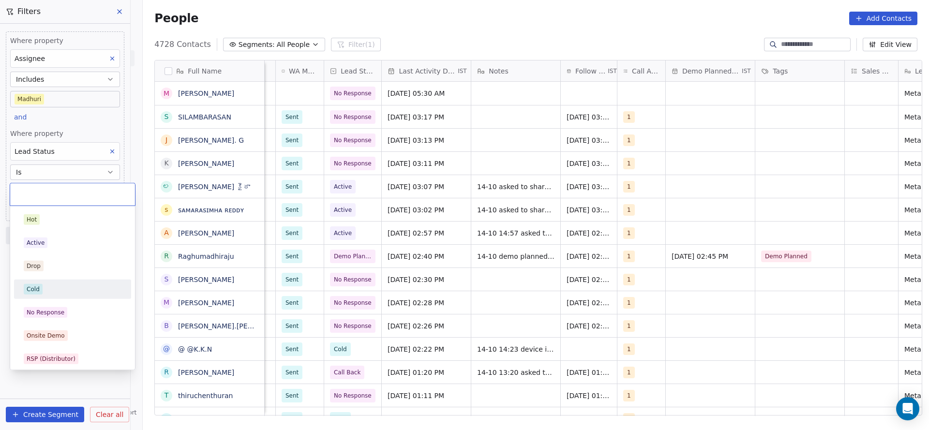
scroll to position [73, 0]
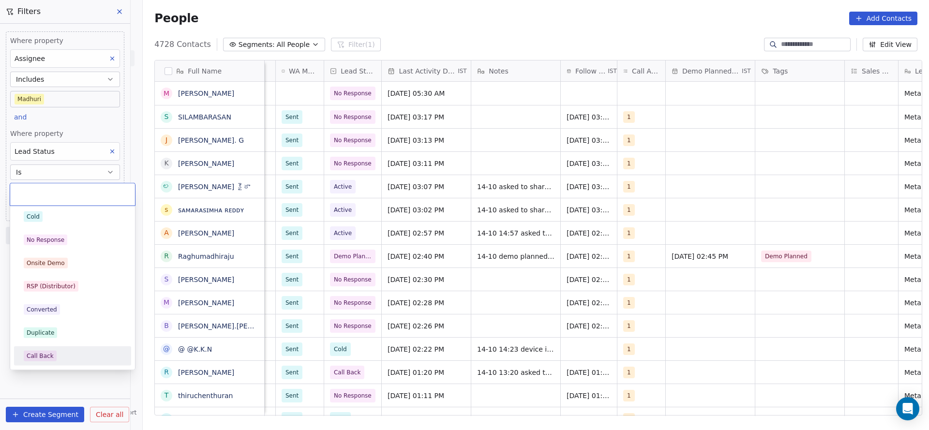
click at [69, 348] on div "Call Back" at bounding box center [72, 355] width 109 height 15
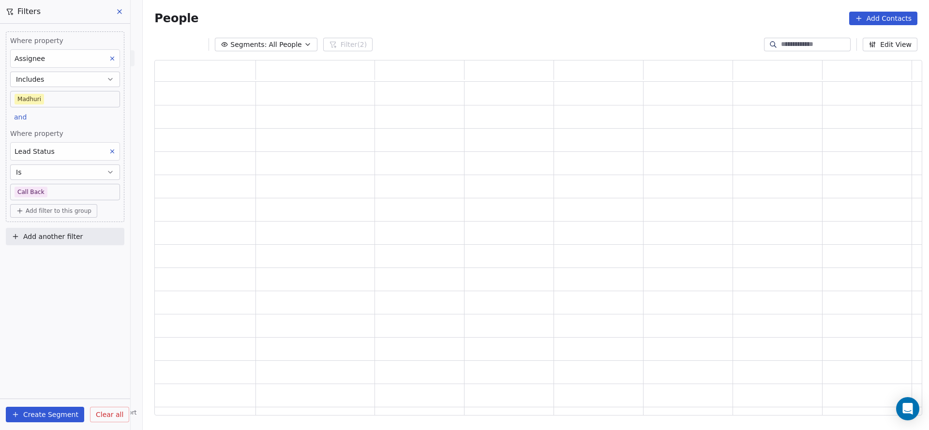
scroll to position [344, 756]
click at [104, 125] on div "Where property Assignee Includes [PERSON_NAME] and Where property Lead Status I…" at bounding box center [65, 126] width 119 height 191
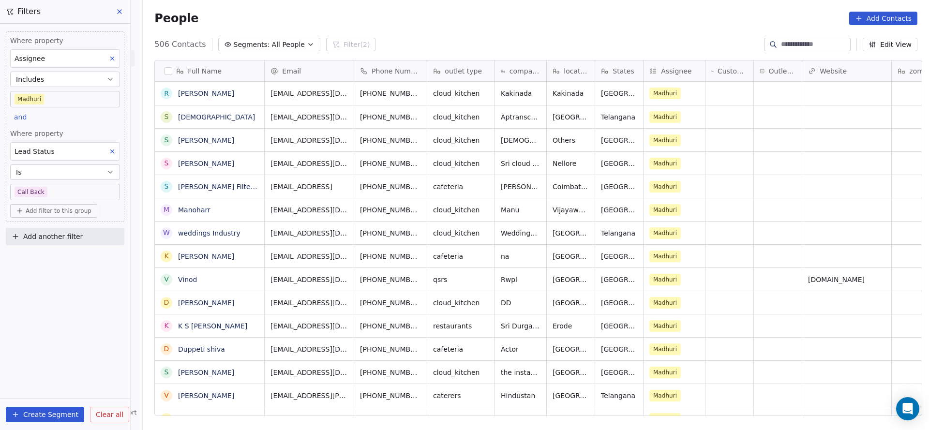
scroll to position [367, 779]
click at [48, 287] on div "Where property Assignee Includes [PERSON_NAME] and Where property Lead Status I…" at bounding box center [65, 227] width 130 height 406
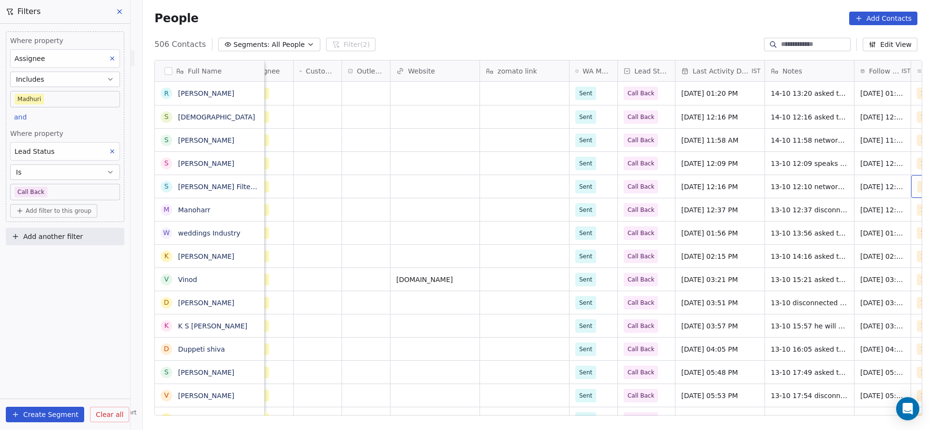
scroll to position [0, 460]
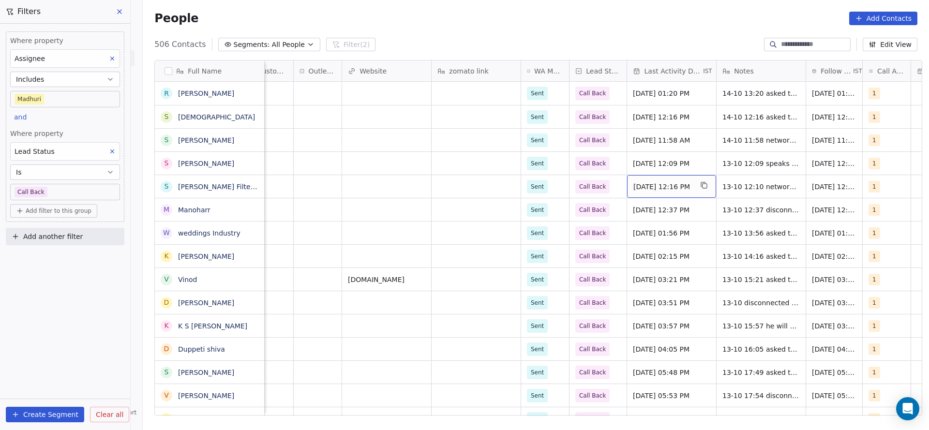
click at [639, 184] on span "[DATE] 12:16 PM" at bounding box center [662, 187] width 59 height 10
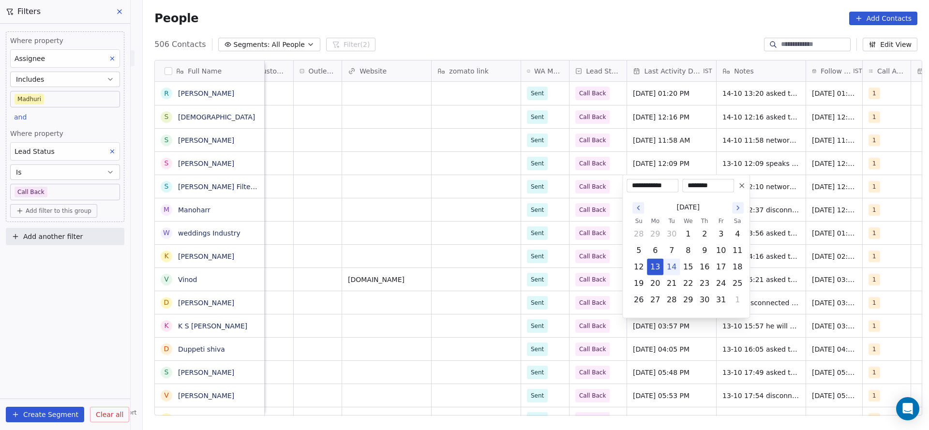
click at [674, 264] on button "14" at bounding box center [671, 266] width 15 height 15
type input "**********"
click at [431, 197] on html "On2Cook India Pvt. Ltd. Contacts People Marketing Workflows Campaigns Metrics &…" at bounding box center [464, 215] width 929 height 430
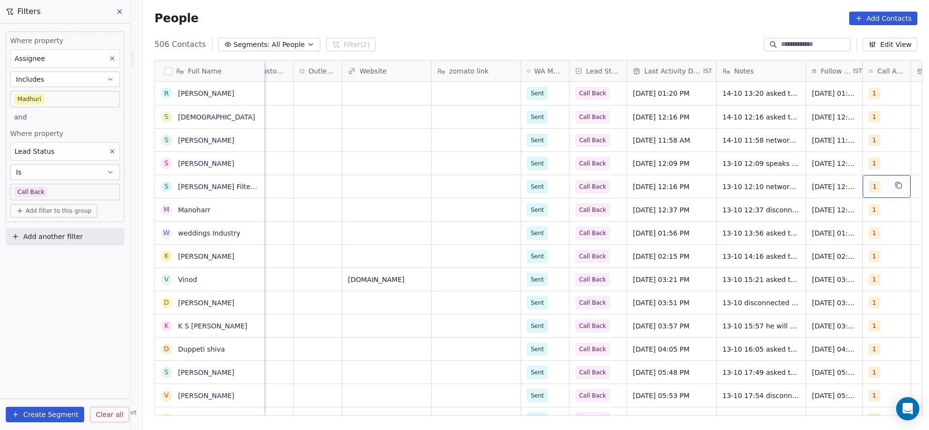
click at [879, 188] on div "1" at bounding box center [878, 187] width 18 height 12
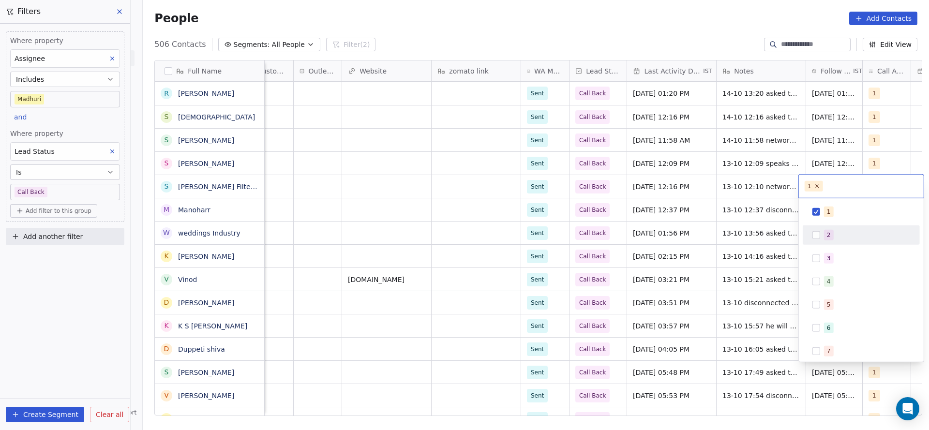
click at [818, 239] on div "2" at bounding box center [860, 234] width 109 height 15
click at [819, 214] on button "Suggestions" at bounding box center [816, 212] width 8 height 8
click at [714, 227] on html "On2Cook India Pvt. Ltd. Contacts People Marketing Workflows Campaigns Metrics &…" at bounding box center [464, 215] width 929 height 430
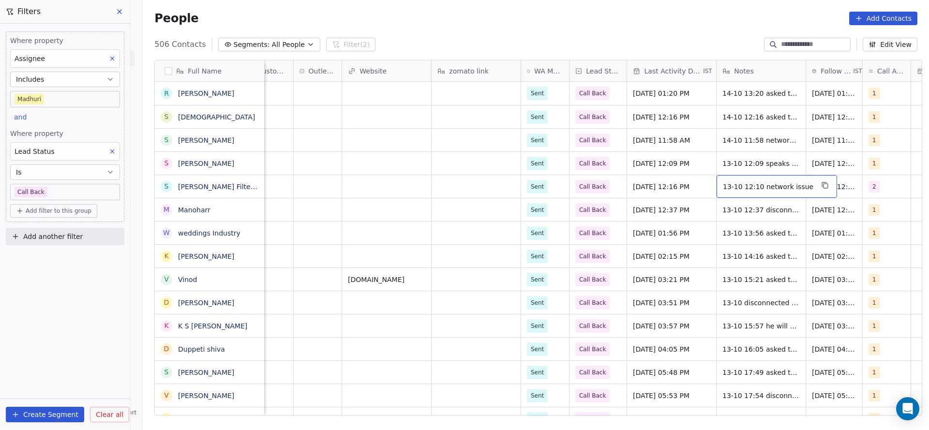
click at [746, 187] on span "13-10 12:10 network issue" at bounding box center [768, 187] width 90 height 10
click at [714, 184] on textarea "**********" at bounding box center [766, 190] width 109 height 30
type textarea "**********"
drag, startPoint x: 643, startPoint y: 230, endPoint x: 639, endPoint y: 196, distance: 34.6
click at [643, 230] on html "On2Cook India Pvt. Ltd. Contacts People Marketing Workflows Campaigns Metrics &…" at bounding box center [464, 215] width 929 height 430
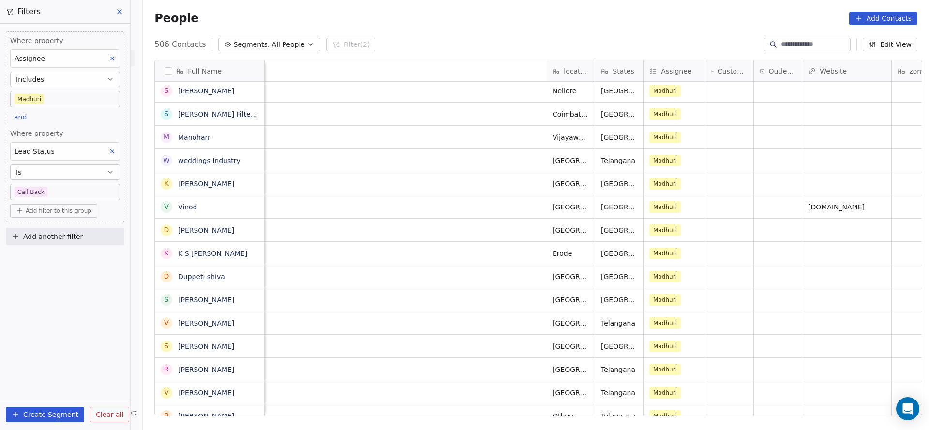
scroll to position [0, 698]
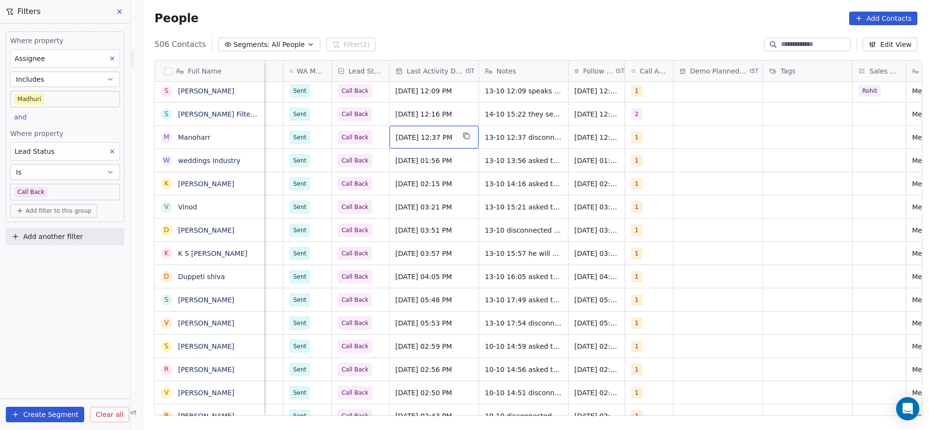
click at [415, 143] on div "[DATE] 12:37 PM" at bounding box center [433, 137] width 89 height 23
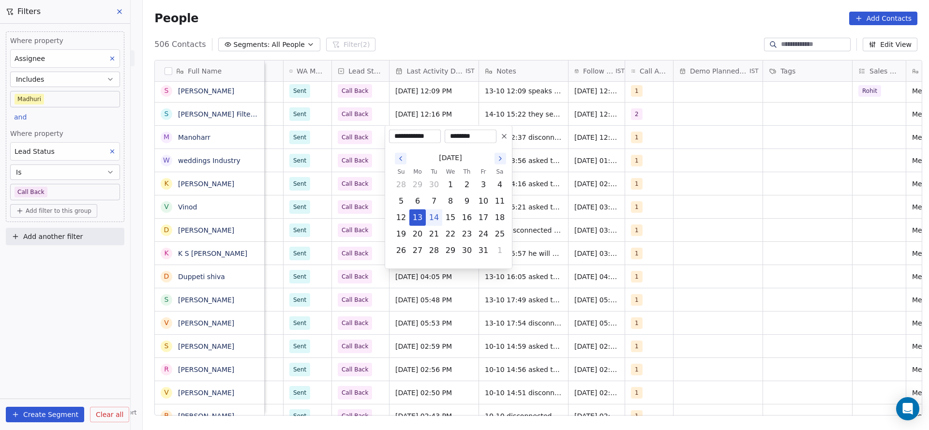
drag, startPoint x: 436, startPoint y: 217, endPoint x: 599, endPoint y: 183, distance: 166.9
click at [437, 217] on button "14" at bounding box center [433, 217] width 15 height 15
type input "**********"
click at [654, 175] on html "On2Cook India Pvt. Ltd. Contacts People Marketing Workflows Campaigns Metrics &…" at bounding box center [464, 215] width 929 height 430
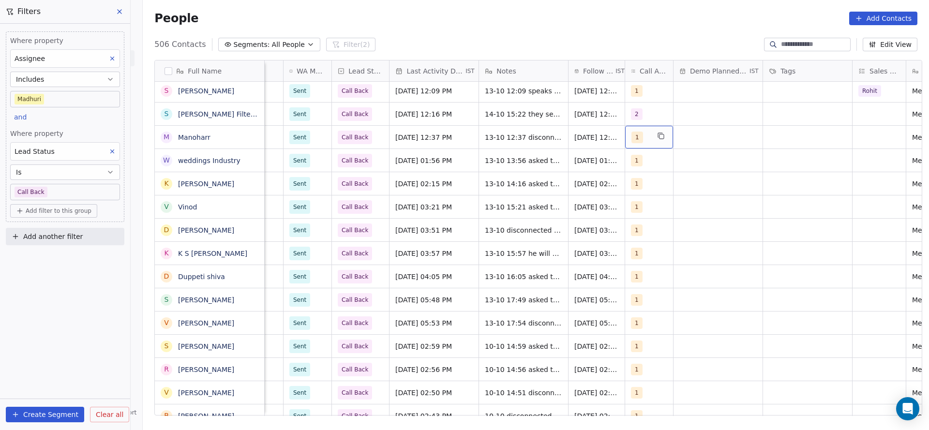
click at [631, 133] on span "1" at bounding box center [637, 138] width 12 height 12
click at [645, 185] on span "2" at bounding box center [650, 185] width 10 height 11
drag, startPoint x: 645, startPoint y: 161, endPoint x: 538, endPoint y: 186, distance: 109.7
click at [644, 160] on div "1" at bounding box center [682, 162] width 109 height 15
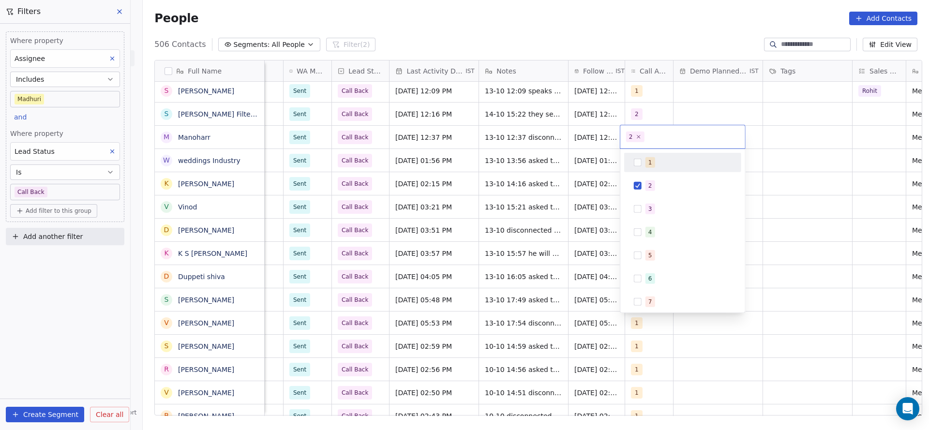
click at [463, 209] on html "On2Cook India Pvt. Ltd. Contacts People Marketing Workflows Campaigns Metrics &…" at bounding box center [464, 215] width 929 height 430
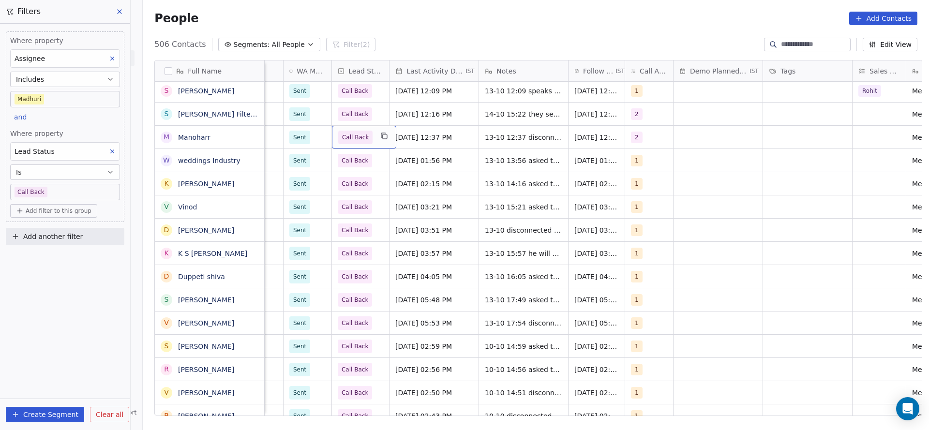
click at [361, 136] on span "Call Back" at bounding box center [355, 138] width 34 height 14
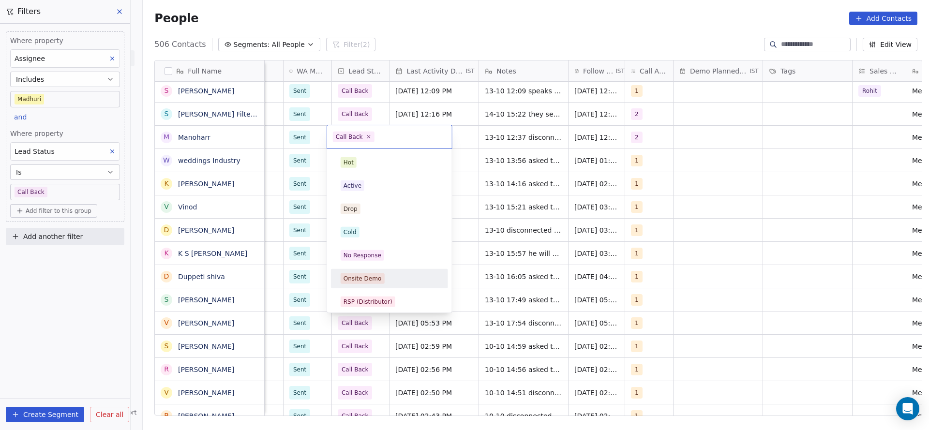
scroll to position [73, 0]
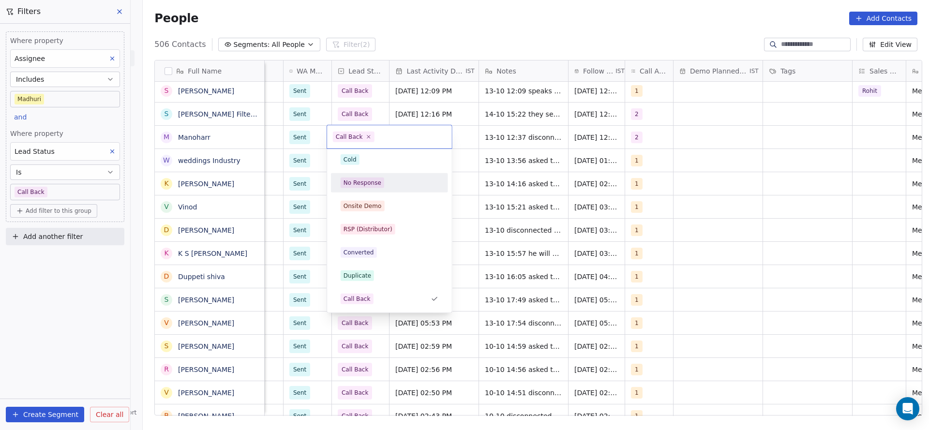
click at [377, 180] on div "No Response" at bounding box center [362, 182] width 38 height 9
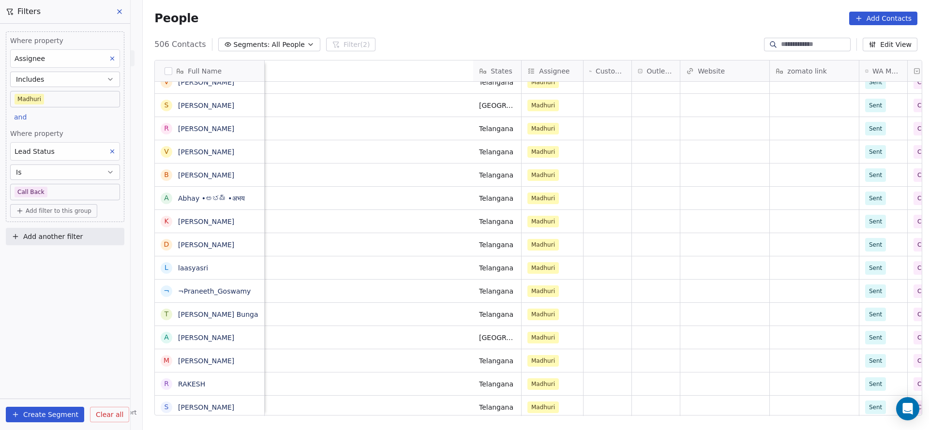
scroll to position [0, 528]
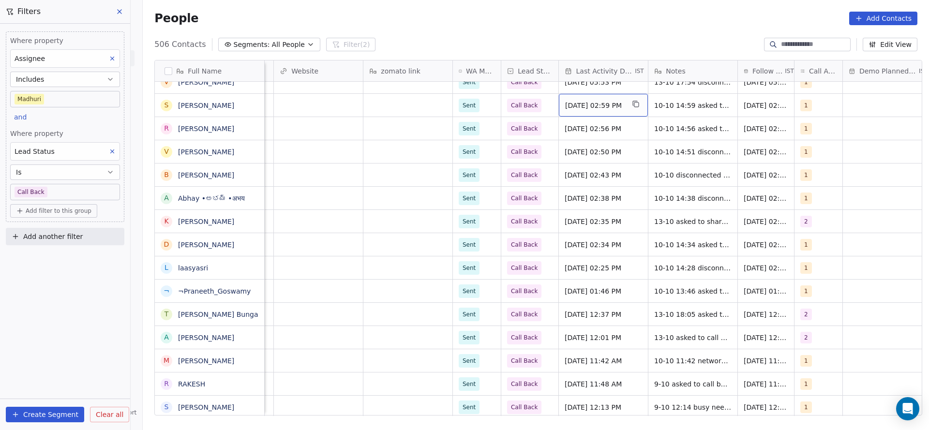
click at [578, 108] on span "[DATE] 02:59 PM" at bounding box center [594, 106] width 59 height 10
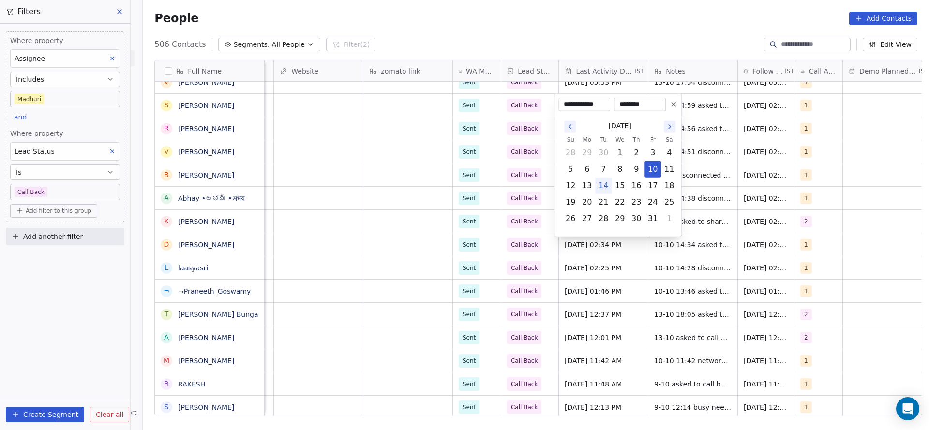
click at [602, 186] on button "14" at bounding box center [602, 185] width 15 height 15
type input "**********"
drag, startPoint x: 460, startPoint y: 180, endPoint x: 705, endPoint y: 112, distance: 254.7
click at [460, 180] on html "On2Cook India Pvt. Ltd. Contacts People Marketing Workflows Campaigns Metrics &…" at bounding box center [464, 215] width 929 height 430
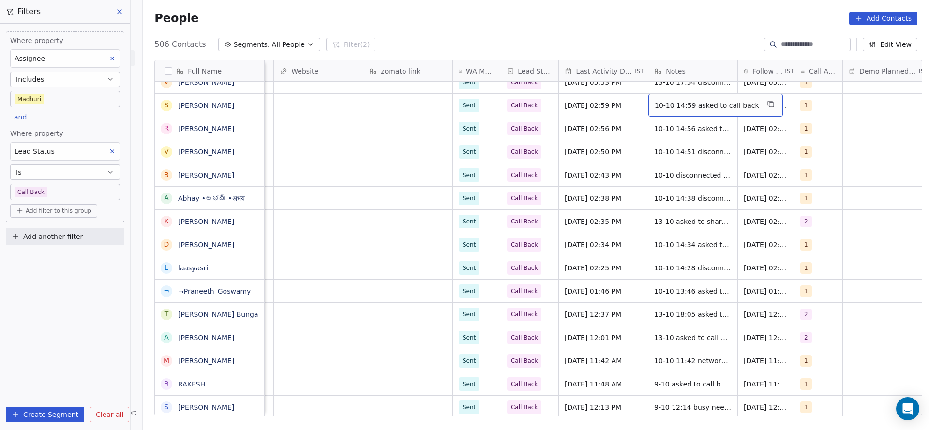
click at [705, 111] on div "10-10 14:59 asked to call back" at bounding box center [715, 105] width 134 height 23
click at [644, 107] on textarea "**********" at bounding box center [704, 109] width 121 height 30
type textarea "**********"
click at [237, 51] on html "On2Cook India Pvt. Ltd. Contacts People Marketing Workflows Campaigns Metrics &…" at bounding box center [464, 215] width 929 height 430
click at [239, 48] on span "Segments:" at bounding box center [252, 45] width 36 height 10
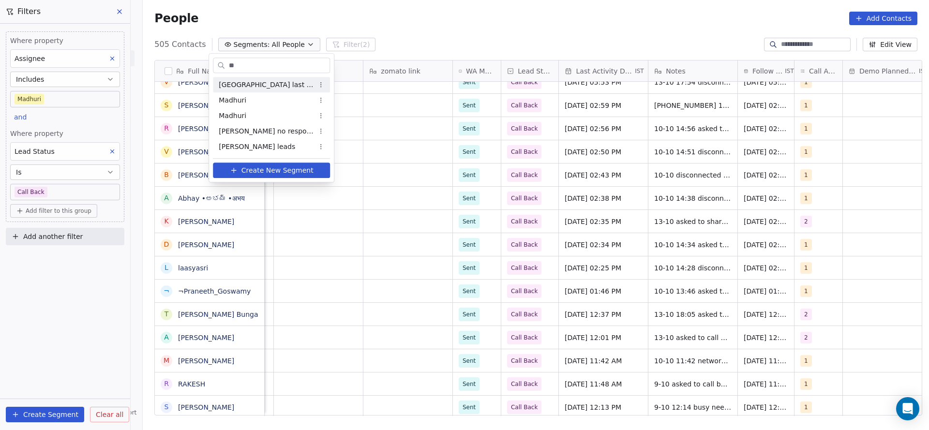
type input "***"
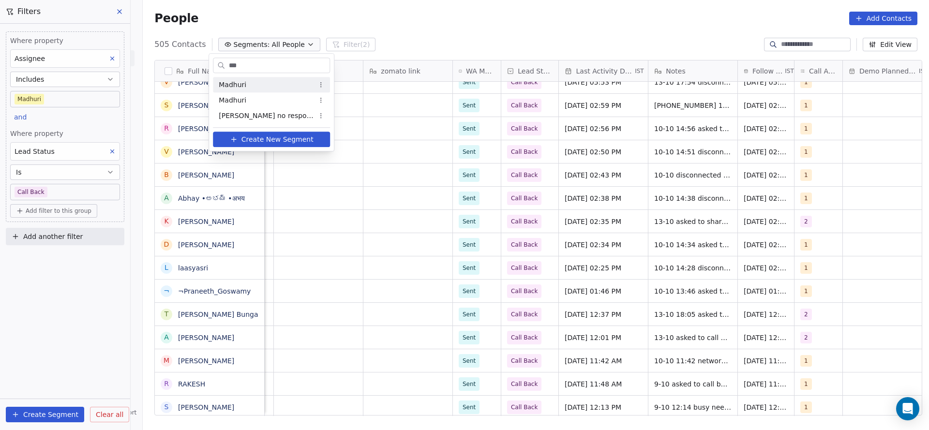
click at [251, 84] on div "Madhuri" at bounding box center [271, 84] width 117 height 15
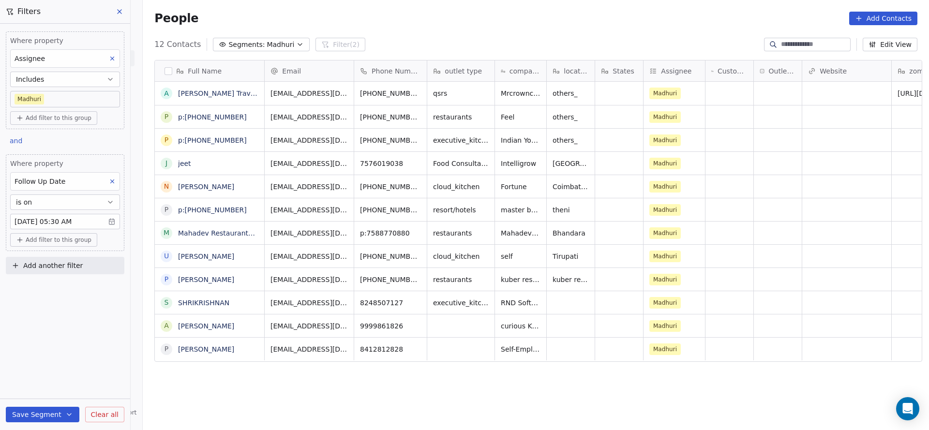
scroll to position [367, 779]
click at [271, 41] on span "Madhuri" at bounding box center [281, 45] width 28 height 10
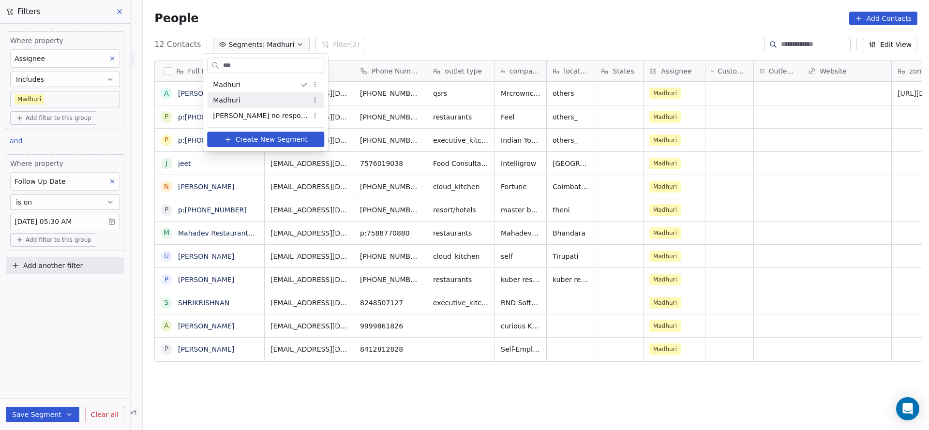
click at [252, 96] on div "Madhuri" at bounding box center [265, 99] width 117 height 15
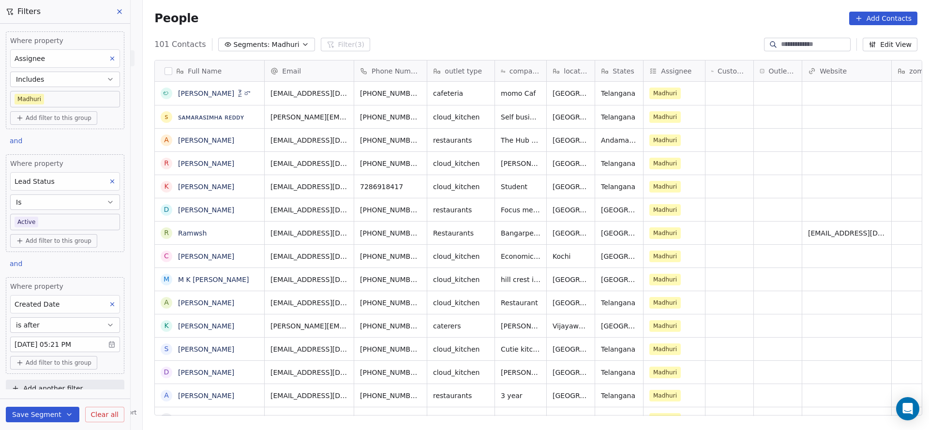
click at [242, 45] on span "Segments:" at bounding box center [252, 45] width 36 height 10
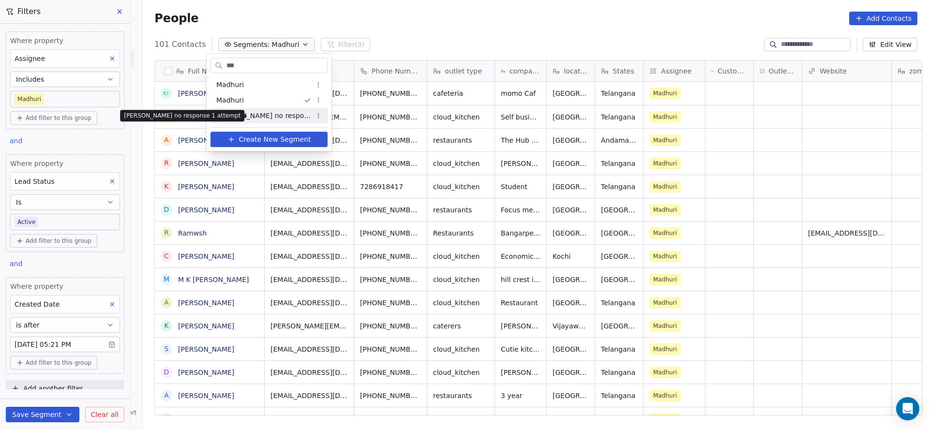
click at [235, 119] on span "[PERSON_NAME] no response 1 attempt" at bounding box center [263, 116] width 95 height 10
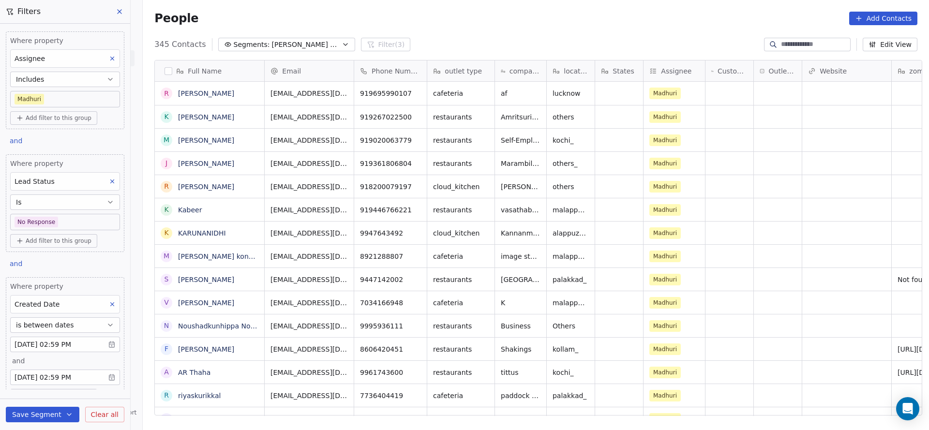
click at [55, 227] on body "On2Cook India Pvt. Ltd. Contacts People Marketing Workflows Campaigns Metrics &…" at bounding box center [464, 215] width 929 height 430
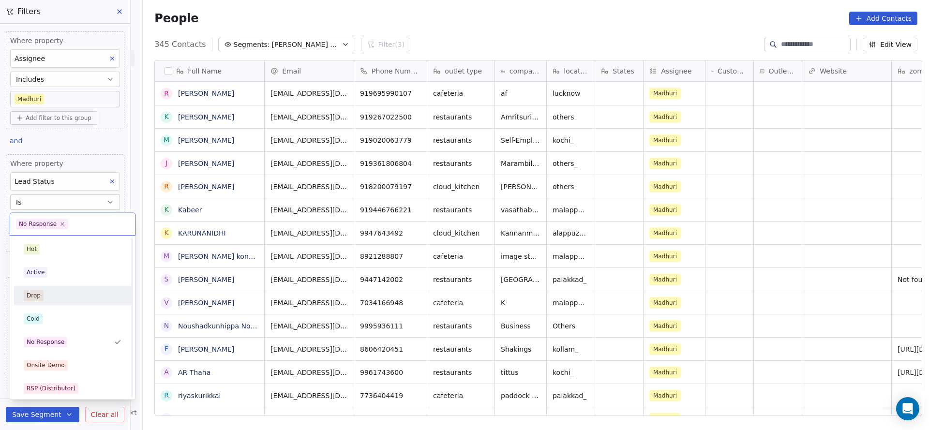
scroll to position [73, 0]
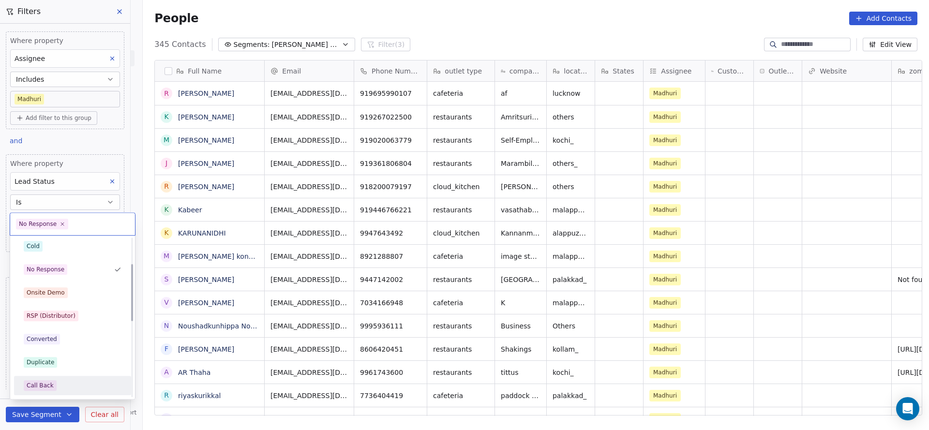
drag, startPoint x: 41, startPoint y: 387, endPoint x: 84, endPoint y: 230, distance: 162.2
click at [45, 379] on div "Call Back" at bounding box center [72, 385] width 109 height 15
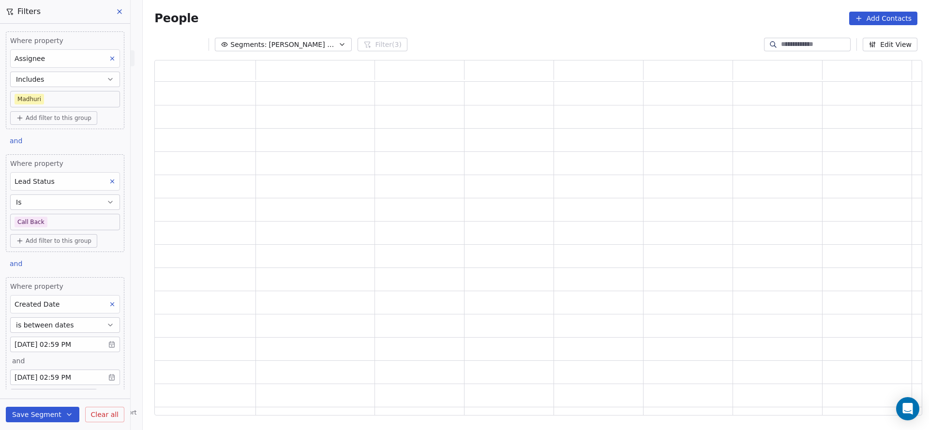
scroll to position [344, 756]
click at [109, 303] on icon at bounding box center [112, 304] width 7 height 7
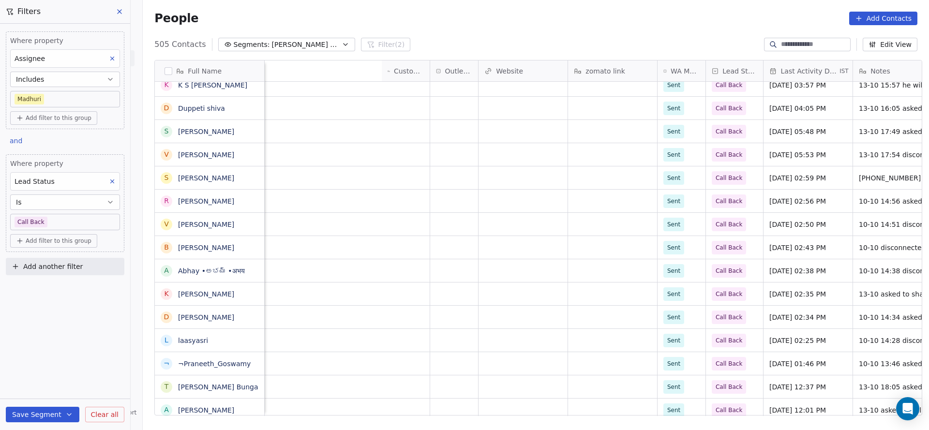
scroll to position [0, 792]
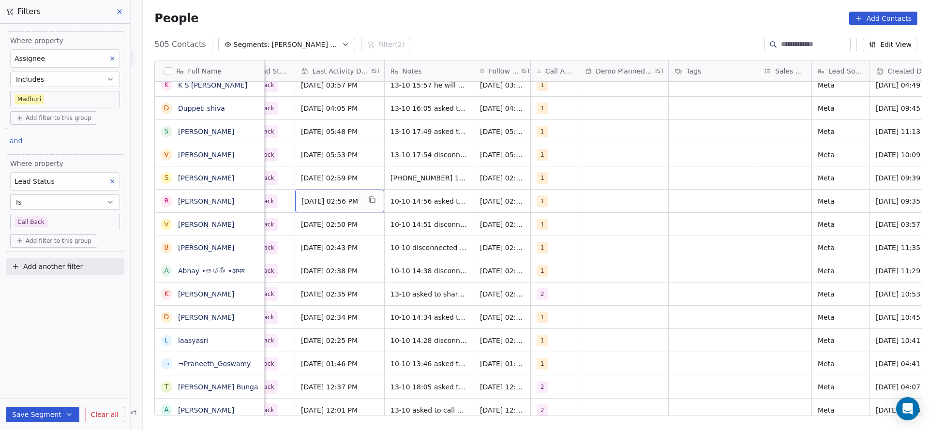
click at [334, 204] on span "[DATE] 02:56 PM" at bounding box center [330, 201] width 59 height 10
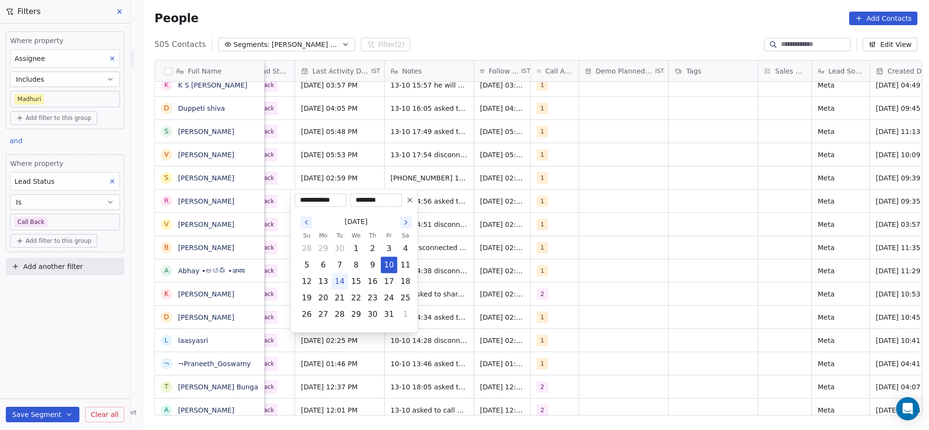
click at [342, 278] on button "14" at bounding box center [339, 281] width 15 height 15
type input "**********"
click at [557, 195] on html "On2Cook India Pvt. Ltd. Contacts People Marketing Workflows Campaigns Metrics &…" at bounding box center [464, 215] width 929 height 430
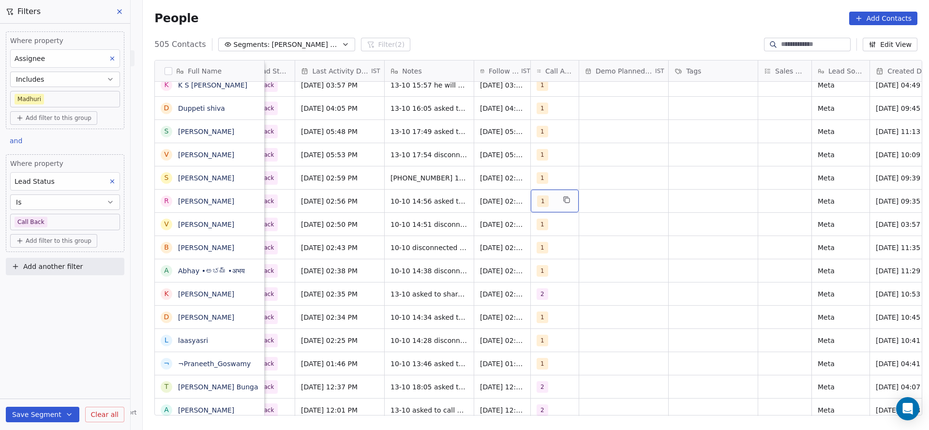
click at [558, 206] on div "1" at bounding box center [555, 201] width 48 height 23
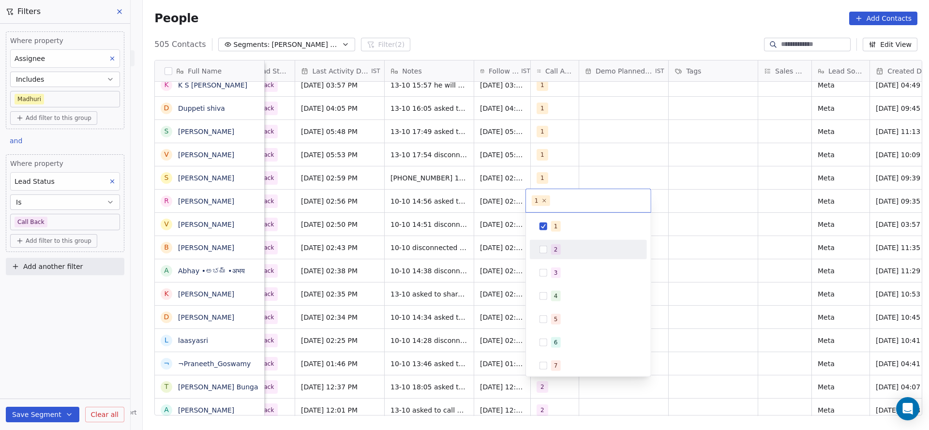
click at [553, 247] on span "2" at bounding box center [556, 249] width 10 height 11
drag, startPoint x: 547, startPoint y: 221, endPoint x: 439, endPoint y: 211, distance: 108.3
click at [546, 221] on div "1" at bounding box center [588, 226] width 109 height 15
click at [416, 257] on html "On2Cook India Pvt. Ltd. Contacts People Marketing Workflows Campaigns Metrics &…" at bounding box center [464, 215] width 929 height 430
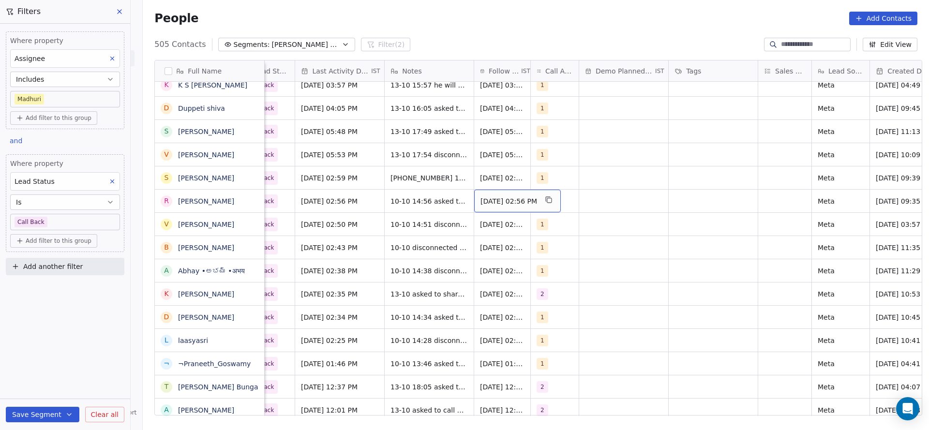
click at [492, 201] on span "[DATE] 02:56 PM" at bounding box center [508, 201] width 57 height 10
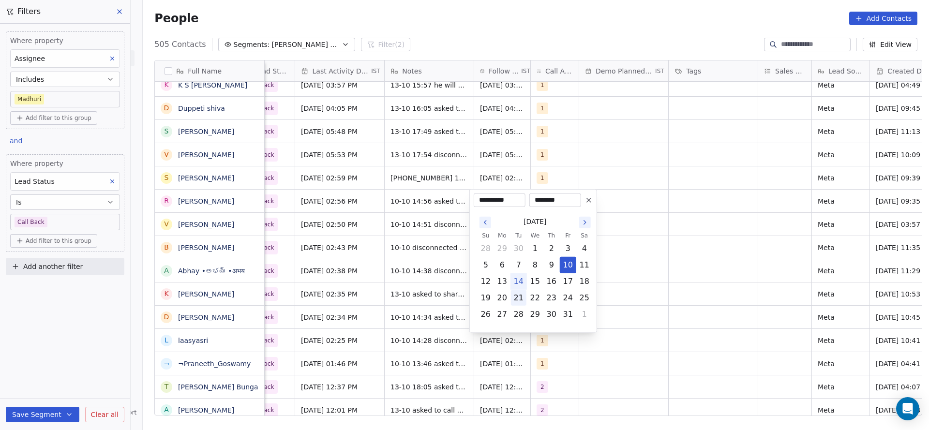
click at [522, 305] on button "21" at bounding box center [518, 297] width 15 height 15
type input "**********"
drag, startPoint x: 403, startPoint y: 299, endPoint x: 427, endPoint y: 207, distance: 95.4
click at [402, 299] on html "On2Cook India Pvt. Ltd. Contacts People Marketing Workflows Campaigns Metrics &…" at bounding box center [464, 215] width 929 height 430
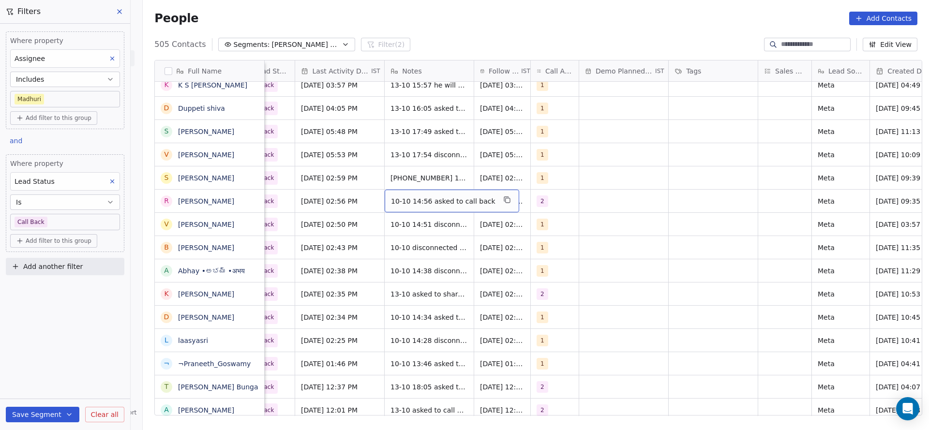
click at [428, 199] on span "10-10 14:56 asked to call back" at bounding box center [443, 201] width 104 height 10
click at [383, 196] on textarea "**********" at bounding box center [440, 205] width 121 height 30
type textarea "**********"
click at [309, 218] on html "On2Cook India Pvt. Ltd. Contacts People Marketing Workflows Campaigns Metrics &…" at bounding box center [464, 215] width 929 height 430
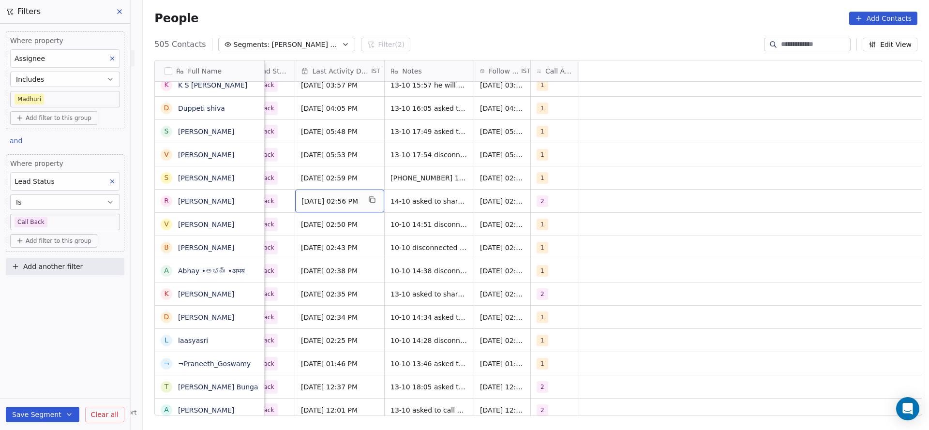
scroll to position [0, 0]
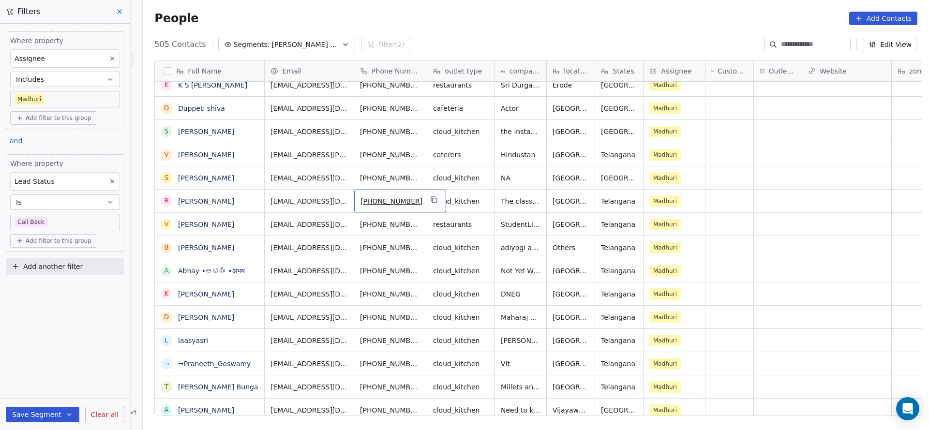
click at [424, 201] on div "[PHONE_NUMBER]" at bounding box center [400, 201] width 92 height 23
drag, startPoint x: 416, startPoint y: 199, endPoint x: 487, endPoint y: 341, distance: 158.4
click at [431, 199] on icon "grid" at bounding box center [435, 200] width 8 height 8
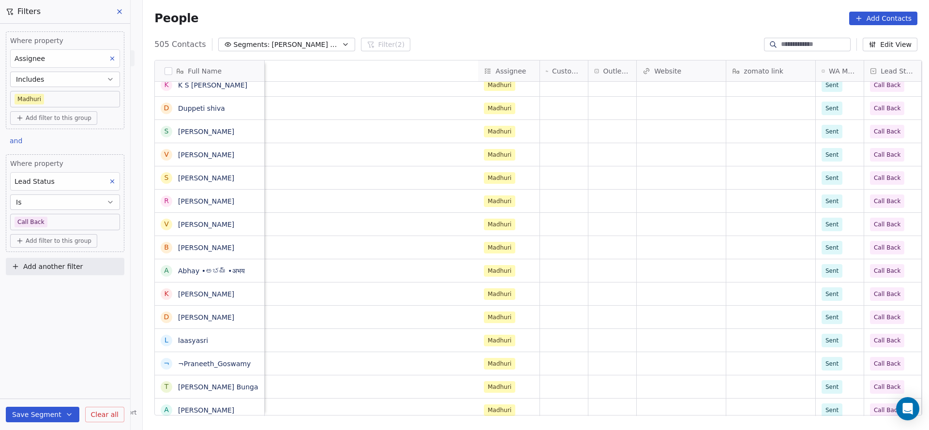
scroll to position [0, 596]
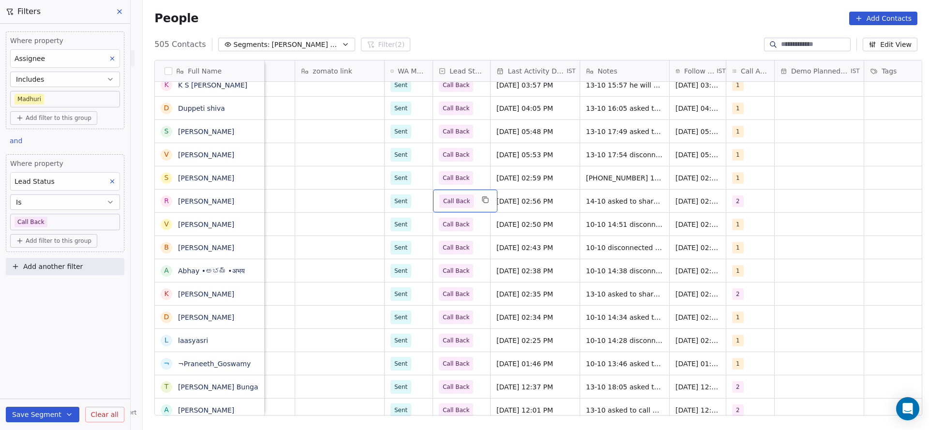
click at [453, 205] on span "Call Back" at bounding box center [456, 201] width 27 height 10
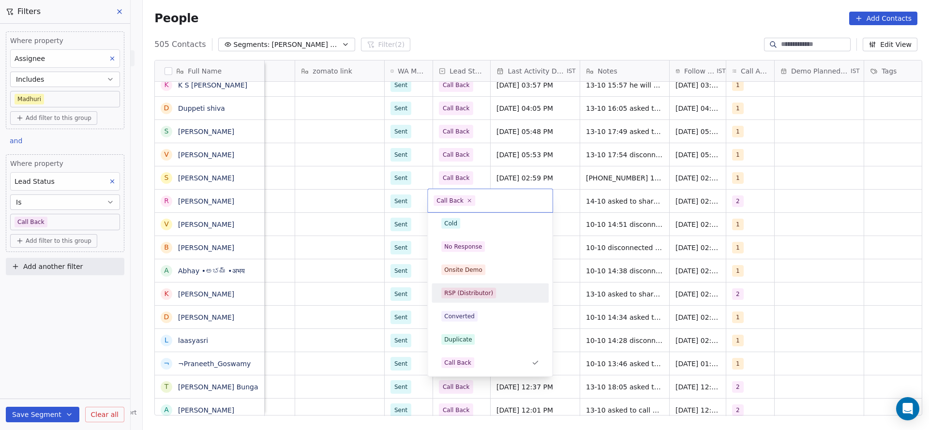
scroll to position [0, 0]
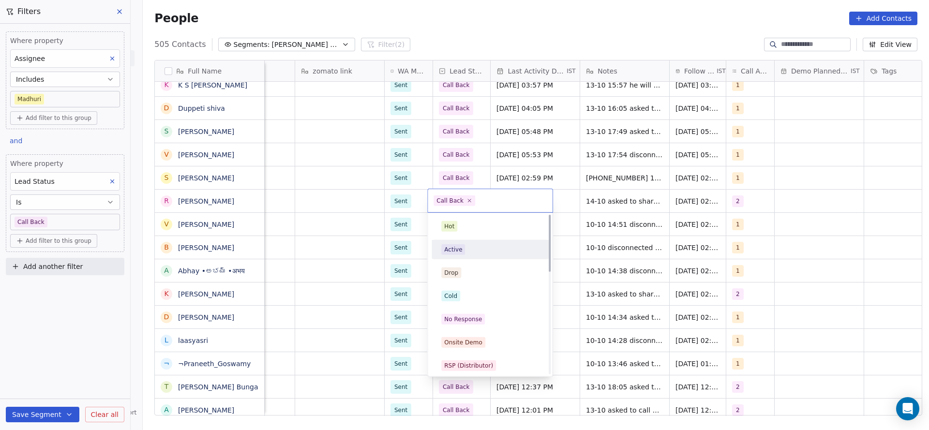
click at [461, 256] on div "Active" at bounding box center [489, 249] width 109 height 15
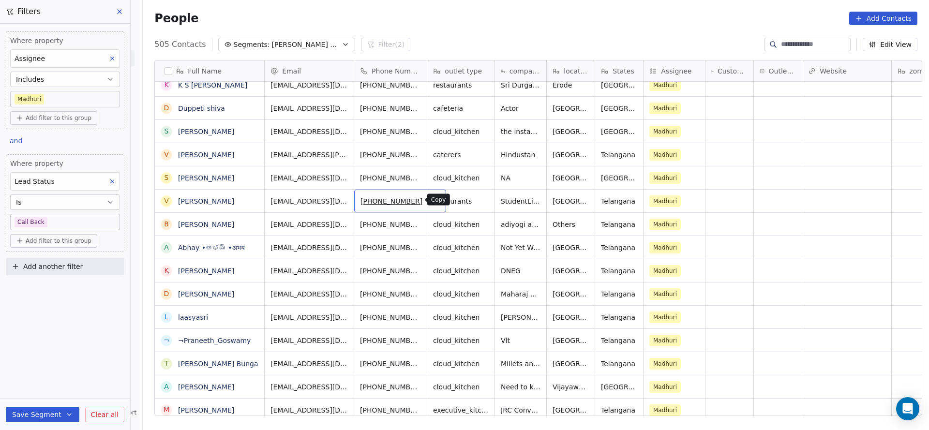
click at [431, 200] on icon "grid" at bounding box center [435, 200] width 8 height 8
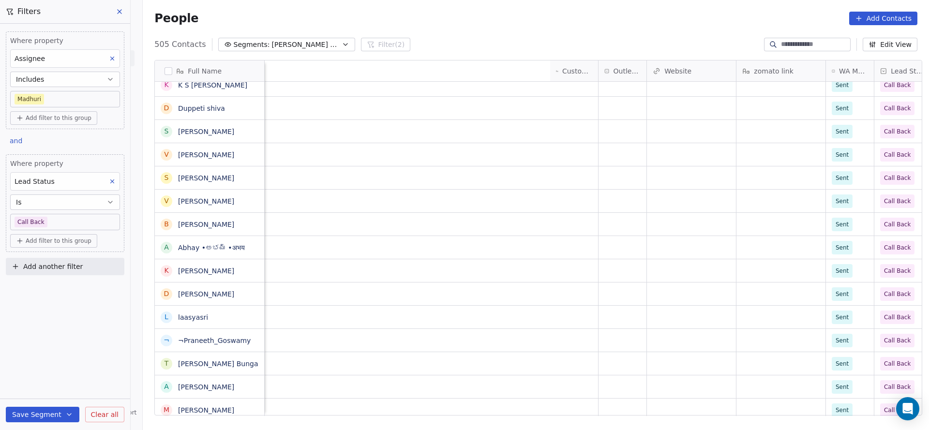
scroll to position [0, 704]
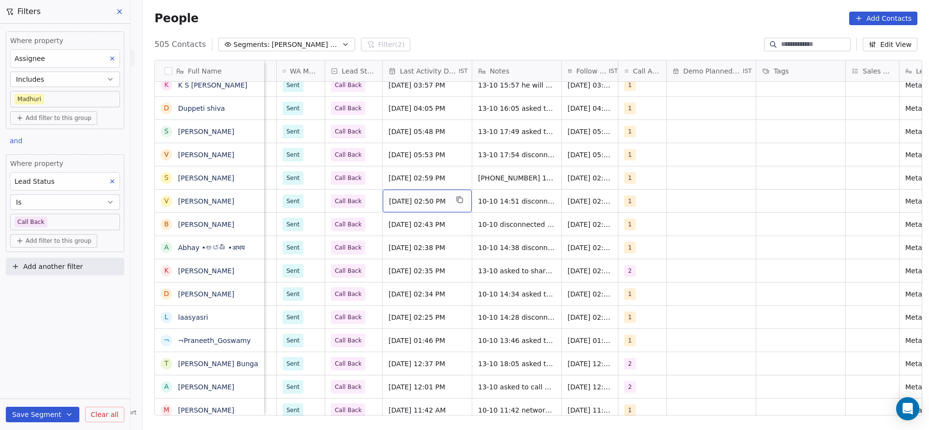
click at [411, 201] on span "[DATE] 02:50 PM" at bounding box center [418, 201] width 59 height 10
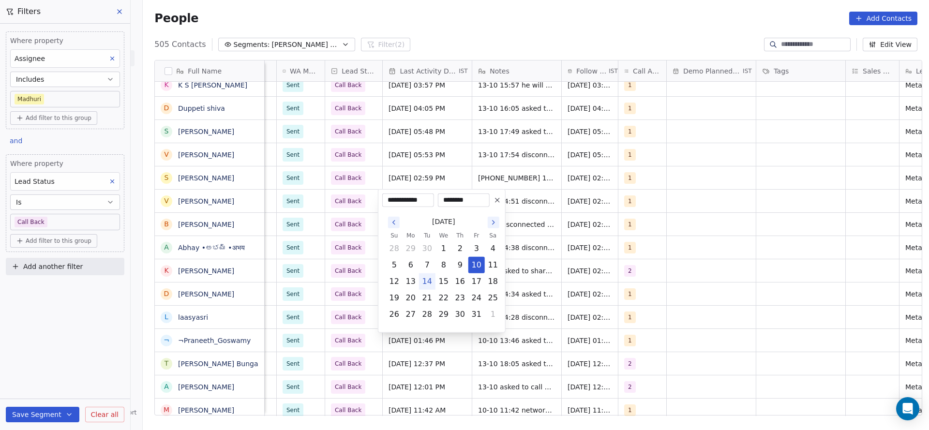
click at [422, 280] on button "14" at bounding box center [426, 281] width 15 height 15
type input "**********"
drag, startPoint x: 324, startPoint y: 217, endPoint x: 544, endPoint y: 192, distance: 222.1
click at [332, 216] on html "On2Cook India Pvt. Ltd. Contacts People Marketing Workflows Campaigns Metrics &…" at bounding box center [464, 215] width 929 height 430
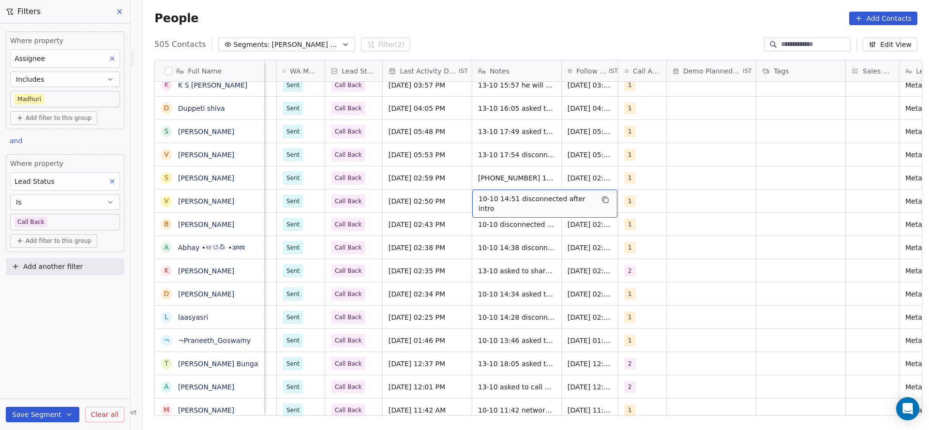
click at [528, 200] on span "10-10 14:51 disconnected after intro" at bounding box center [535, 203] width 115 height 19
click at [474, 203] on textarea "**********" at bounding box center [537, 205] width 140 height 30
type textarea "**********"
drag, startPoint x: 694, startPoint y: 174, endPoint x: 635, endPoint y: 206, distance: 67.1
click at [695, 174] on html "On2Cook India Pvt. Ltd. Contacts People Marketing Workflows Campaigns Metrics &…" at bounding box center [464, 215] width 929 height 430
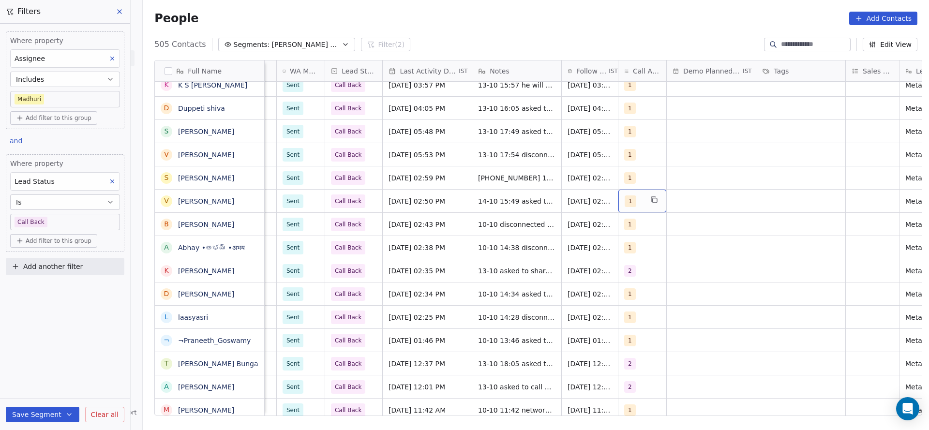
click at [634, 206] on div "1" at bounding box center [634, 201] width 18 height 12
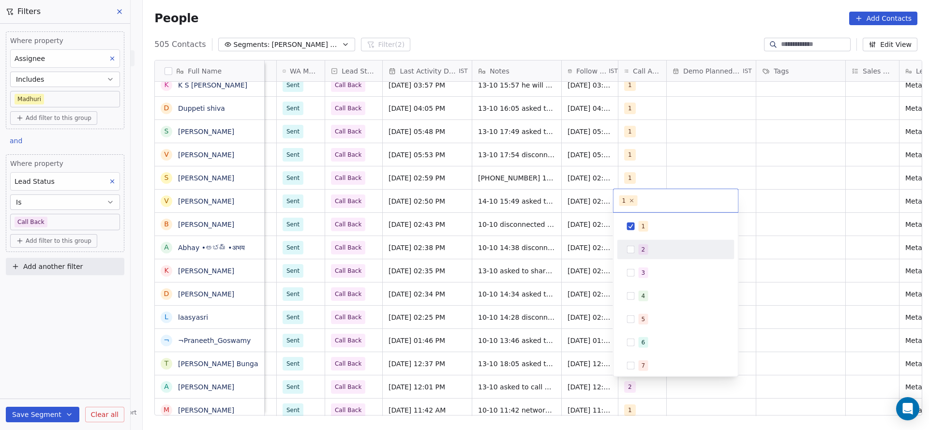
click at [632, 258] on div "2" at bounding box center [675, 249] width 117 height 19
click at [630, 217] on div "1" at bounding box center [675, 226] width 117 height 19
click at [557, 248] on html "On2Cook India Pvt. Ltd. Contacts People Marketing Workflows Campaigns Metrics &…" at bounding box center [464, 215] width 929 height 430
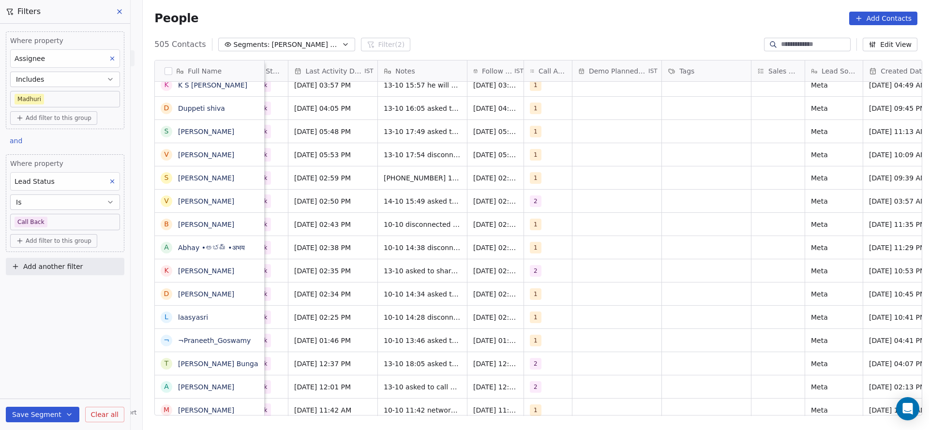
scroll to position [0, 813]
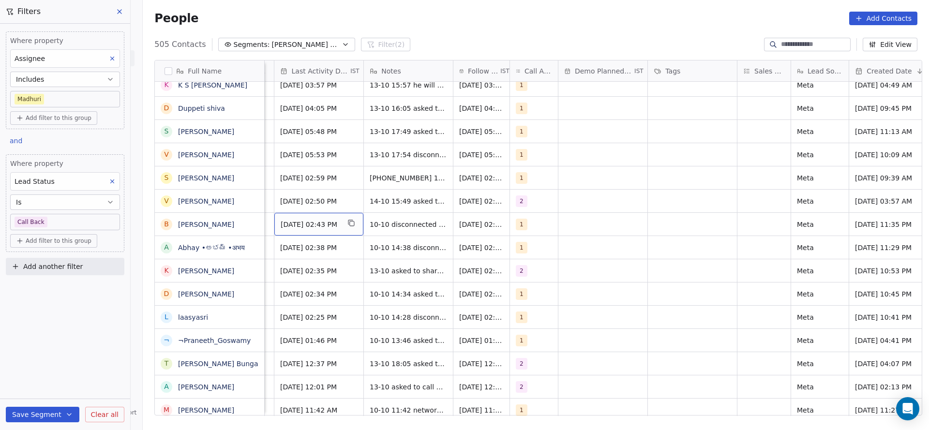
click at [311, 227] on span "[DATE] 02:43 PM" at bounding box center [310, 225] width 59 height 10
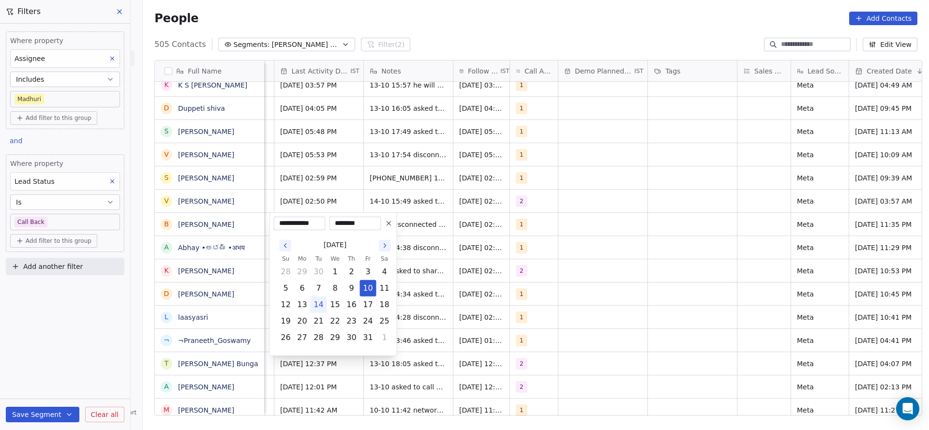
click at [315, 302] on button "14" at bounding box center [318, 304] width 15 height 15
type input "**********"
click at [532, 227] on html "On2Cook India Pvt. Ltd. Contacts People Marketing Workflows Campaigns Metrics &…" at bounding box center [464, 215] width 929 height 430
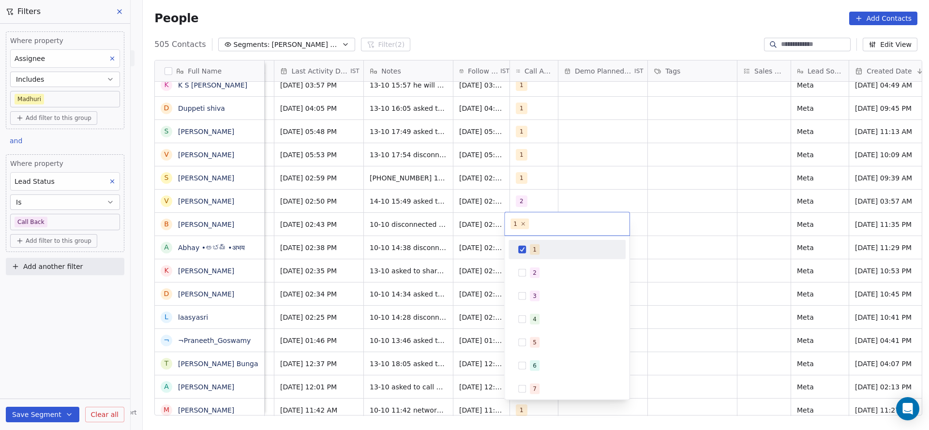
drag, startPoint x: 530, startPoint y: 259, endPoint x: 530, endPoint y: 268, distance: 9.2
click at [530, 263] on div "1 2 3 4 5 6 7 8 9 10" at bounding box center [566, 354] width 117 height 228
click at [530, 269] on span "2" at bounding box center [535, 273] width 10 height 11
drag, startPoint x: 530, startPoint y: 255, endPoint x: 476, endPoint y: 257, distance: 54.2
click at [527, 253] on div "1" at bounding box center [566, 249] width 109 height 15
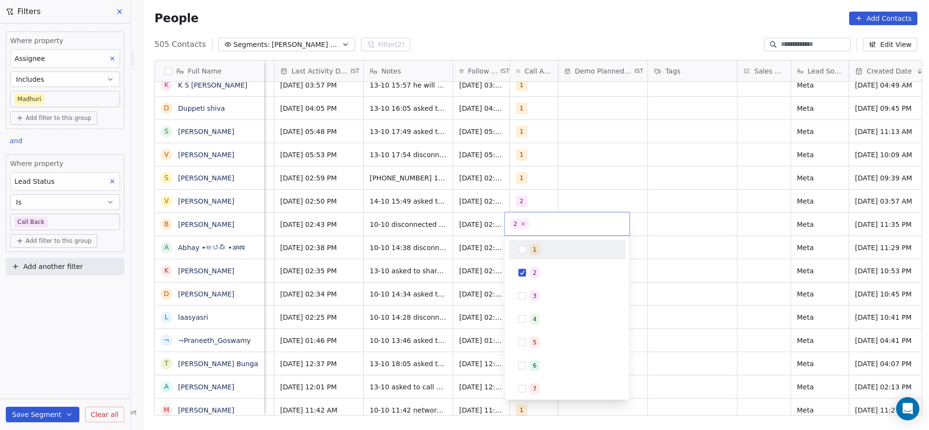
drag, startPoint x: 421, startPoint y: 261, endPoint x: 505, endPoint y: 363, distance: 131.9
click at [421, 271] on html "On2Cook India Pvt. Ltd. Contacts People Marketing Workflows Campaigns Metrics &…" at bounding box center [464, 215] width 929 height 430
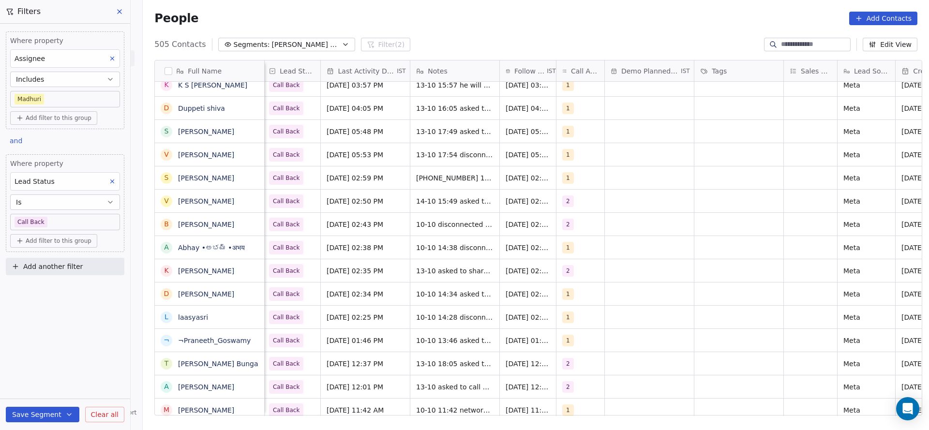
scroll to position [0, 682]
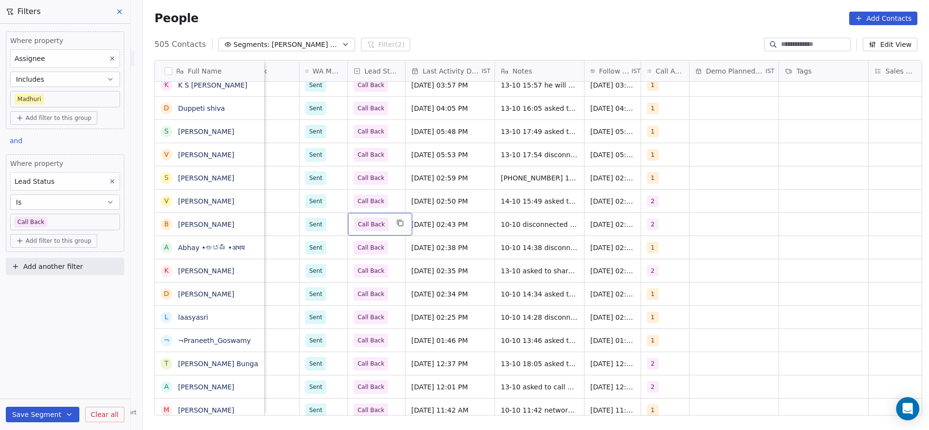
click at [365, 222] on span "Call Back" at bounding box center [371, 225] width 27 height 10
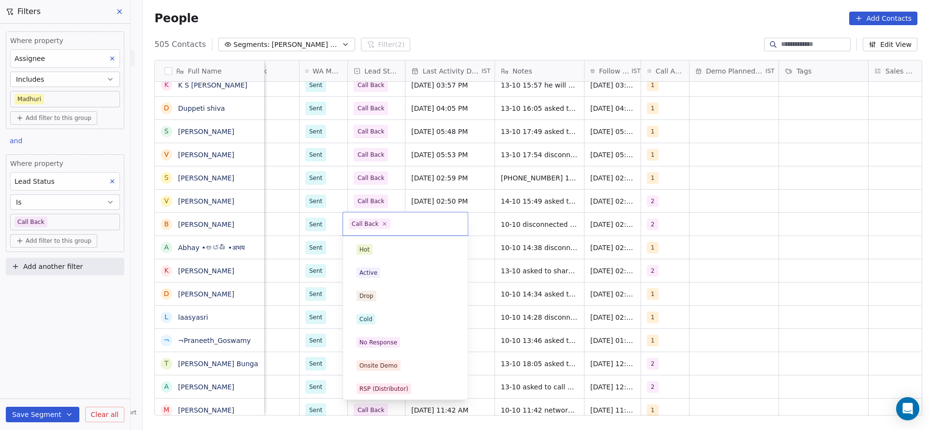
scroll to position [73, 0]
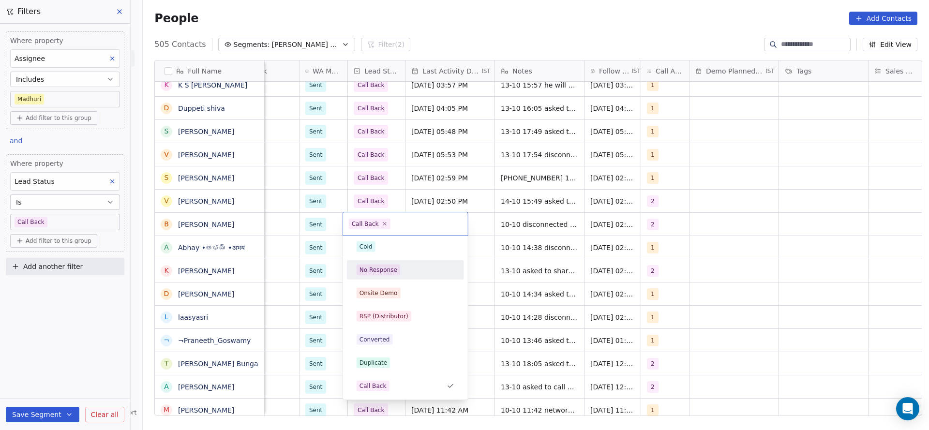
click at [386, 271] on div "No Response" at bounding box center [378, 270] width 38 height 9
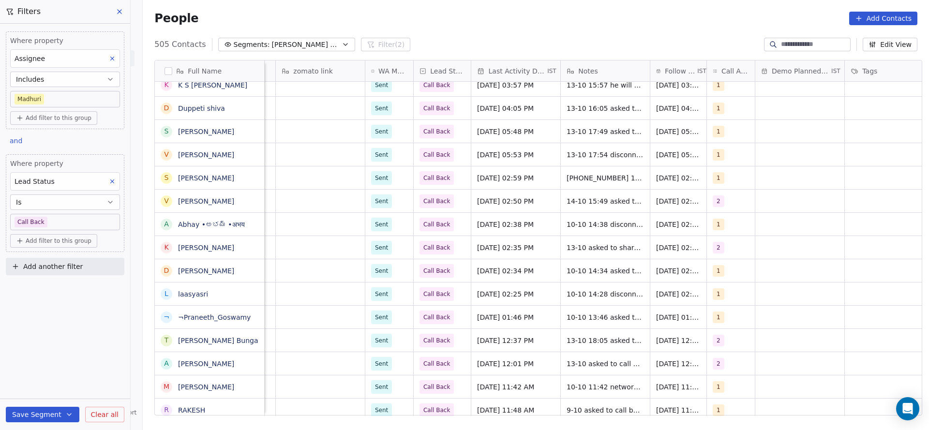
scroll to position [0, 617]
click at [491, 225] on span "[DATE] 02:38 PM" at bounding box center [505, 225] width 59 height 10
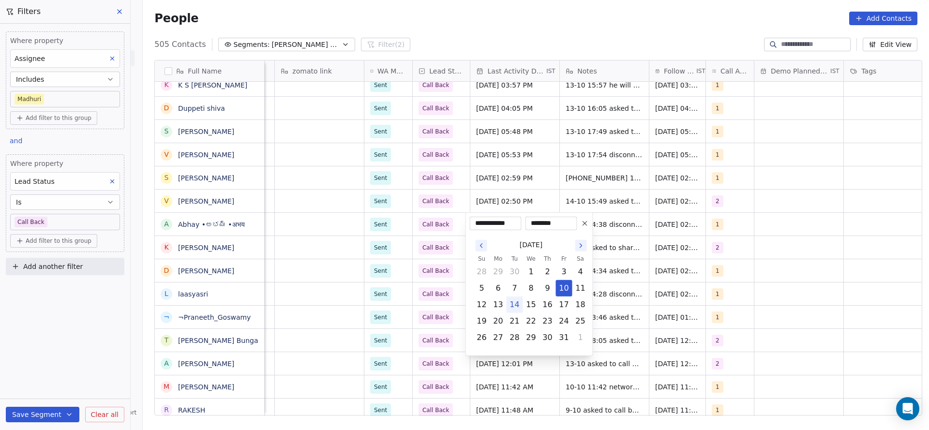
click at [512, 305] on button "14" at bounding box center [514, 304] width 15 height 15
type input "**********"
click at [357, 257] on html "On2Cook India Pvt. Ltd. Contacts People Marketing Workflows Campaigns Metrics &…" at bounding box center [464, 215] width 929 height 430
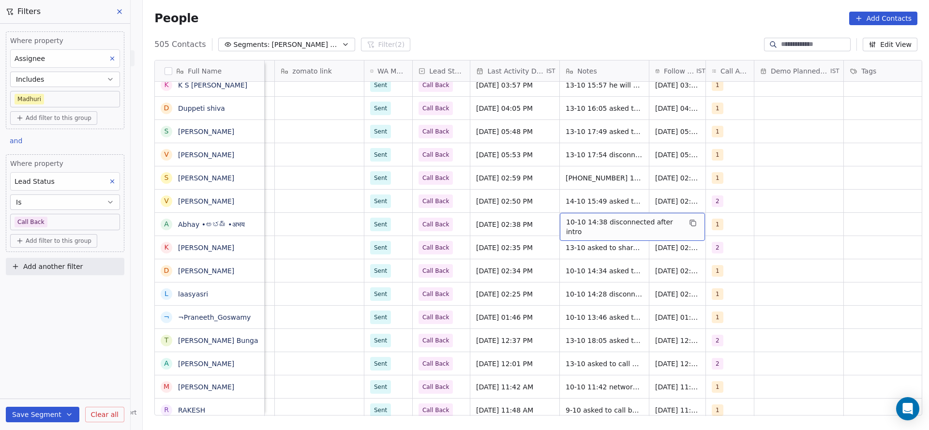
click at [600, 228] on span "10-10 14:38 disconnected after intro" at bounding box center [623, 226] width 115 height 19
click at [489, 241] on html "On2Cook India Pvt. Ltd. Contacts People Marketing Workflows Campaigns Metrics &…" at bounding box center [464, 215] width 929 height 430
click at [736, 225] on button "grid" at bounding box center [742, 223] width 12 height 12
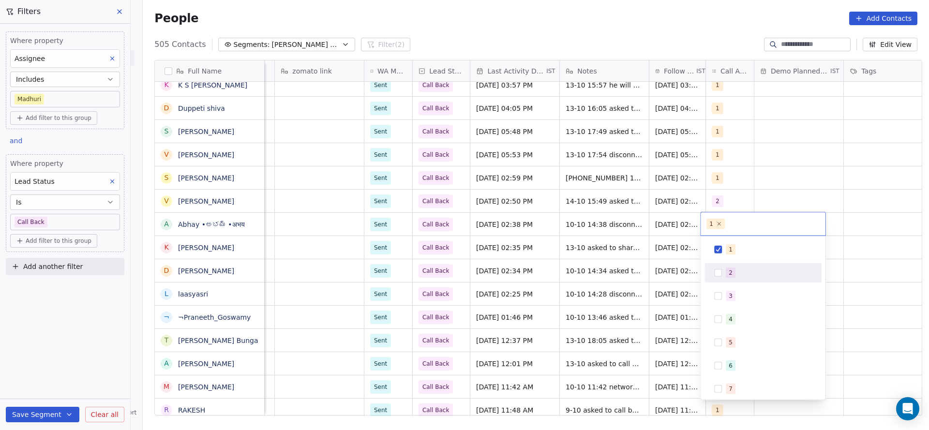
click at [717, 280] on div "2" at bounding box center [762, 272] width 109 height 15
drag, startPoint x: 718, startPoint y: 248, endPoint x: 459, endPoint y: 210, distance: 261.5
click at [707, 248] on div "1" at bounding box center [762, 249] width 117 height 19
click at [489, 274] on html "On2Cook India Pvt. Ltd. Contacts People Marketing Workflows Campaigns Metrics &…" at bounding box center [464, 215] width 929 height 430
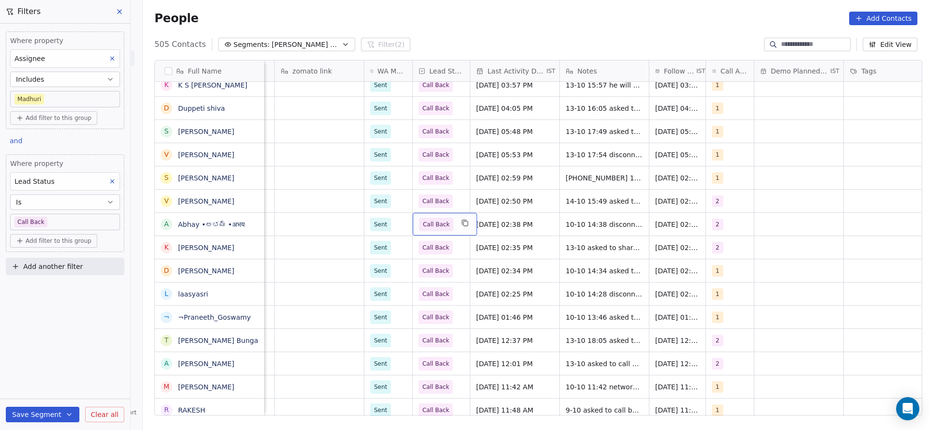
click at [434, 222] on span "Call Back" at bounding box center [436, 225] width 27 height 10
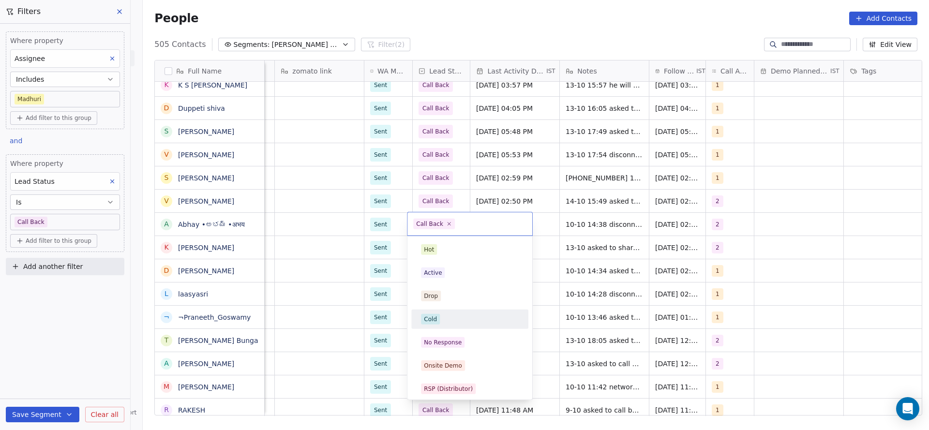
scroll to position [73, 0]
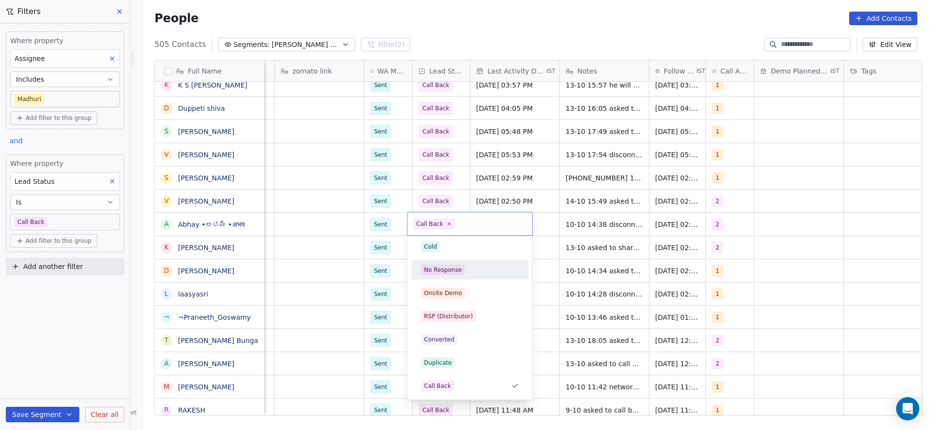
click at [443, 272] on div "No Response" at bounding box center [443, 270] width 38 height 9
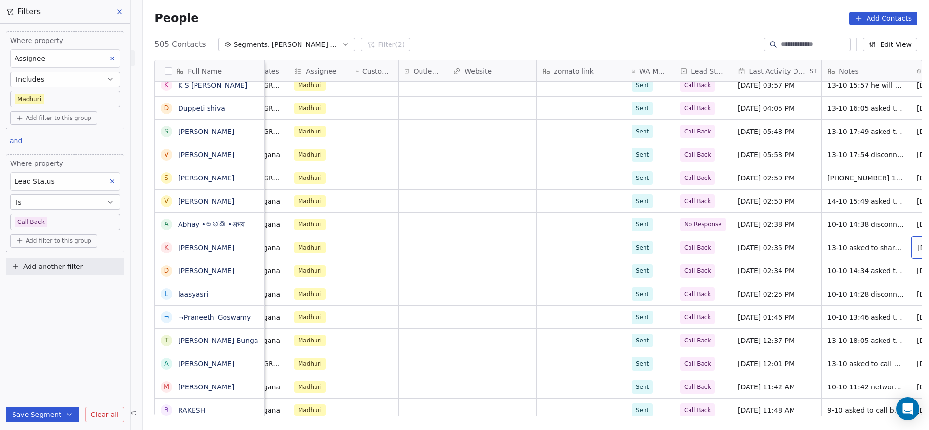
scroll to position [0, 412]
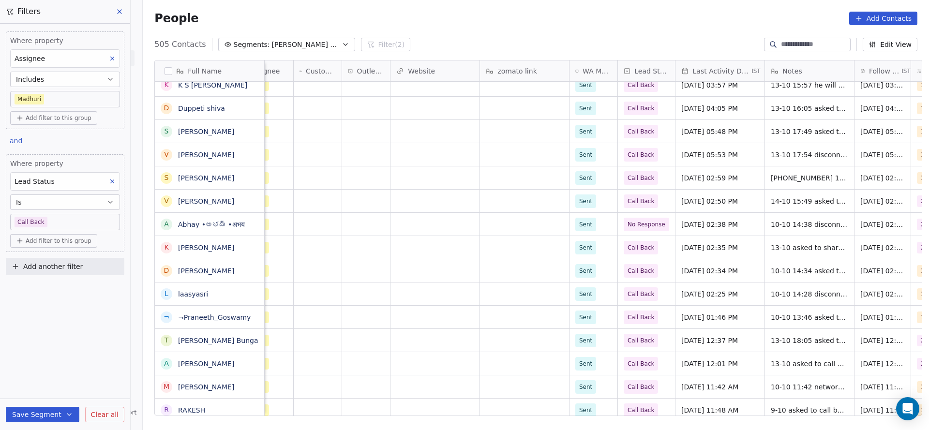
click at [711, 259] on div "Maharaj kitchen [GEOGRAPHIC_DATA] [GEOGRAPHIC_DATA] [PERSON_NAME] Sent Call Bac…" at bounding box center [608, 270] width 1510 height 23
click at [711, 250] on span "[DATE] 02:35 PM" at bounding box center [711, 248] width 59 height 10
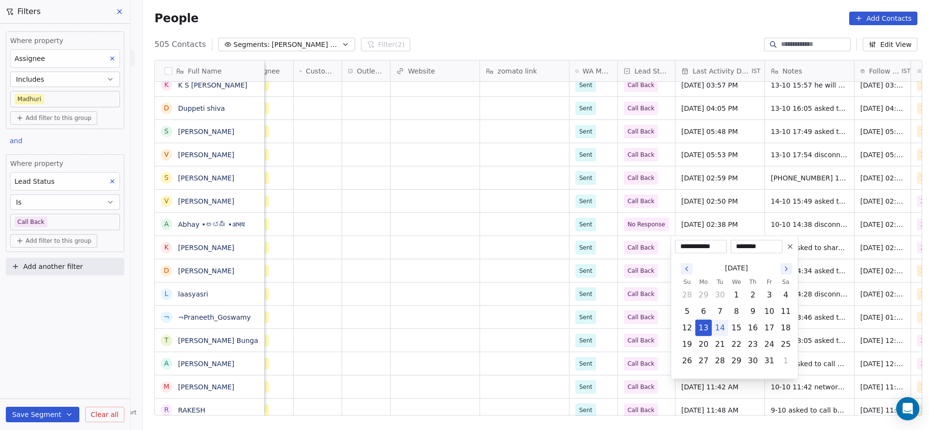
click at [716, 325] on button "14" at bounding box center [719, 327] width 15 height 15
type input "**********"
click at [486, 252] on html "On2Cook India Pvt. Ltd. Contacts People Marketing Workflows Campaigns Metrics &…" at bounding box center [464, 215] width 929 height 430
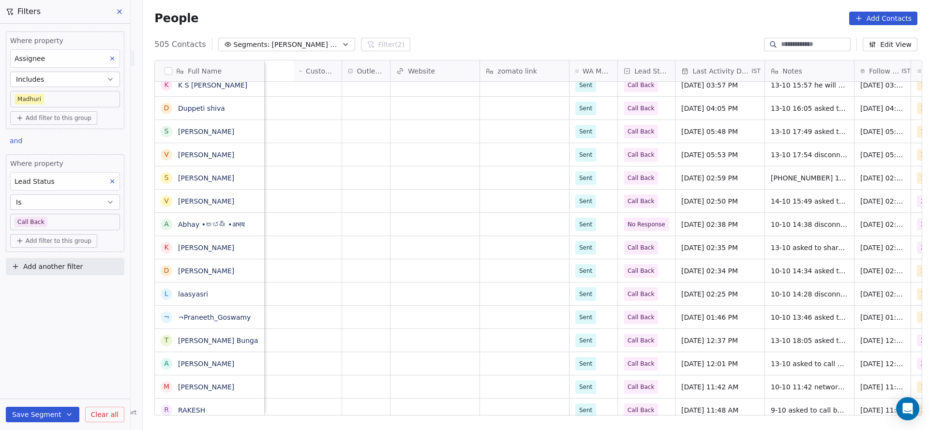
scroll to position [0, 638]
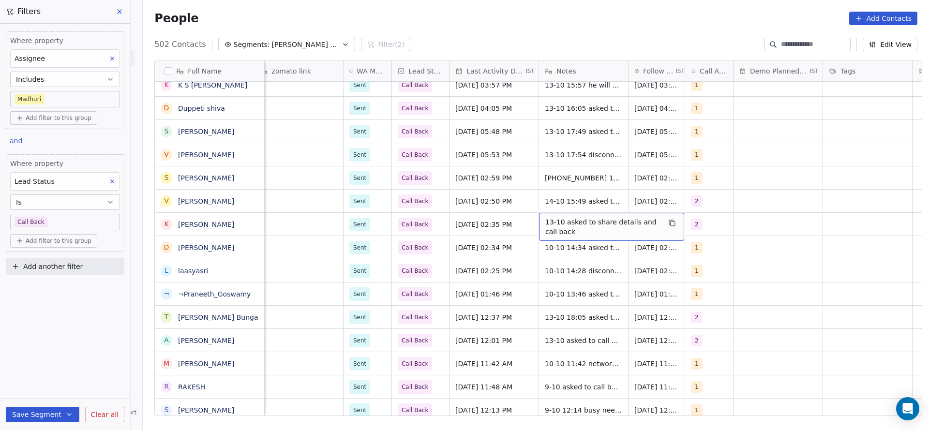
click at [588, 224] on span "13-10 asked to share details and call back" at bounding box center [602, 226] width 115 height 19
click at [541, 223] on textarea "**********" at bounding box center [606, 228] width 144 height 30
type textarea "**********"
click at [442, 242] on html "On2Cook India Pvt. Ltd. Contacts People Marketing Workflows Campaigns Metrics &…" at bounding box center [464, 215] width 929 height 430
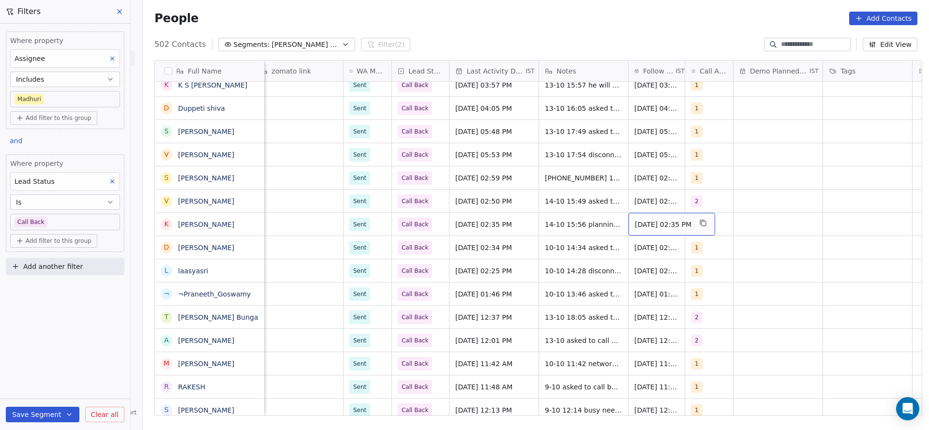
click at [639, 222] on span "[DATE] 02:35 PM" at bounding box center [663, 225] width 57 height 10
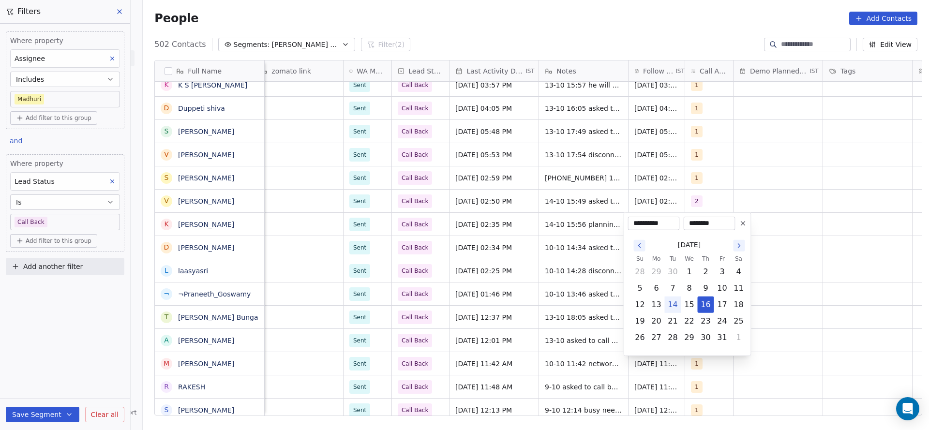
click at [739, 245] on icon "Go to the Next Month" at bounding box center [739, 246] width 2 height 4
click at [686, 284] on button "10" at bounding box center [689, 288] width 15 height 15
type input "**********"
click at [496, 258] on html "On2Cook India Pvt. Ltd. Contacts People Marketing Workflows Campaigns Metrics &…" at bounding box center [464, 215] width 929 height 430
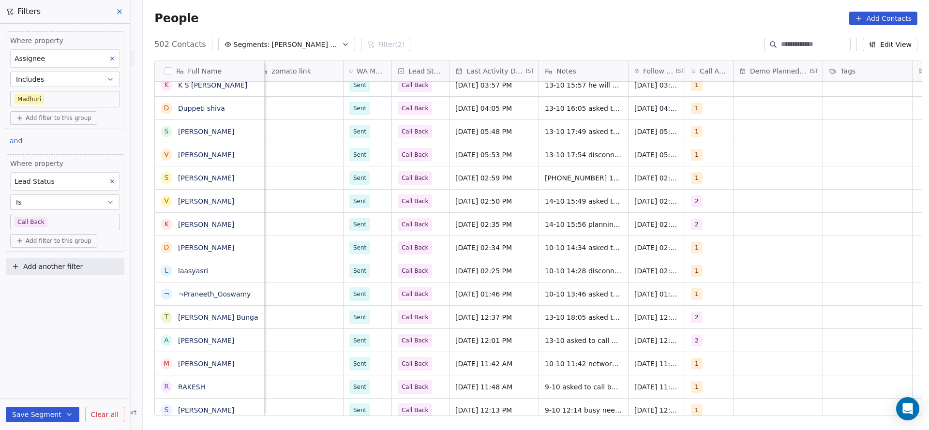
click at [443, 236] on div "Sent Call Back [DATE] 02:34 PM 10-10 14:34 asked to call back [DATE] 02:34 PM 1…" at bounding box center [382, 247] width 1510 height 23
click at [402, 228] on span "Call Back" at bounding box center [415, 225] width 27 height 10
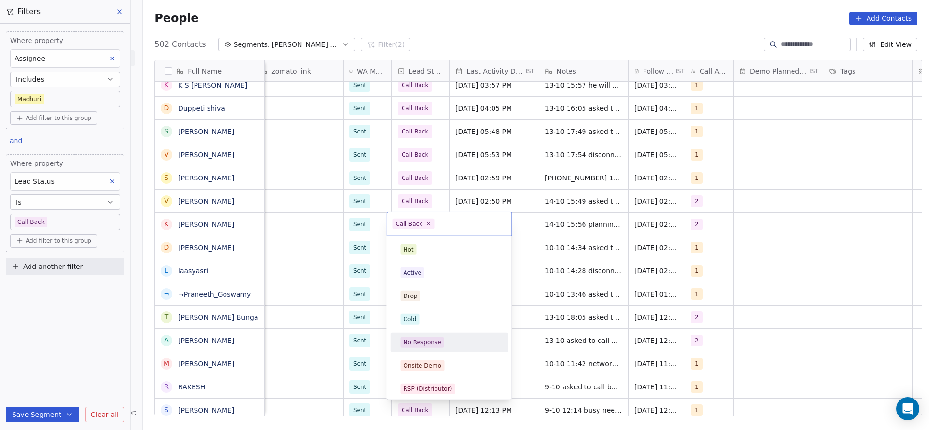
scroll to position [73, 0]
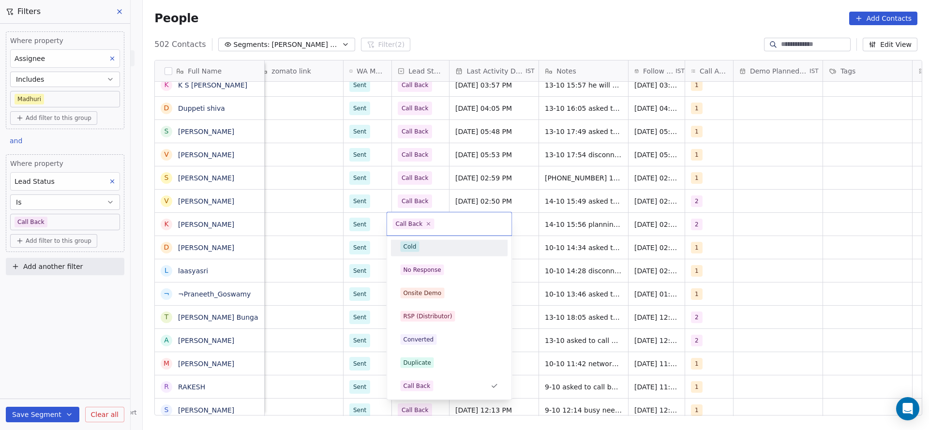
click at [414, 253] on div "Cold" at bounding box center [449, 246] width 109 height 15
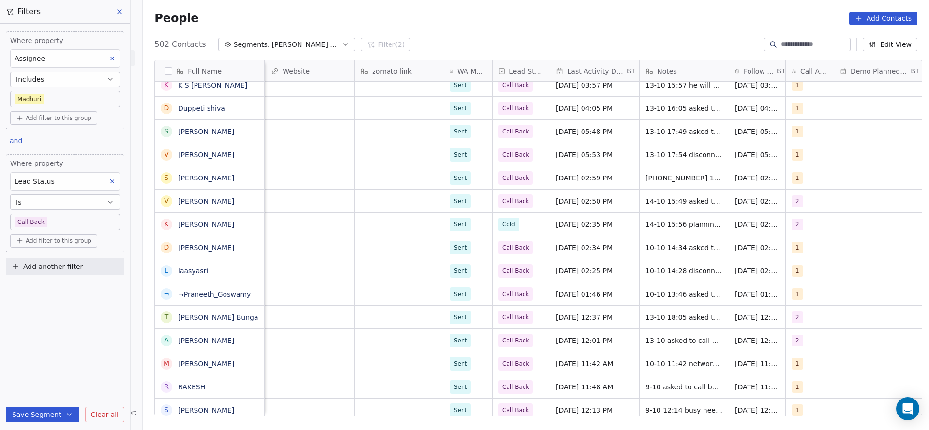
scroll to position [0, 592]
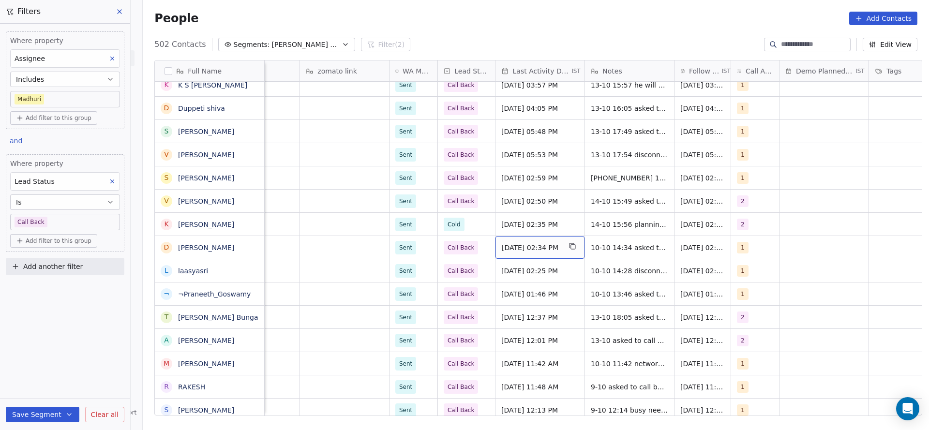
click at [539, 252] on span "[DATE] 02:34 PM" at bounding box center [531, 248] width 59 height 10
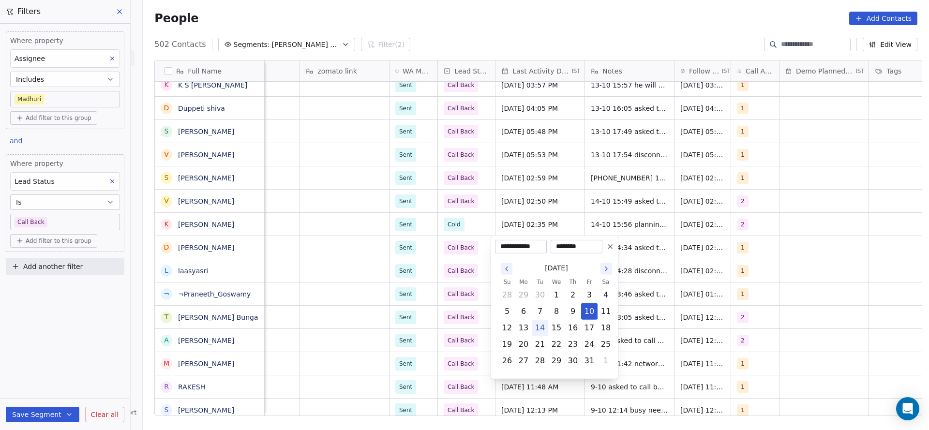
drag, startPoint x: 535, startPoint y: 328, endPoint x: 451, endPoint y: 305, distance: 86.3
click at [523, 326] on tr "12 13 14 15 16 17 18" at bounding box center [556, 328] width 115 height 16
click at [424, 301] on html "On2Cook India Pvt. Ltd. Contacts People Marketing Workflows Campaigns Metrics &…" at bounding box center [464, 215] width 929 height 430
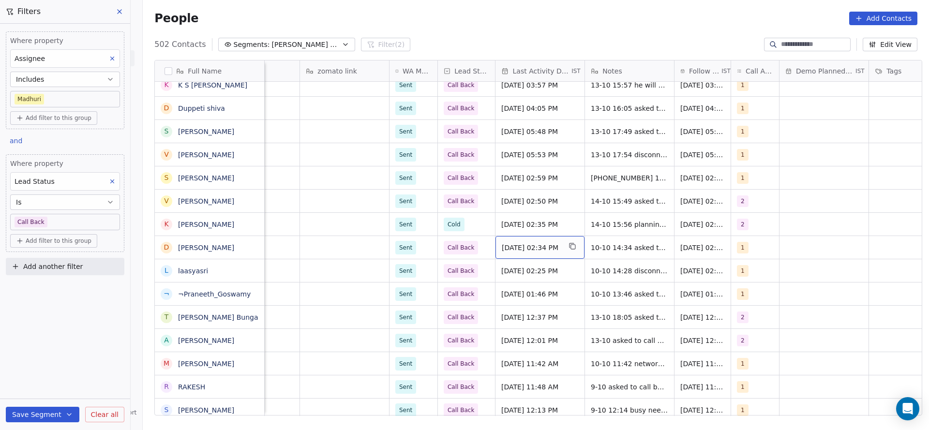
click at [535, 243] on span "[DATE] 02:34 PM" at bounding box center [531, 248] width 59 height 10
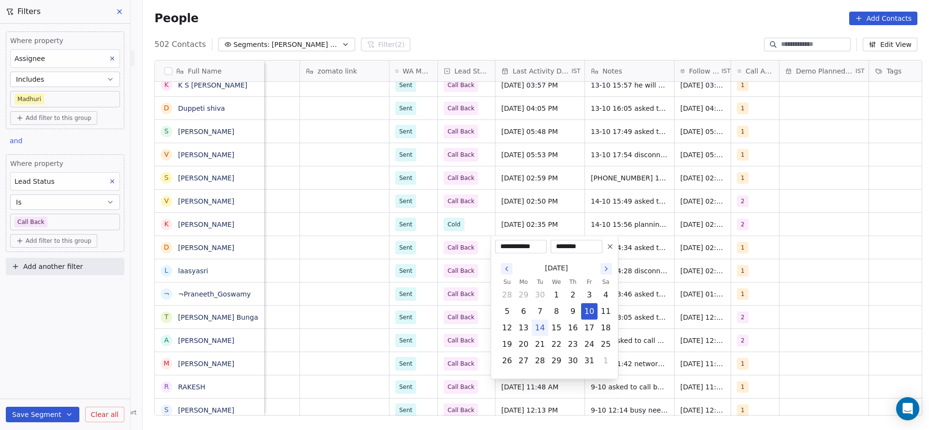
click at [546, 325] on button "14" at bounding box center [539, 327] width 15 height 15
type input "**********"
click at [472, 255] on html "On2Cook India Pvt. Ltd. Contacts People Marketing Workflows Campaigns Metrics &…" at bounding box center [464, 215] width 929 height 430
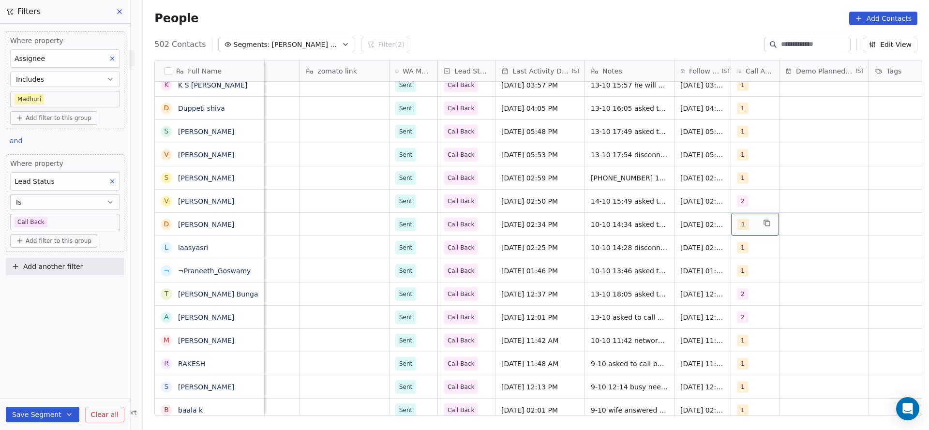
click at [744, 224] on div "1" at bounding box center [746, 225] width 18 height 12
click at [745, 270] on button "Suggestions" at bounding box center [744, 273] width 8 height 8
drag, startPoint x: 742, startPoint y: 250, endPoint x: 663, endPoint y: 262, distance: 79.2
click at [740, 250] on button "Suggestions" at bounding box center [744, 250] width 8 height 8
click at [647, 272] on html "On2Cook India Pvt. Ltd. Contacts People Marketing Workflows Campaigns Metrics &…" at bounding box center [464, 215] width 929 height 430
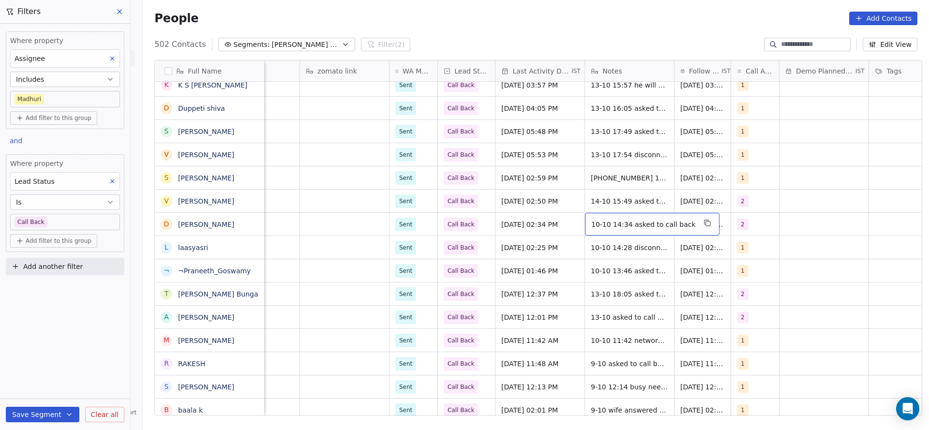
click at [615, 227] on span "10-10 14:34 asked to call back" at bounding box center [643, 225] width 104 height 10
click at [583, 217] on textarea "**********" at bounding box center [640, 228] width 121 height 30
type textarea "**********"
click at [472, 273] on html "On2Cook India Pvt. Ltd. Contacts People Marketing Workflows Campaigns Metrics &…" at bounding box center [464, 215] width 929 height 430
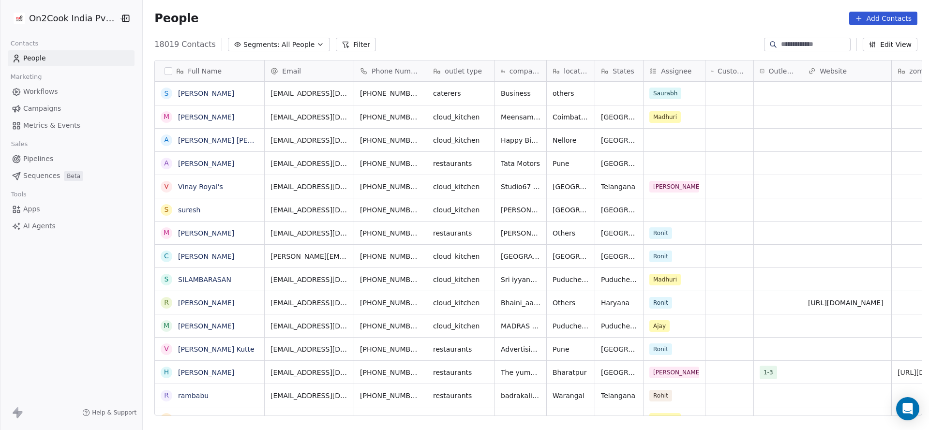
scroll to position [11, 11]
click at [338, 41] on button "Filter" at bounding box center [356, 45] width 40 height 14
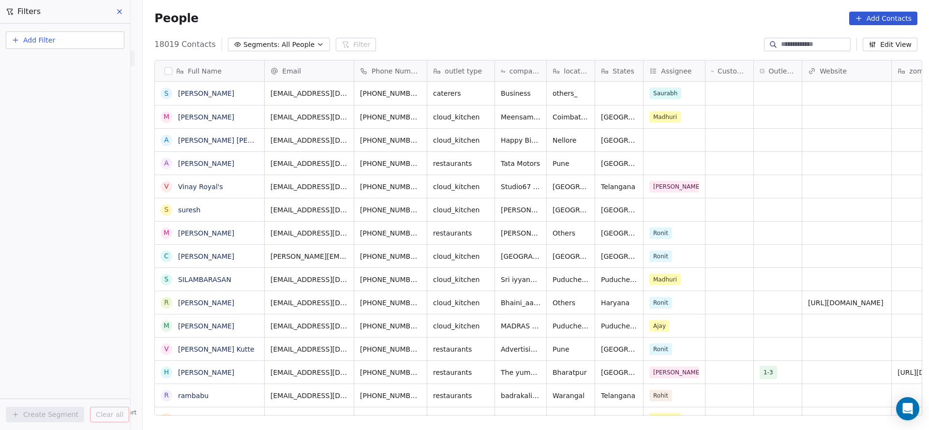
click at [65, 39] on button "Add Filter" at bounding box center [65, 39] width 119 height 17
click at [64, 65] on span "Contact properties" at bounding box center [47, 63] width 63 height 10
type input "***"
click at [59, 97] on div "Assignee" at bounding box center [65, 98] width 98 height 10
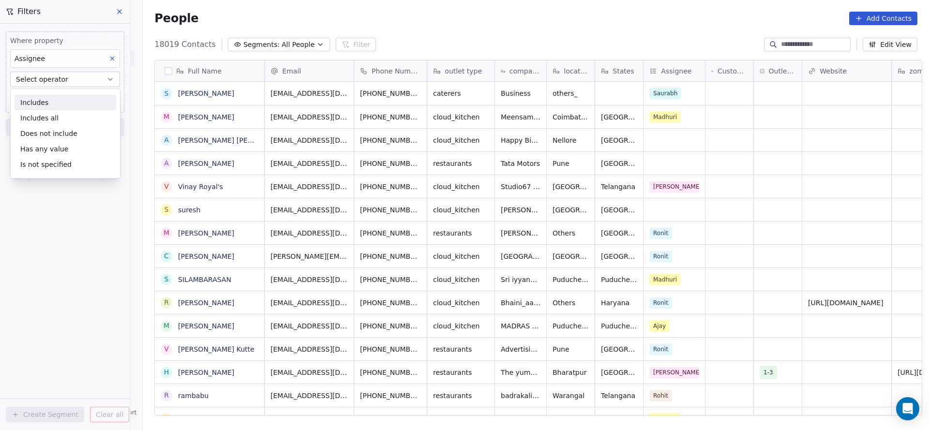
click at [64, 97] on div "Includes" at bounding box center [66, 102] width 102 height 15
click at [64, 97] on body "On2Cook India Pvt. Ltd. Contacts People Marketing Workflows Campaigns Metrics &…" at bounding box center [464, 215] width 929 height 430
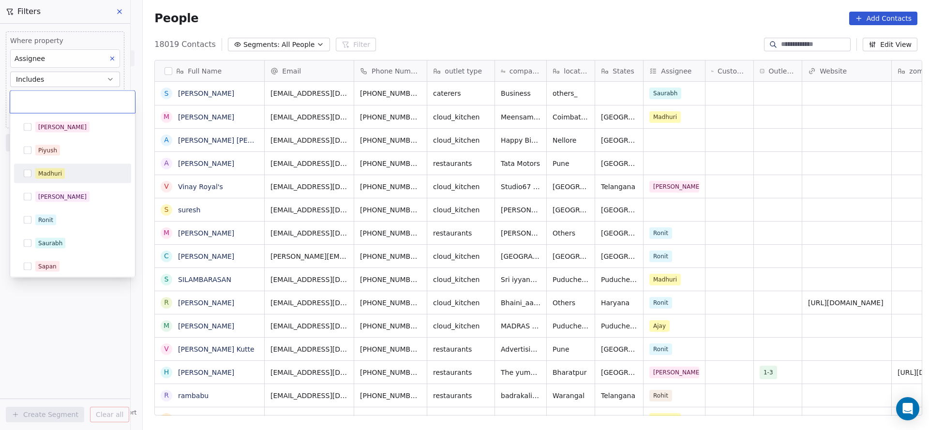
click at [70, 180] on div "Madhuri" at bounding box center [72, 173] width 109 height 15
click at [203, 36] on html "On2Cook India Pvt. Ltd. Contacts People Marketing Workflows Campaigns Metrics &…" at bounding box center [464, 215] width 929 height 430
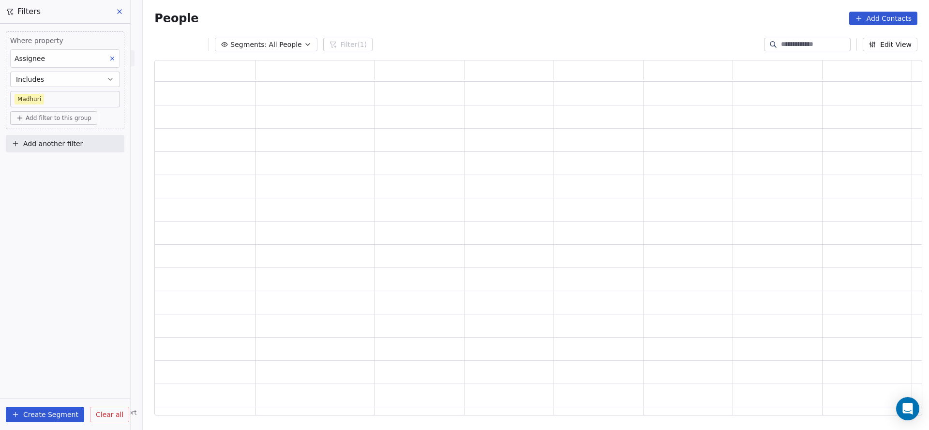
scroll to position [344, 756]
click at [80, 122] on button "Add filter to this group" at bounding box center [53, 118] width 87 height 14
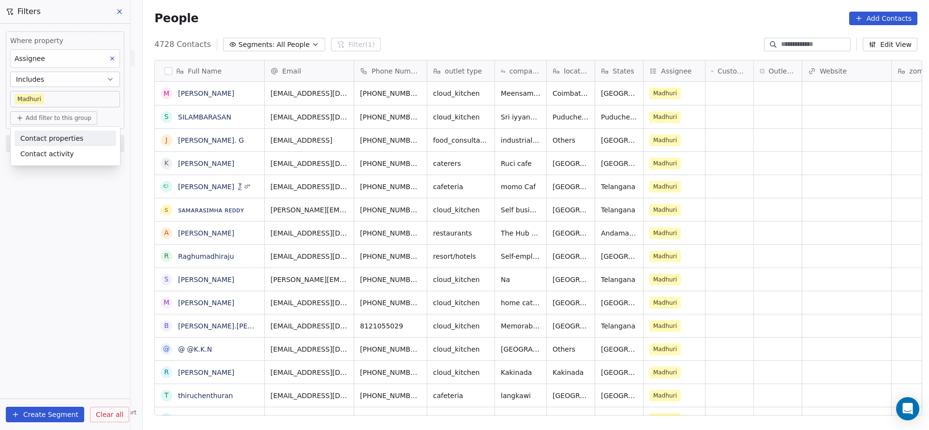
click at [74, 120] on html "On2Cook India Pvt. Ltd. Contacts People Marketing Workflows Campaigns Metrics &…" at bounding box center [464, 215] width 929 height 430
click at [77, 123] on button "Add filter to this group" at bounding box center [53, 118] width 87 height 14
click at [73, 139] on span "Contact properties" at bounding box center [51, 139] width 63 height 10
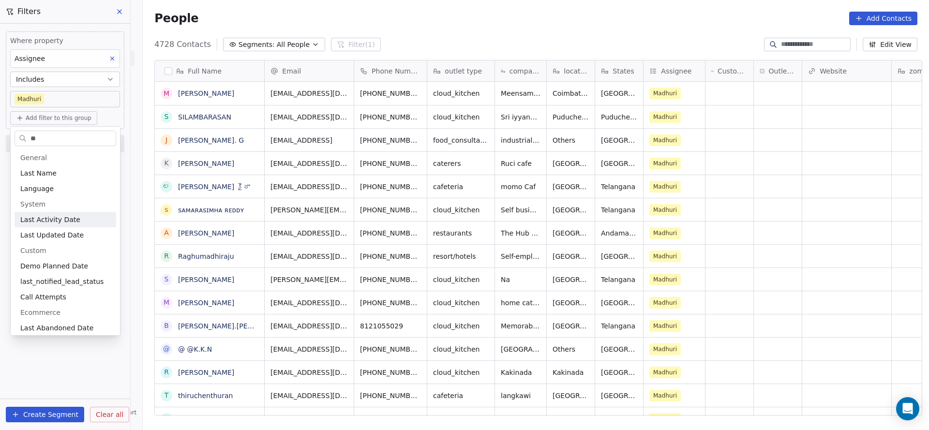
type input "**"
click at [42, 217] on span "Last Activity Date" at bounding box center [50, 220] width 60 height 10
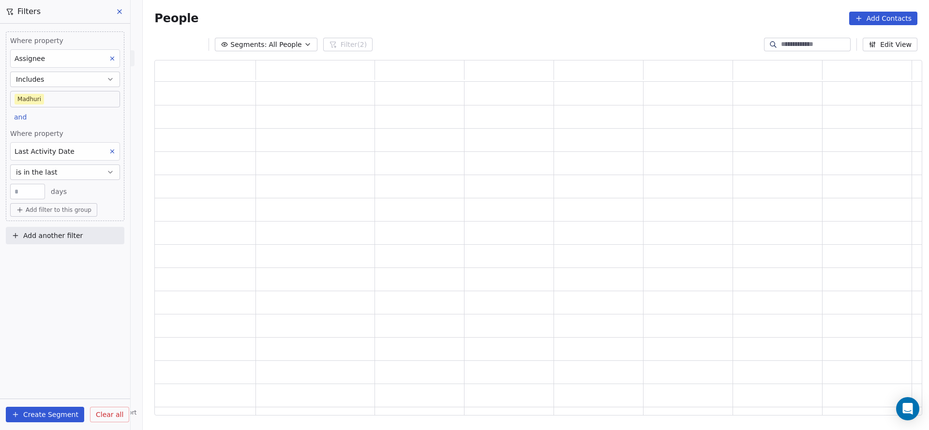
scroll to position [344, 756]
click at [42, 171] on span "is in the last" at bounding box center [37, 172] width 42 height 10
click at [41, 279] on div "is on" at bounding box center [66, 280] width 102 height 15
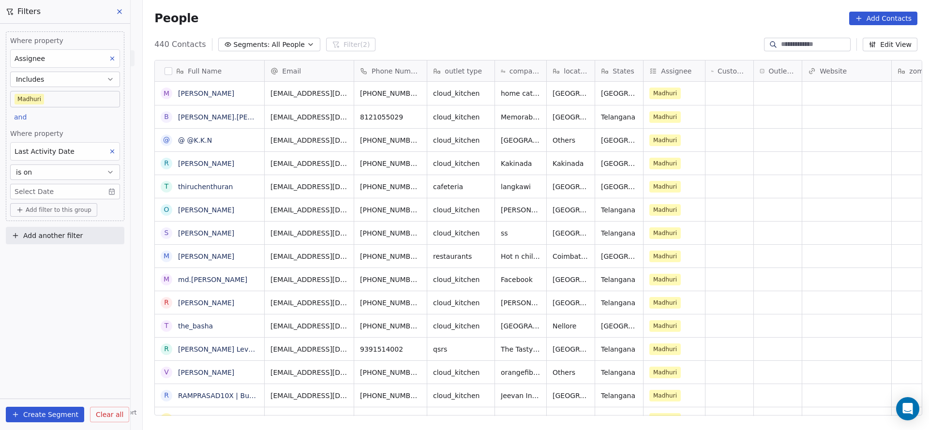
scroll to position [367, 779]
click at [54, 192] on body "On2Cook India Pvt. Ltd. Contacts People Marketing Workflows Campaigns Metrics &…" at bounding box center [464, 215] width 929 height 430
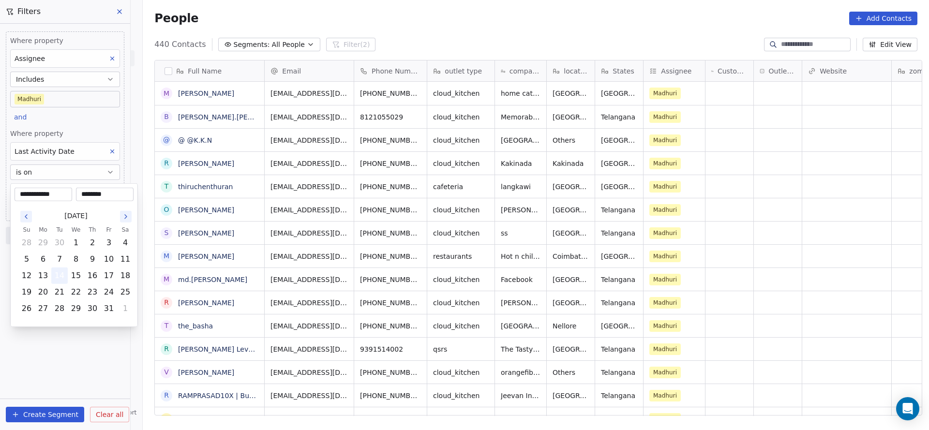
click at [60, 270] on button "14" at bounding box center [59, 275] width 15 height 15
click at [73, 127] on html "On2Cook India Pvt. Ltd. Contacts People Marketing Workflows Campaigns Metrics &…" at bounding box center [464, 215] width 929 height 430
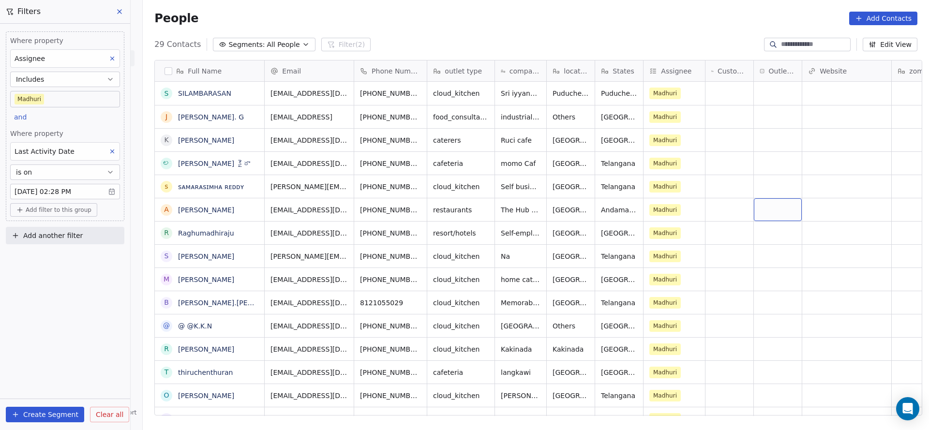
scroll to position [367, 779]
